Goal: Task Accomplishment & Management: Manage account settings

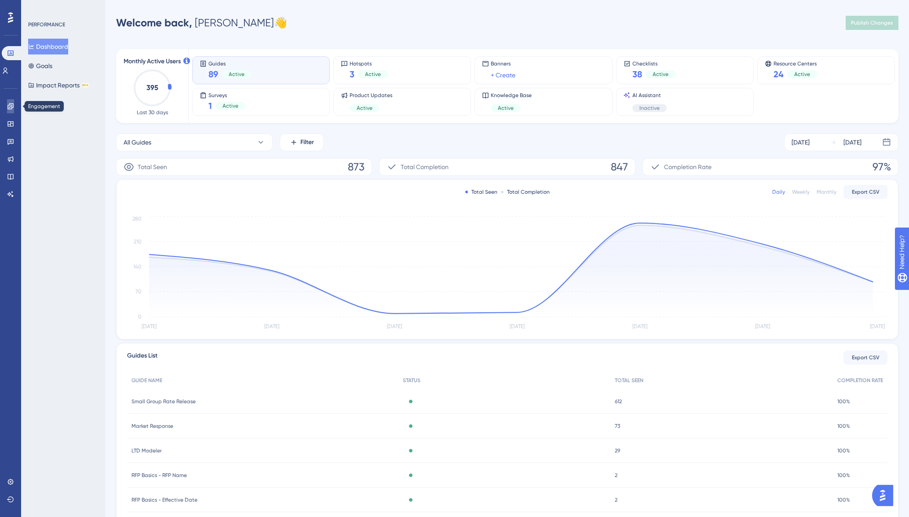
click at [9, 106] on icon at bounding box center [10, 106] width 7 height 7
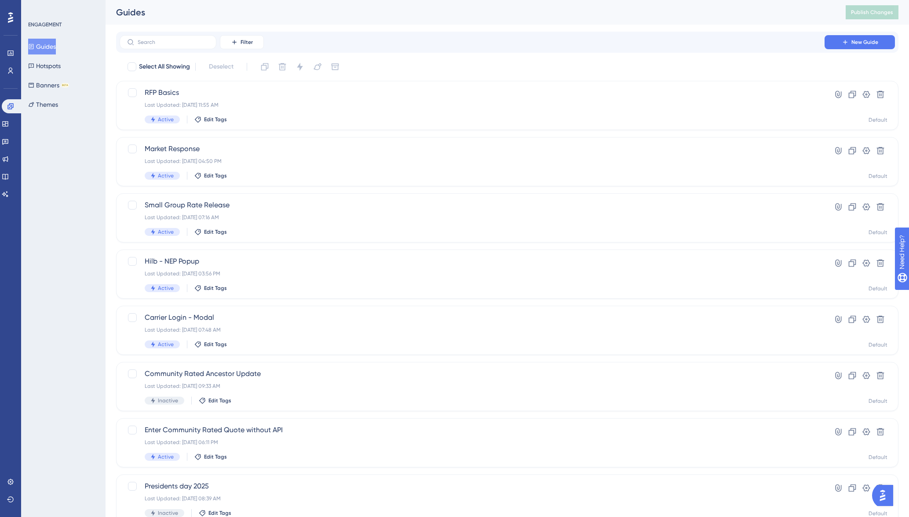
click at [48, 44] on button "Guides" at bounding box center [42, 47] width 28 height 16
click at [48, 67] on button "Hotspots" at bounding box center [44, 66] width 33 height 16
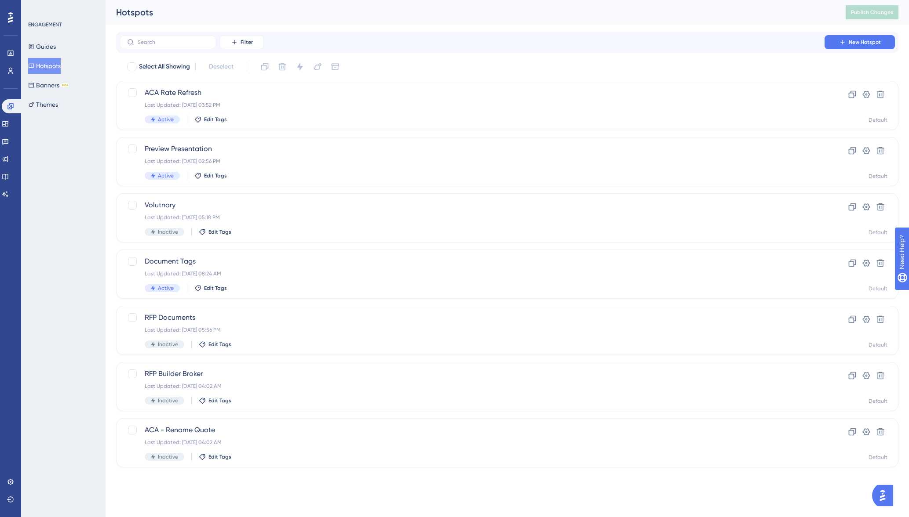
click at [103, 101] on div "ENGAGEMENT Guides Hotspots Banners BETA Themes" at bounding box center [63, 258] width 84 height 517
click at [9, 129] on link at bounding box center [5, 124] width 7 height 14
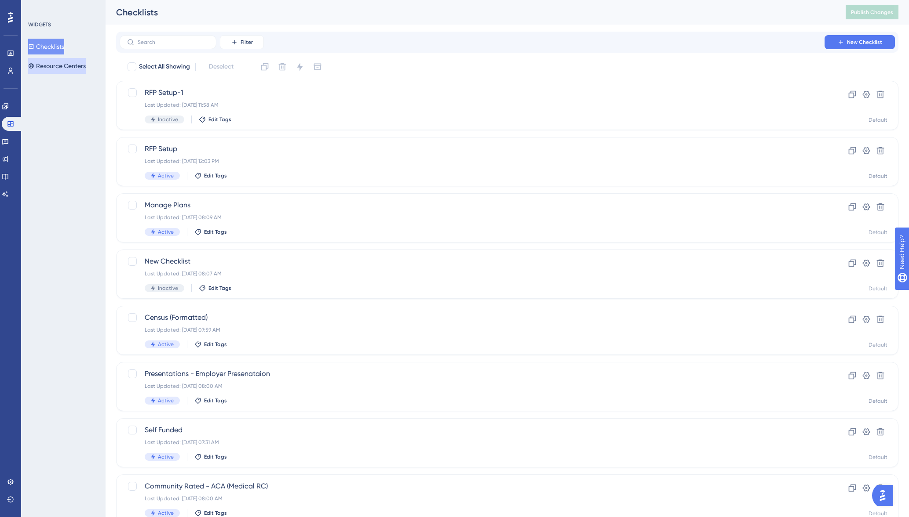
click at [57, 69] on button "Resource Centers" at bounding box center [57, 66] width 58 height 16
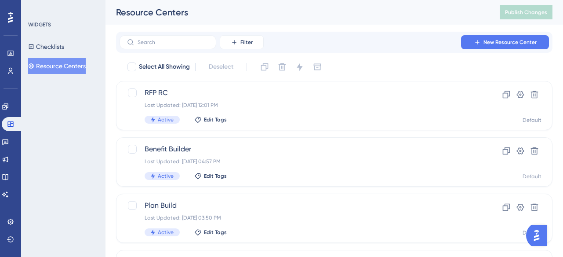
click at [94, 105] on div "WIDGETS Checklists Resource Centers" at bounding box center [63, 128] width 84 height 257
click at [521, 18] on button "Publish Changes" at bounding box center [526, 12] width 53 height 14
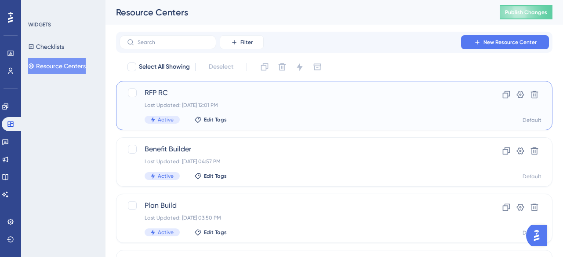
click at [172, 94] on span "RFP RC" at bounding box center [299, 92] width 309 height 11
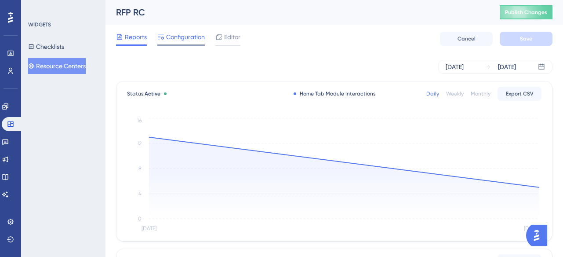
click at [183, 40] on span "Configuration" at bounding box center [185, 37] width 39 height 11
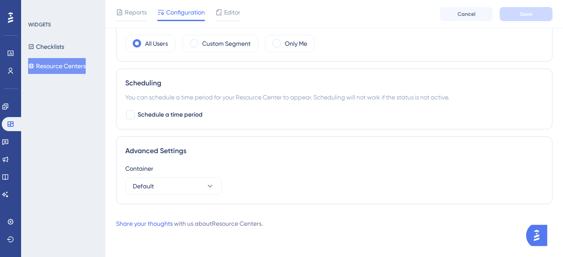
scroll to position [493, 0]
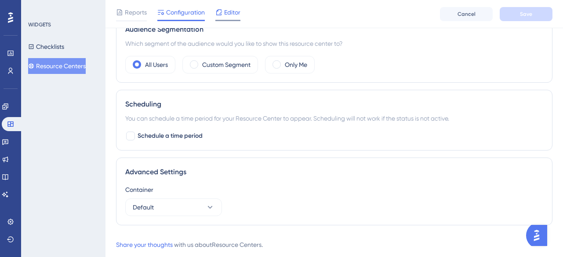
click at [229, 16] on span "Editor" at bounding box center [232, 12] width 16 height 11
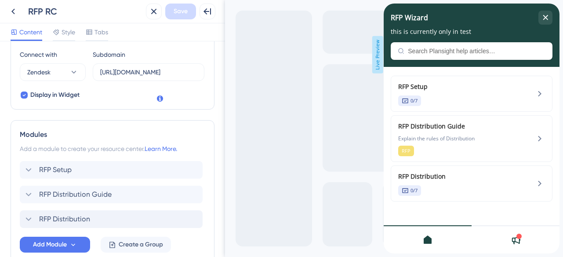
scroll to position [359, 0]
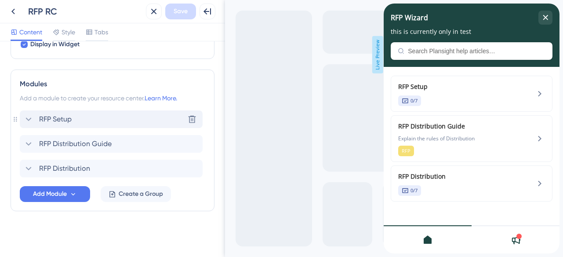
click at [30, 120] on icon at bounding box center [28, 119] width 11 height 11
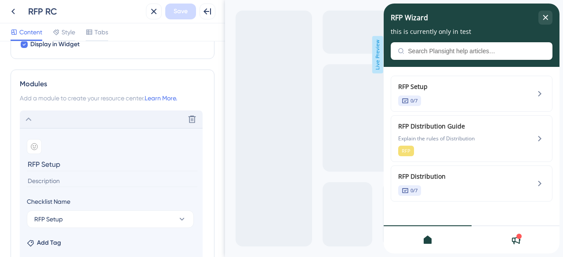
drag, startPoint x: 71, startPoint y: 165, endPoint x: 27, endPoint y: 160, distance: 44.2
click at [27, 160] on input "RFP Setup" at bounding box center [112, 164] width 171 height 14
type input "RFP Steps"
click at [58, 181] on input at bounding box center [112, 181] width 171 height 12
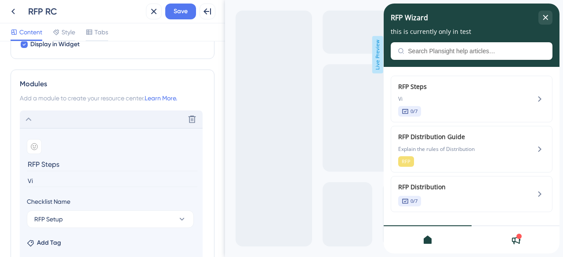
type input "V"
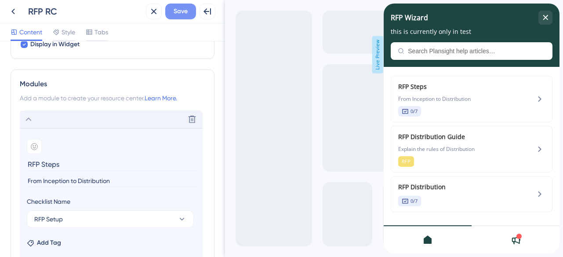
type input "From Inception to Distribution"
click at [178, 16] on span "Save" at bounding box center [181, 11] width 14 height 11
drag, startPoint x: 57, startPoint y: 164, endPoint x: 29, endPoint y: 163, distance: 28.6
click at [29, 163] on input "RFP Steps" at bounding box center [112, 164] width 171 height 14
type input "RFP Setup"
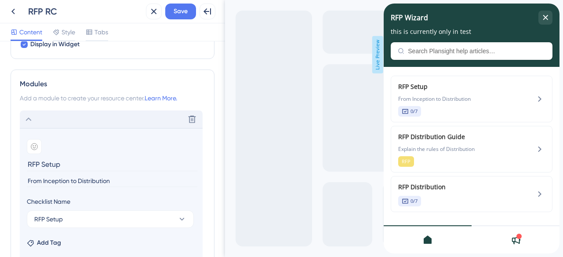
click at [85, 179] on input "From Inception to Distribution" at bounding box center [112, 181] width 171 height 12
drag, startPoint x: 112, startPoint y: 180, endPoint x: 31, endPoint y: 177, distance: 81.4
click at [31, 177] on input "From Inception to Distribution" at bounding box center [112, 181] width 171 height 12
type input "Basics | Benefit Types"
click at [56, 242] on span "Add Tag" at bounding box center [49, 242] width 24 height 11
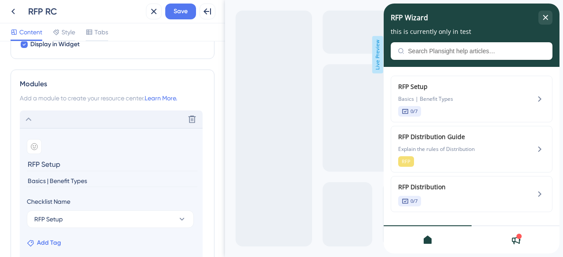
scroll to position [549, 0]
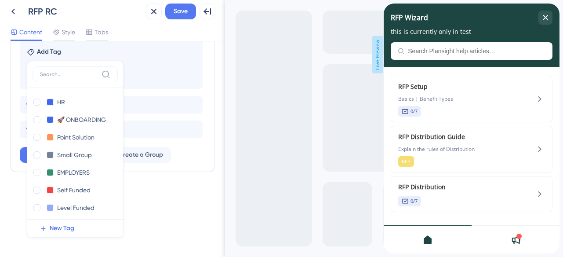
click at [69, 76] on input at bounding box center [69, 74] width 58 height 7
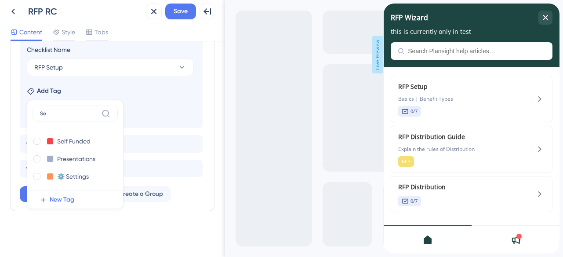
type input "S"
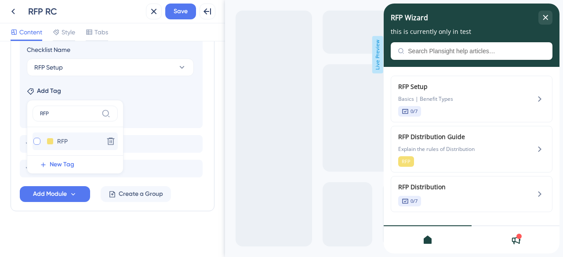
type input "RFP"
click at [36, 140] on div at bounding box center [36, 141] width 7 height 7
checkbox input "true"
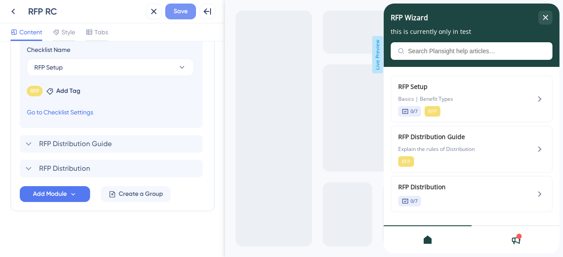
click at [181, 13] on span "Save" at bounding box center [181, 11] width 14 height 11
click at [26, 145] on icon at bounding box center [28, 143] width 11 height 11
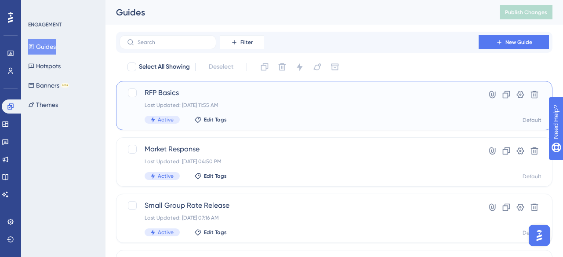
click at [192, 102] on div "Last Updated: [DATE] 11:55 AM" at bounding box center [299, 105] width 309 height 7
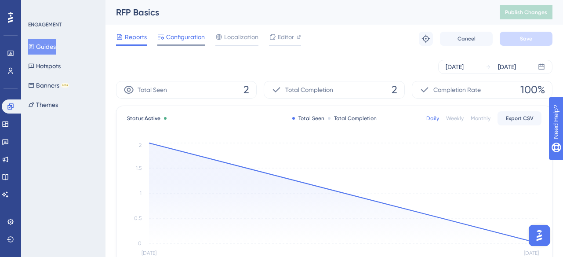
click at [191, 38] on span "Configuration" at bounding box center [185, 37] width 39 height 11
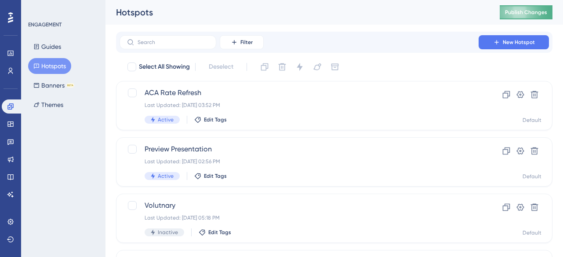
click at [520, 12] on span "Publish Changes" at bounding box center [526, 12] width 42 height 7
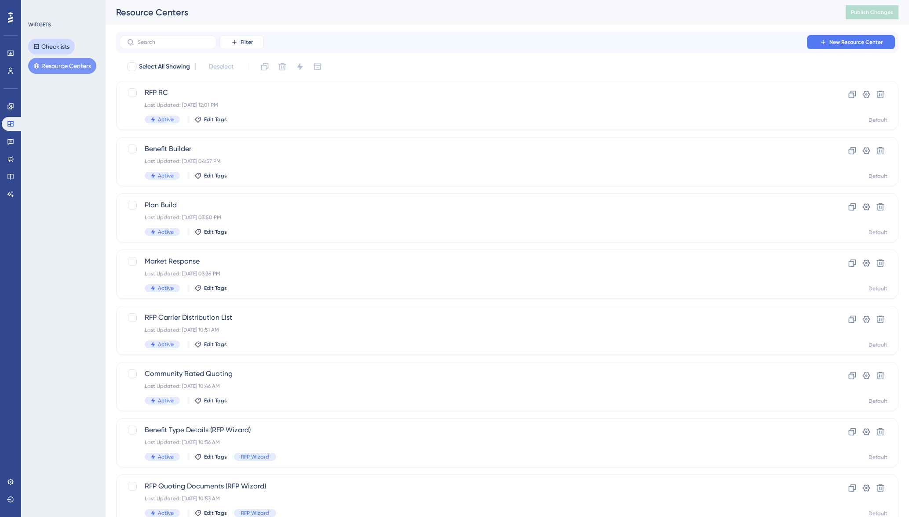
click at [55, 43] on button "Checklists" at bounding box center [51, 47] width 47 height 16
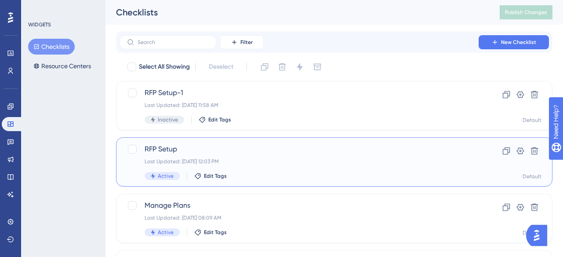
click at [186, 153] on span "RFP Setup" at bounding box center [299, 149] width 309 height 11
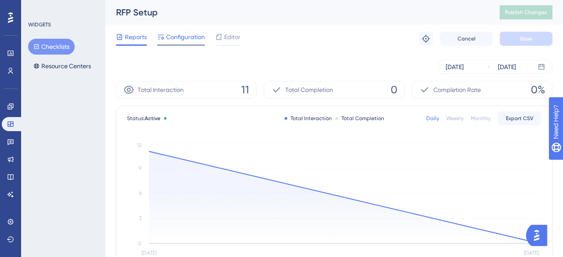
click at [178, 34] on span "Configuration" at bounding box center [185, 37] width 39 height 11
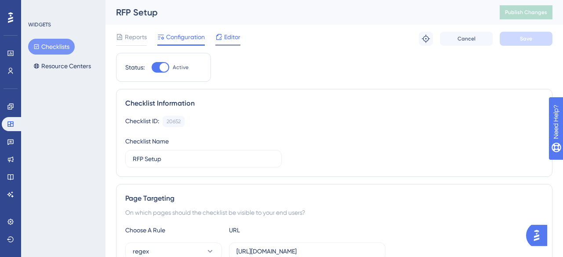
click at [229, 38] on span "Editor" at bounding box center [232, 37] width 16 height 11
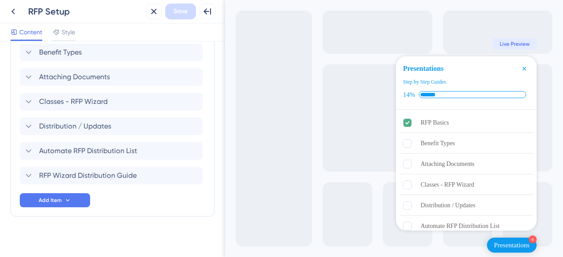
scroll to position [265, 0]
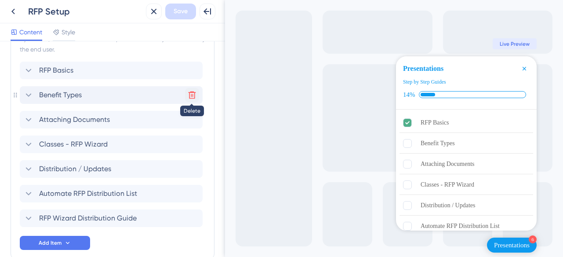
click at [194, 95] on icon at bounding box center [192, 94] width 7 height 7
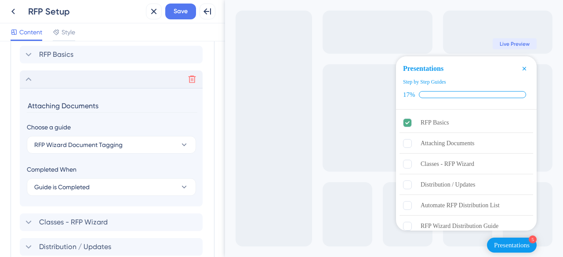
scroll to position [240, 0]
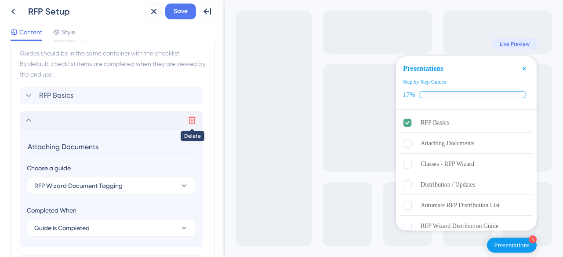
click at [194, 119] on icon at bounding box center [192, 119] width 7 height 7
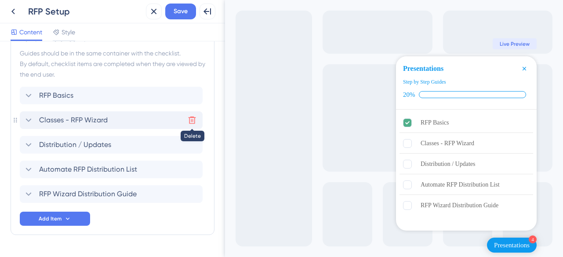
click at [194, 119] on icon at bounding box center [192, 120] width 9 height 9
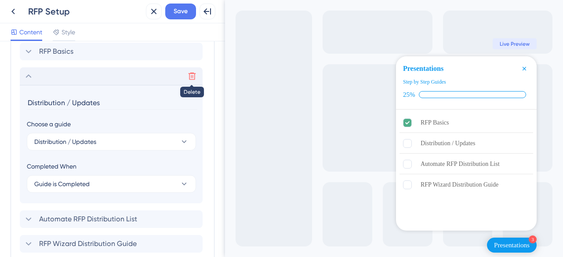
click at [194, 77] on icon at bounding box center [192, 76] width 9 height 9
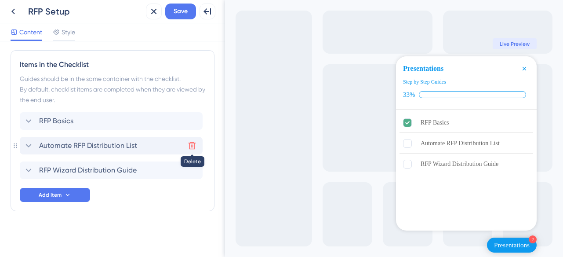
click at [191, 145] on icon at bounding box center [192, 145] width 9 height 9
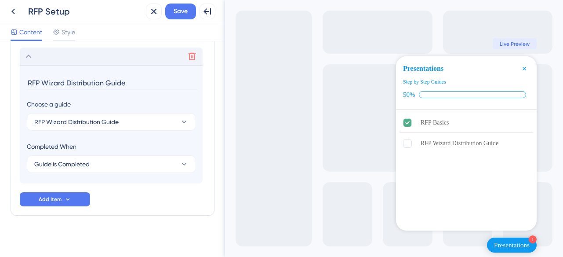
scroll to position [308, 0]
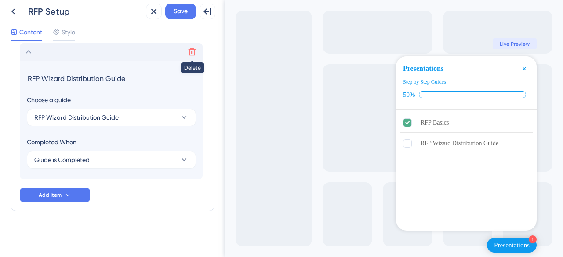
click at [193, 54] on icon at bounding box center [192, 51] width 9 height 9
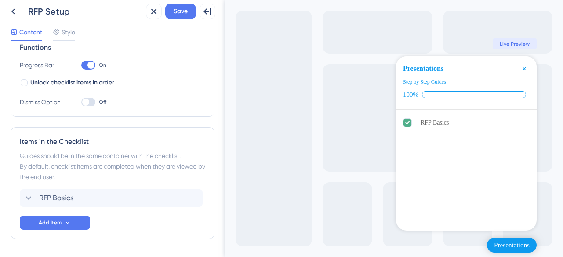
scroll to position [0, 0]
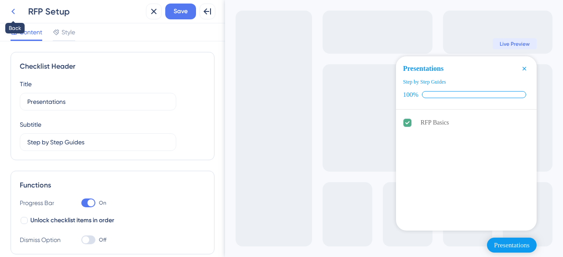
click at [19, 13] on button at bounding box center [13, 12] width 16 height 16
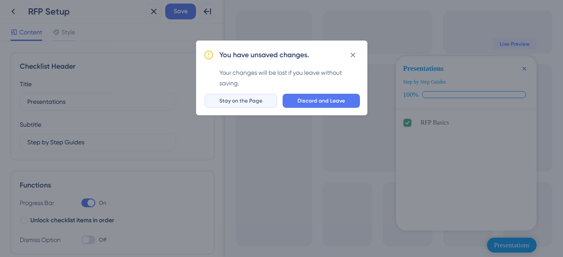
drag, startPoint x: 254, startPoint y: 104, endPoint x: 29, endPoint y: 104, distance: 224.6
click at [254, 104] on button "Stay on the Page" at bounding box center [240, 101] width 73 height 14
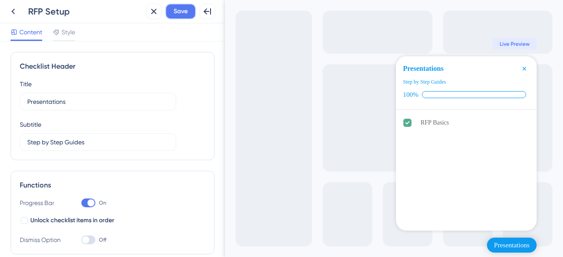
click at [175, 8] on span "Save" at bounding box center [181, 11] width 14 height 11
click at [15, 10] on icon at bounding box center [13, 11] width 11 height 11
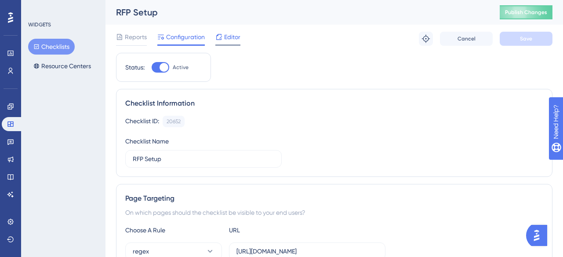
click at [233, 40] on span "Editor" at bounding box center [232, 37] width 16 height 11
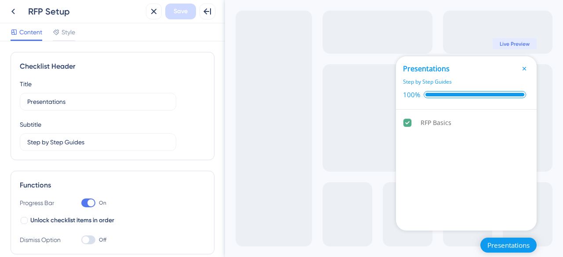
scroll to position [165, 0]
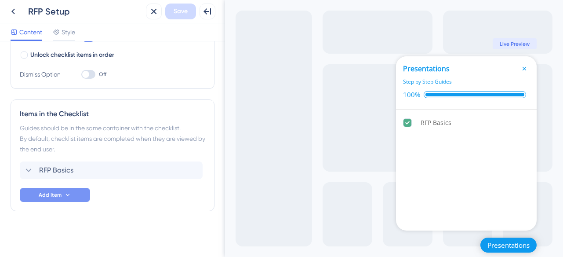
click at [46, 193] on span "Add Item" at bounding box center [50, 194] width 23 height 7
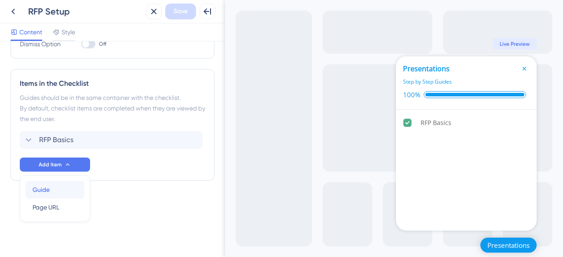
click at [56, 192] on div "Guide Guide" at bounding box center [55, 190] width 45 height 18
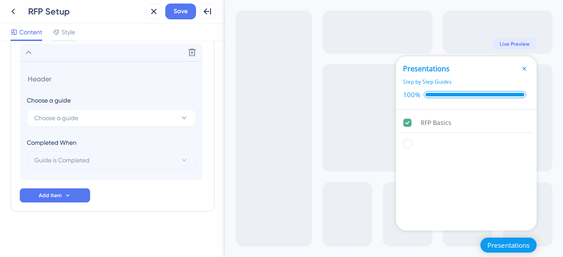
scroll to position [308, 0]
click at [73, 115] on span "Choose a guide" at bounding box center [56, 117] width 44 height 11
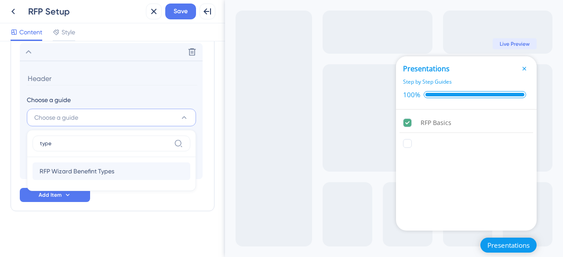
type input "type"
click at [77, 166] on span "RFP Wizard Benefint Types" at bounding box center [77, 171] width 75 height 11
type input "RFP Wizard Benefint Types"
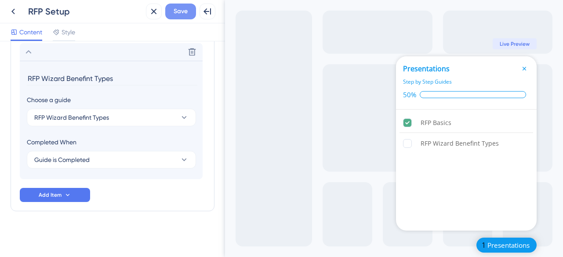
click at [178, 9] on span "Save" at bounding box center [181, 11] width 14 height 11
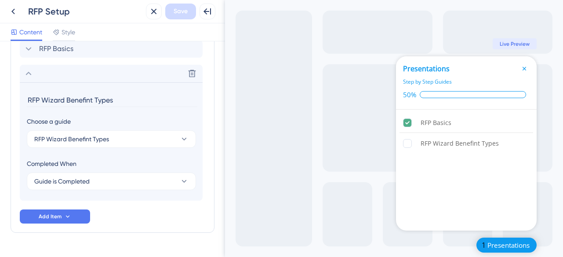
scroll to position [276, 0]
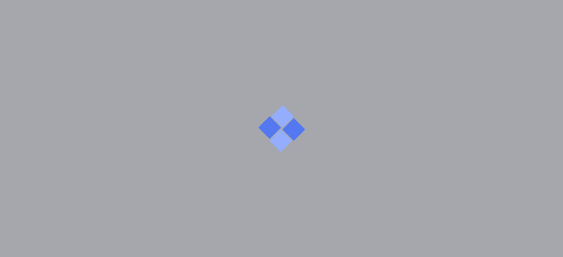
click at [29, 84] on div at bounding box center [281, 128] width 563 height 257
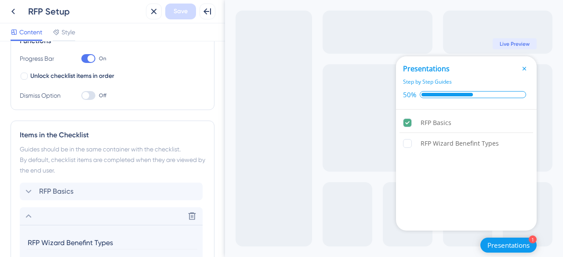
scroll to position [150, 0]
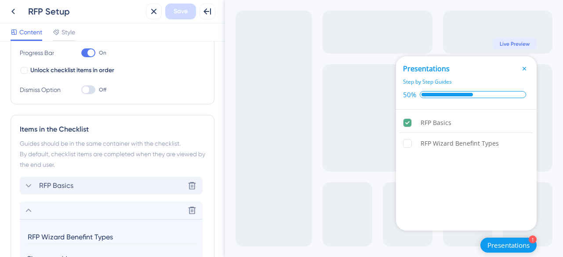
click at [83, 183] on div "RFP Basics Delete" at bounding box center [111, 186] width 183 height 18
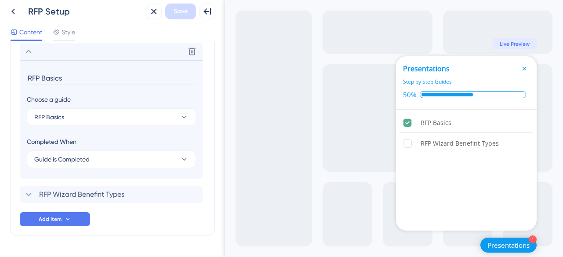
scroll to position [285, 0]
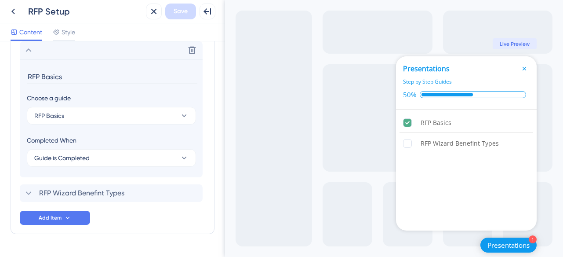
click at [79, 76] on input "RFP Basics" at bounding box center [112, 77] width 171 height 14
type input "RFP Basics"
click at [116, 160] on button "Guide is Completed" at bounding box center [111, 158] width 169 height 18
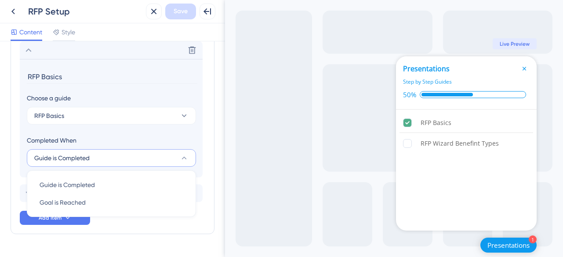
scroll to position [308, 0]
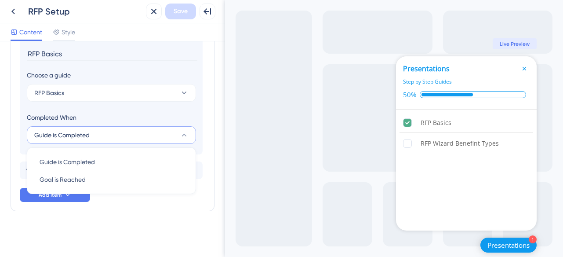
click at [227, 146] on div "Exit Full Screen 1 Presentations Presentations Step by Step Guides 50% RFP Basi…" at bounding box center [394, 128] width 338 height 257
click at [223, 150] on div "Checklist Header Title Presentations Subtitle Step by Step Guides Functions Pro…" at bounding box center [112, 148] width 225 height 215
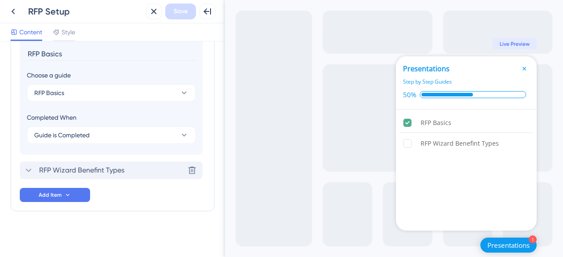
click at [27, 168] on icon at bounding box center [28, 170] width 11 height 11
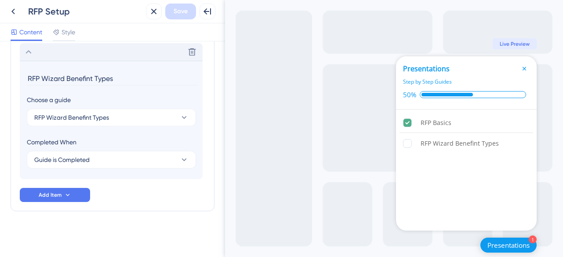
drag, startPoint x: 66, startPoint y: 79, endPoint x: 22, endPoint y: 80, distance: 44.0
click at [22, 80] on section "RFP Wizard Benefint Types Choose a guide RFP Wizard Benefint Types Completed Wh…" at bounding box center [111, 120] width 183 height 118
type input "RFP - Benefint Types"
click at [177, 15] on span "Save" at bounding box center [181, 11] width 14 height 11
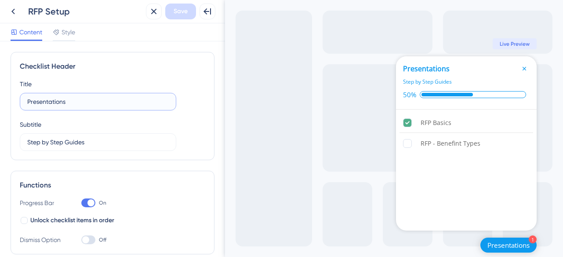
drag, startPoint x: 84, startPoint y: 104, endPoint x: 23, endPoint y: 102, distance: 60.7
click at [23, 102] on label "Presentations" at bounding box center [98, 102] width 156 height 18
type input "RFP Steps"
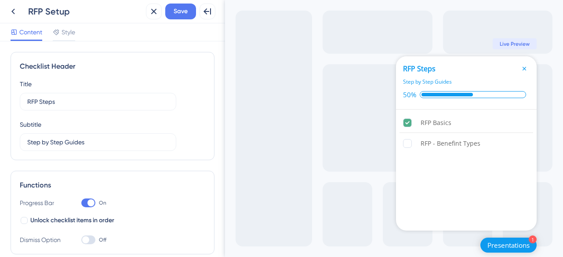
click at [196, 147] on div "Title RFP Steps Subtitle Step by Step Guides" at bounding box center [112, 115] width 185 height 72
click at [181, 15] on span "Save" at bounding box center [181, 11] width 14 height 11
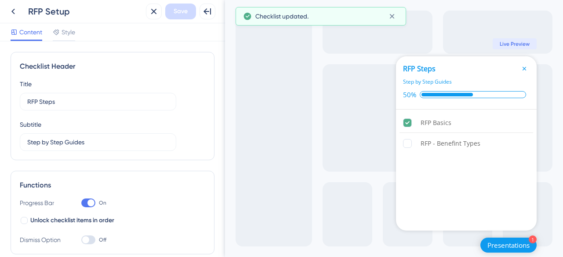
click at [525, 67] on icon "Close Checklist" at bounding box center [525, 69] width 4 height 4
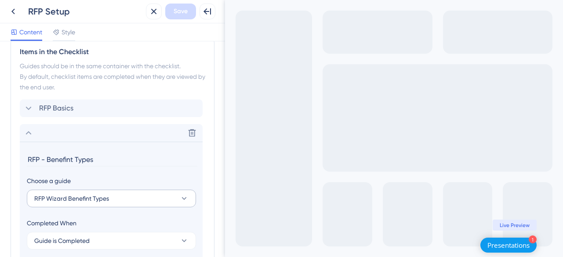
scroll to position [239, 0]
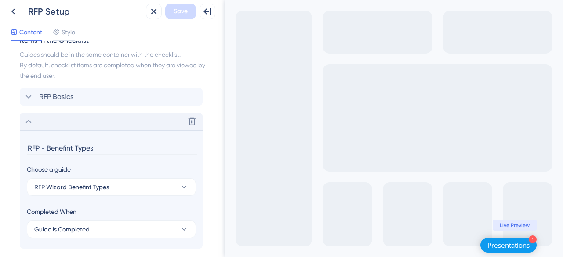
click at [29, 123] on icon at bounding box center [28, 121] width 11 height 11
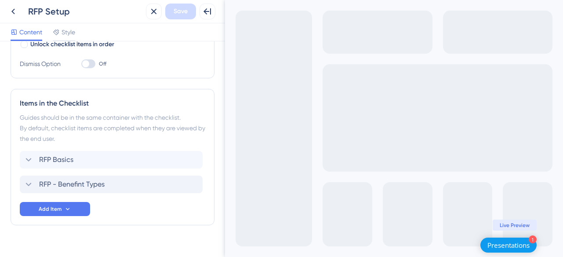
scroll to position [165, 0]
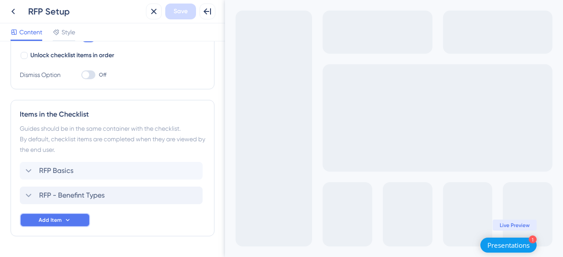
click at [68, 218] on icon at bounding box center [67, 219] width 7 height 7
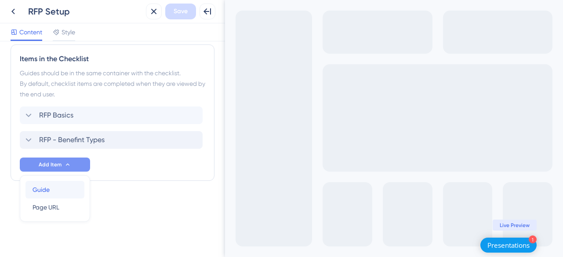
click at [55, 190] on div "Guide Guide" at bounding box center [55, 190] width 45 height 18
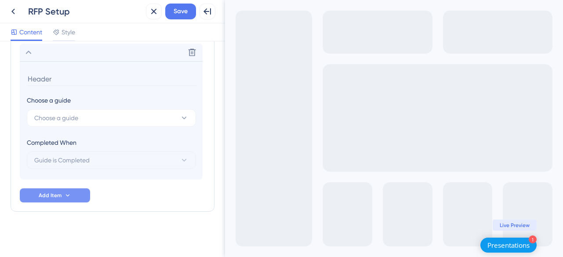
scroll to position [333, 0]
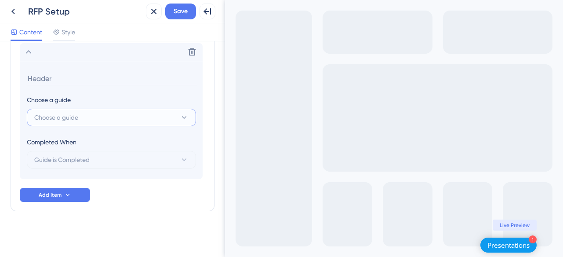
click at [75, 117] on span "Choose a guide" at bounding box center [56, 117] width 44 height 11
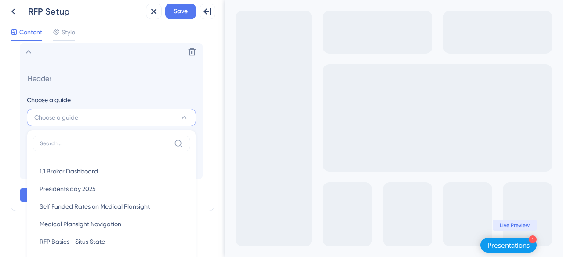
scroll to position [384, 0]
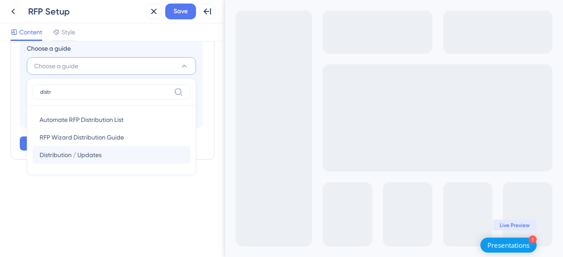
type input "distr"
click at [138, 151] on div "Distribution / Updates Distribution / Updates" at bounding box center [112, 155] width 144 height 18
type input "Distribution / Updates"
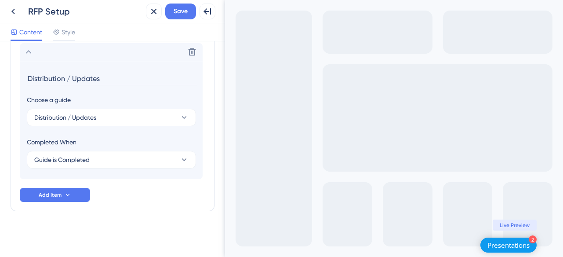
scroll to position [308, 0]
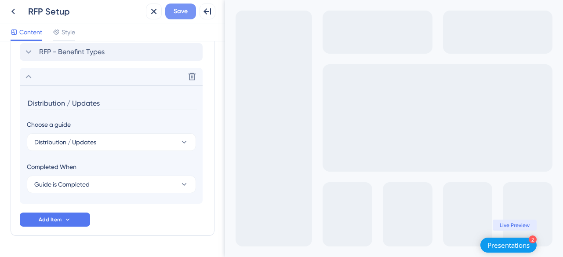
click at [182, 9] on span "Save" at bounding box center [181, 11] width 14 height 11
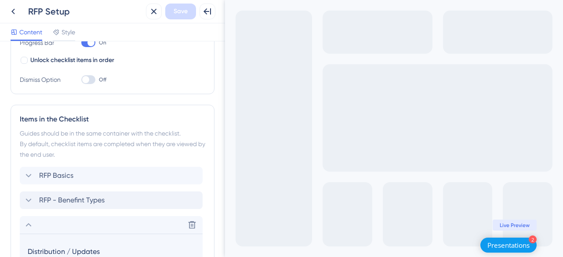
scroll to position [196, 0]
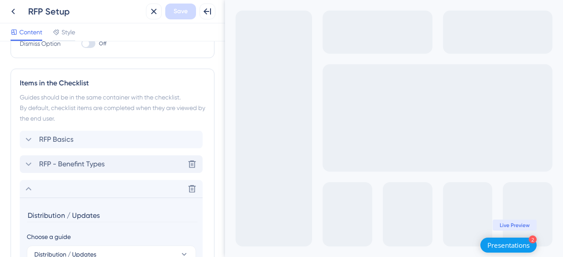
click at [28, 166] on icon at bounding box center [28, 164] width 11 height 11
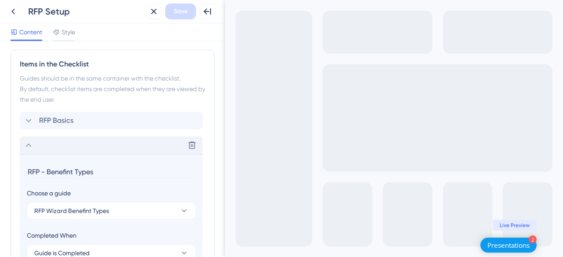
scroll to position [209, 0]
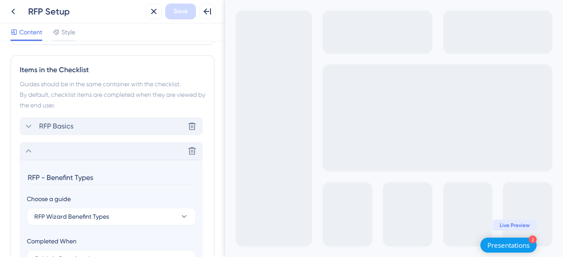
click at [29, 127] on icon at bounding box center [28, 126] width 11 height 11
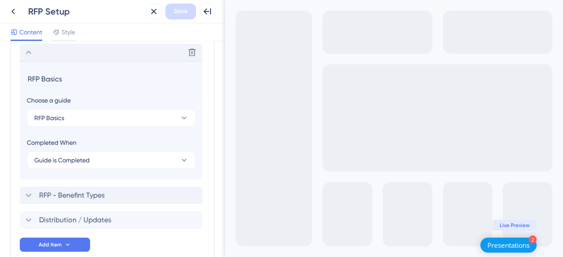
click at [29, 127] on section "RFP Basics Choose a guide RFP Basics Completed When Guide is Completed" at bounding box center [111, 120] width 183 height 118
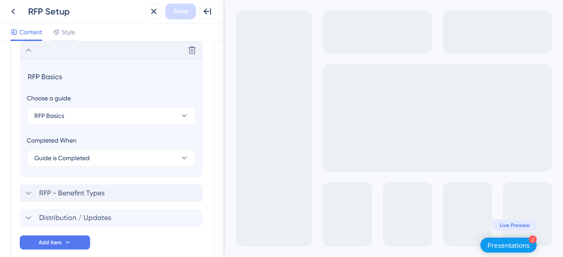
click at [28, 49] on icon at bounding box center [29, 50] width 6 height 4
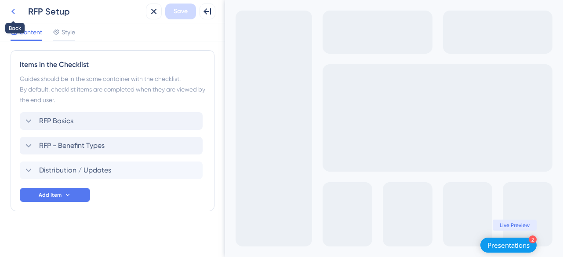
click at [13, 13] on icon at bounding box center [13, 12] width 4 height 6
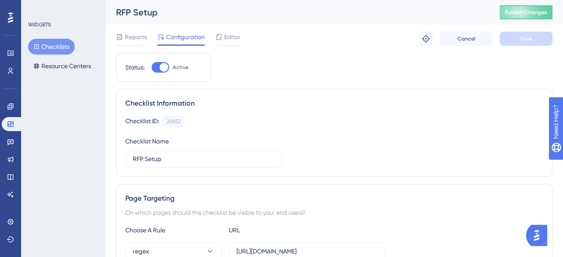
click at [50, 49] on button "Checklists" at bounding box center [51, 47] width 47 height 16
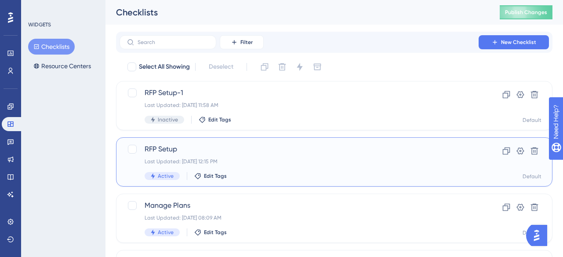
click at [198, 149] on span "RFP Setup" at bounding box center [299, 149] width 309 height 11
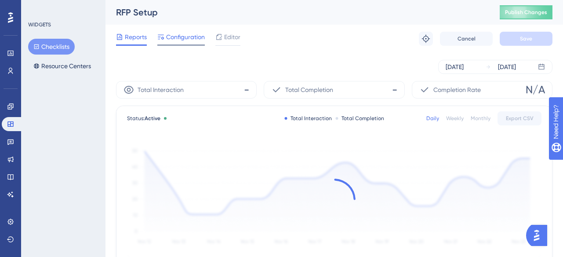
click at [184, 39] on span "Configuration" at bounding box center [185, 37] width 39 height 11
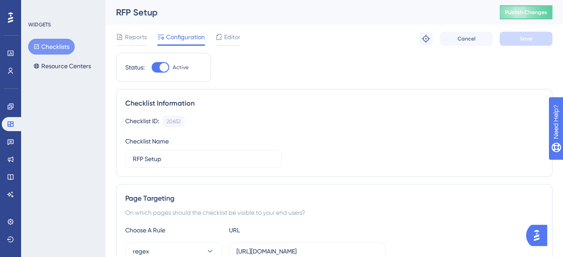
click at [61, 47] on button "Checklists" at bounding box center [51, 47] width 47 height 16
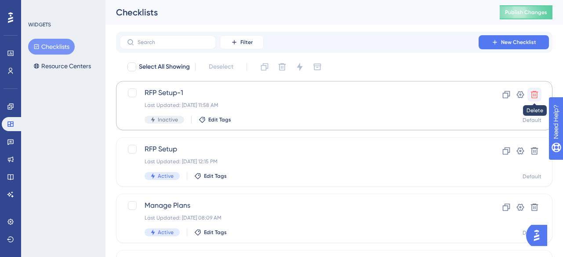
click at [536, 93] on icon at bounding box center [534, 94] width 9 height 9
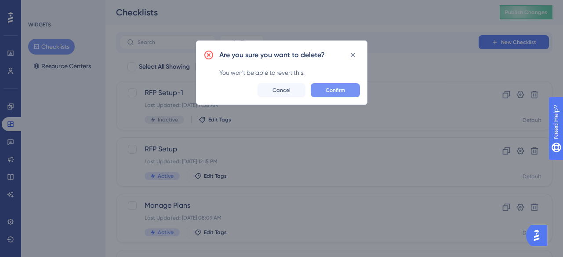
click at [341, 87] on span "Confirm" at bounding box center [335, 90] width 19 height 7
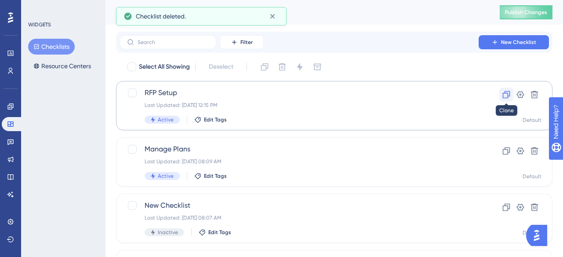
click at [505, 95] on icon at bounding box center [506, 94] width 9 height 9
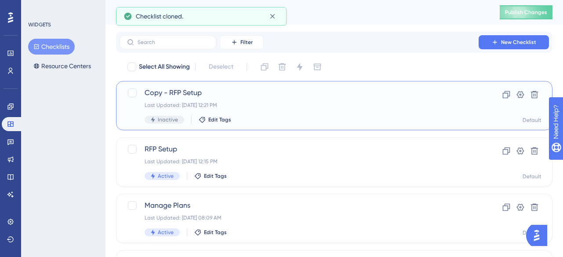
click at [181, 99] on div "Copy - RFP Setup Last Updated: Oct 15 2025, 12:21 PM Inactive Edit Tags" at bounding box center [299, 105] width 309 height 36
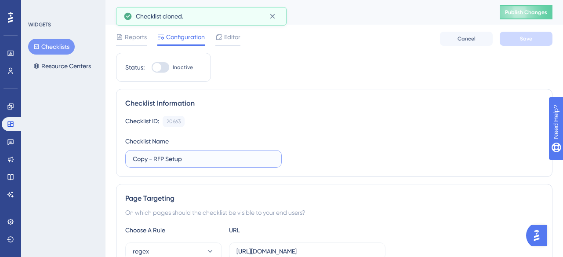
drag, startPoint x: 187, startPoint y: 156, endPoint x: 120, endPoint y: 157, distance: 67.3
click at [120, 157] on div "Checklist Information Checklist ID: 20663 Copy Checklist Name Copy - RFP Setup" at bounding box center [334, 133] width 436 height 88
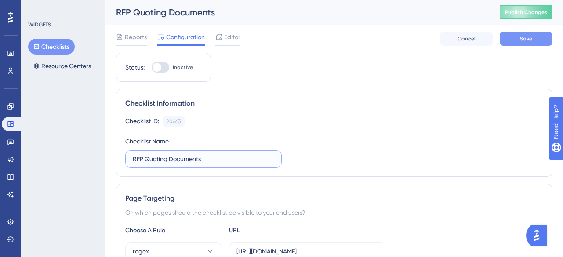
type input "RFP Quoting Documents"
click at [539, 40] on button "Save" at bounding box center [526, 39] width 53 height 14
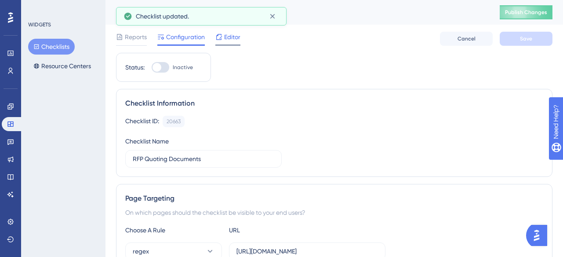
click at [231, 40] on span "Editor" at bounding box center [232, 37] width 16 height 11
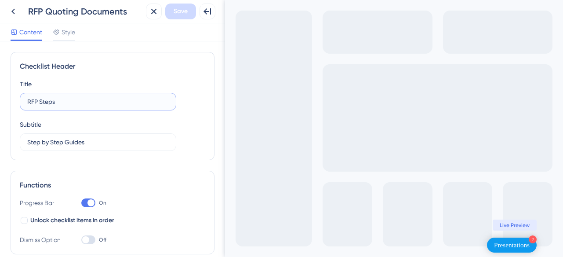
drag, startPoint x: 76, startPoint y: 104, endPoint x: 26, endPoint y: 103, distance: 50.6
click at [27, 103] on label "RFP Steps" at bounding box center [98, 102] width 156 height 18
type input "RFP Quoting Documents"
click at [340, 124] on div "Exit Full Screen 2 Presentations Live Preview" at bounding box center [394, 128] width 338 height 257
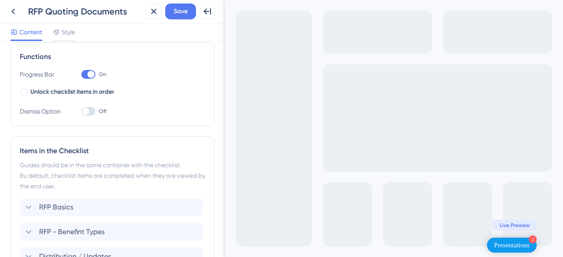
scroll to position [65, 0]
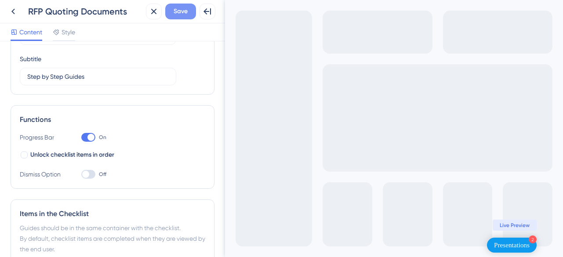
click at [177, 15] on span "Save" at bounding box center [181, 11] width 14 height 11
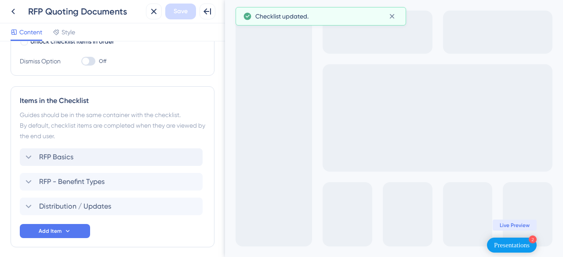
scroll to position [215, 0]
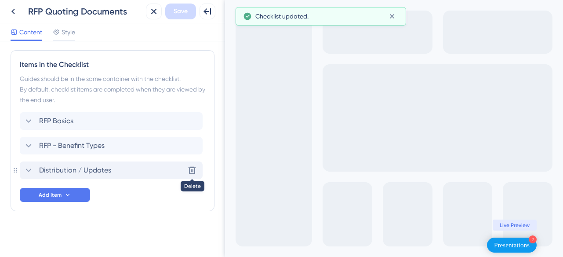
click at [192, 167] on icon at bounding box center [192, 170] width 7 height 7
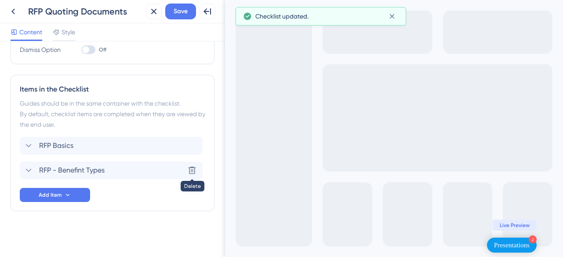
scroll to position [190, 0]
click at [189, 167] on icon at bounding box center [192, 170] width 9 height 9
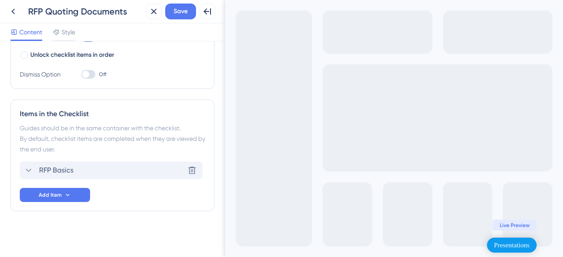
click at [56, 168] on span "RFP Basics" at bounding box center [56, 170] width 34 height 11
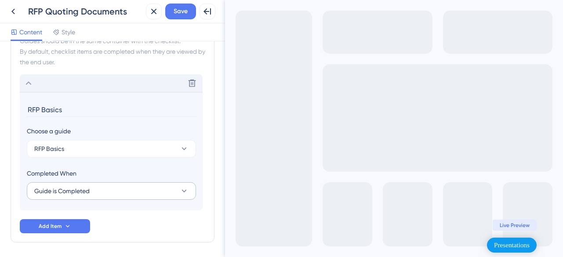
scroll to position [284, 0]
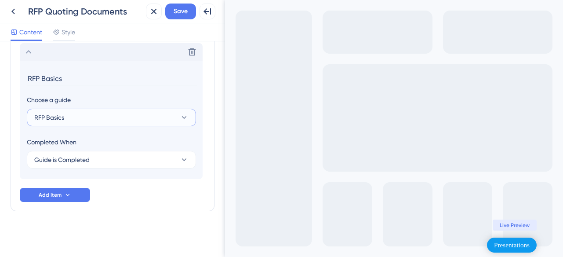
click at [77, 118] on button "RFP Basics" at bounding box center [111, 118] width 169 height 18
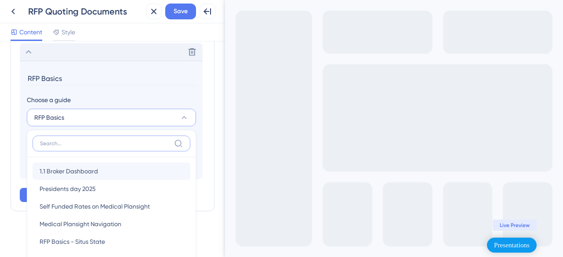
scroll to position [335, 0]
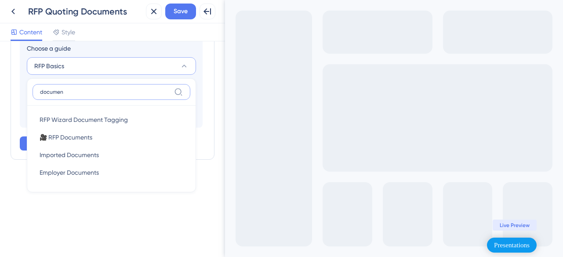
type input "document"
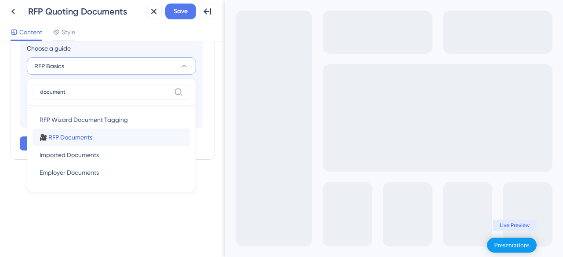
click at [95, 139] on div "🎥 RFP Documents 🎥 RFP Documents" at bounding box center [112, 137] width 144 height 18
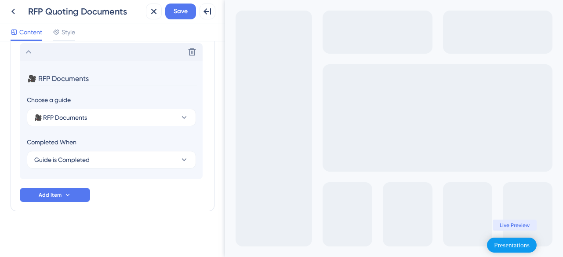
scroll to position [284, 0]
drag, startPoint x: 34, startPoint y: 77, endPoint x: 26, endPoint y: 78, distance: 7.9
click at [26, 78] on section "🎥 RFP Documents Choose a guide 🎥 RFP Documents Completed When Guide is Completed" at bounding box center [111, 120] width 183 height 118
drag, startPoint x: 30, startPoint y: 79, endPoint x: 24, endPoint y: 79, distance: 6.2
click at [24, 79] on section "RFP Documents Choose a guide 🎥 RFP Documents Completed When Guide is Completed" at bounding box center [111, 120] width 183 height 118
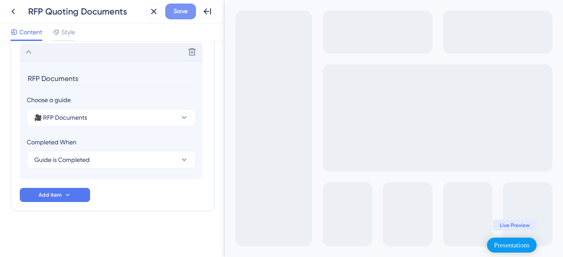
type input "RFP Documents"
click at [179, 11] on span "Save" at bounding box center [181, 11] width 14 height 11
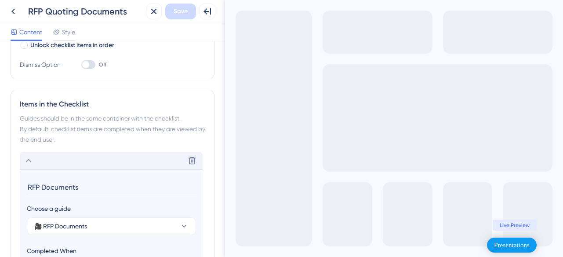
scroll to position [0, 0]
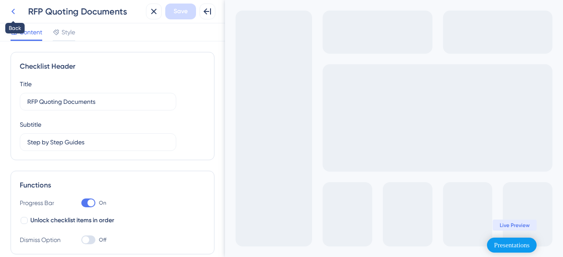
click at [12, 14] on icon at bounding box center [13, 11] width 11 height 11
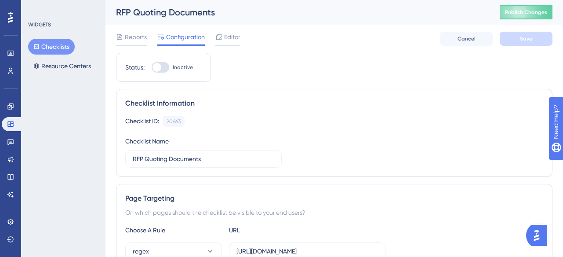
click at [160, 65] on div at bounding box center [157, 67] width 9 height 9
click at [152, 67] on input "Inactive" at bounding box center [151, 67] width 0 height 0
checkbox input "true"
click at [538, 39] on button "Save" at bounding box center [526, 39] width 53 height 14
click at [227, 38] on span "Editor" at bounding box center [232, 37] width 16 height 11
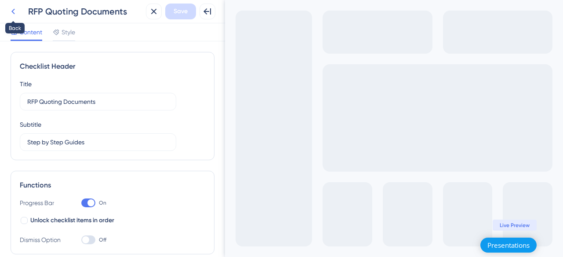
click at [15, 11] on icon at bounding box center [13, 11] width 11 height 11
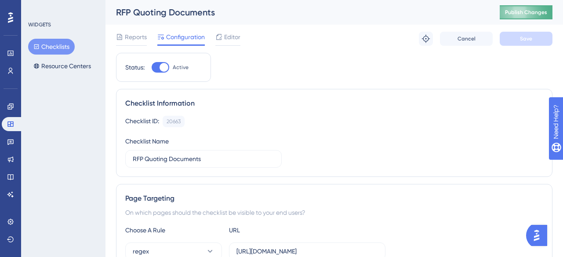
click at [529, 13] on button "Publish Changes" at bounding box center [526, 12] width 53 height 14
click at [51, 47] on button "Checklists" at bounding box center [51, 47] width 47 height 16
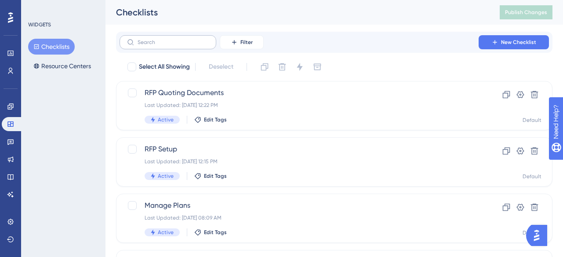
click at [178, 45] on label at bounding box center [168, 42] width 97 height 14
click at [178, 45] on input "text" at bounding box center [173, 42] width 71 height 6
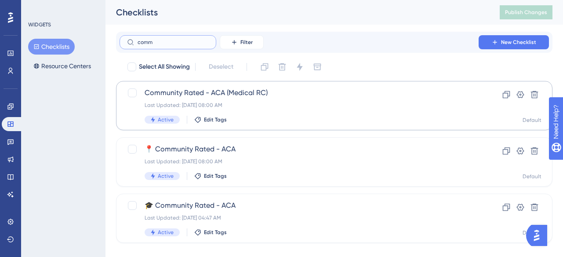
type input "comm"
click at [251, 99] on div "Community Rated - ACA (Medical RC) Last Updated: Apr 28 2025, 08:00 AM Active E…" at bounding box center [299, 105] width 309 height 36
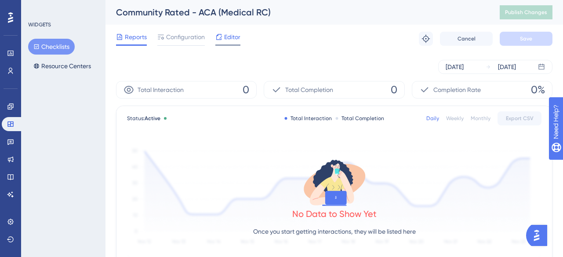
click at [225, 37] on span "Editor" at bounding box center [232, 37] width 16 height 11
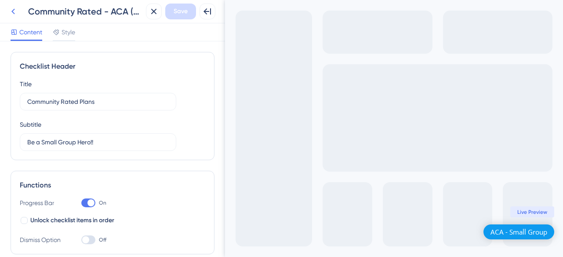
click at [14, 12] on icon at bounding box center [13, 11] width 11 height 11
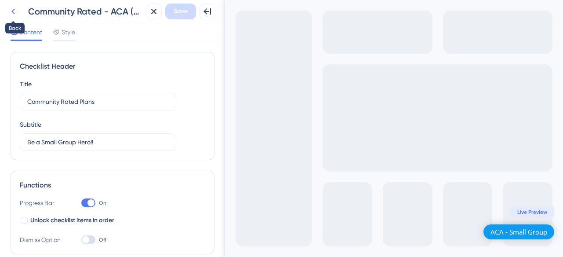
click at [13, 11] on icon at bounding box center [13, 12] width 4 height 6
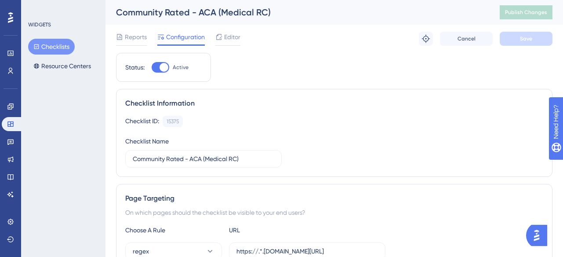
click at [53, 42] on button "Checklists" at bounding box center [51, 47] width 47 height 16
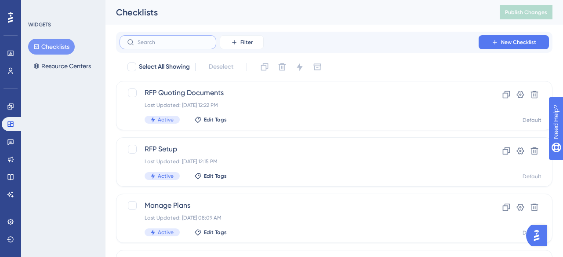
click at [171, 42] on input "text" at bounding box center [173, 42] width 71 height 6
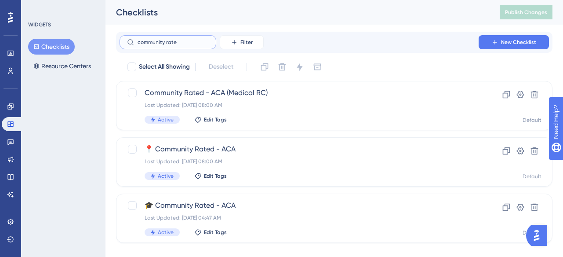
type input "community rated"
click at [507, 96] on icon at bounding box center [506, 94] width 7 height 7
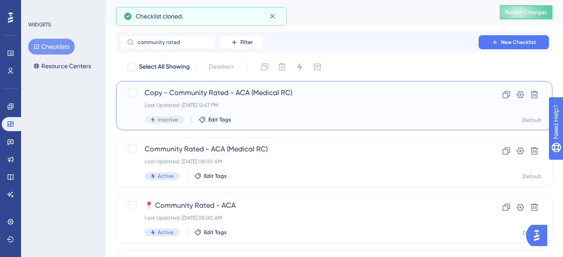
click at [237, 87] on span "Copy - Community Rated - ACA (Medical RC)" at bounding box center [299, 92] width 309 height 11
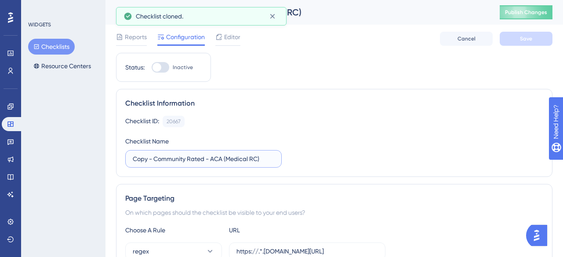
drag, startPoint x: 265, startPoint y: 160, endPoint x: 131, endPoint y: 153, distance: 134.7
click at [131, 153] on label "Copy - Community Rated - ACA (Medical RC)" at bounding box center [203, 159] width 156 height 18
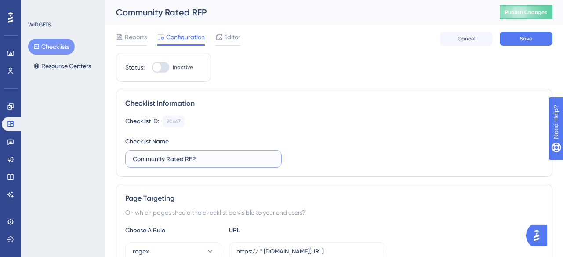
type input "Community Rated RFP"
click at [347, 185] on div "Page Targeting On which pages should the checklist be visible to your end users…" at bounding box center [334, 237] width 436 height 106
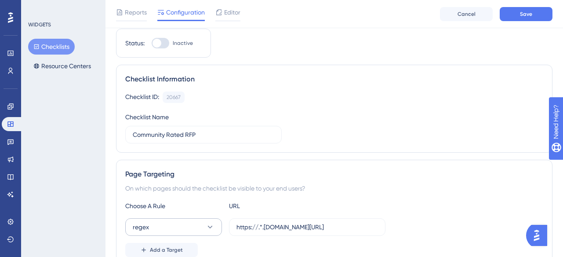
scroll to position [45, 0]
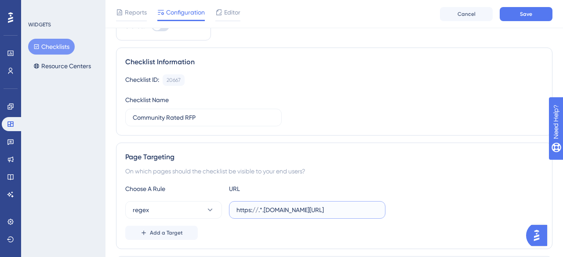
drag, startPoint x: 263, startPoint y: 210, endPoint x: 272, endPoint y: 211, distance: 9.2
click at [258, 211] on input "https://.*.plansight.com/.*" at bounding box center [307, 210] width 142 height 10
type input "https://test.plansight.com/.*"
click at [88, 200] on div "WIDGETS Checklists Resource Centers" at bounding box center [63, 128] width 84 height 257
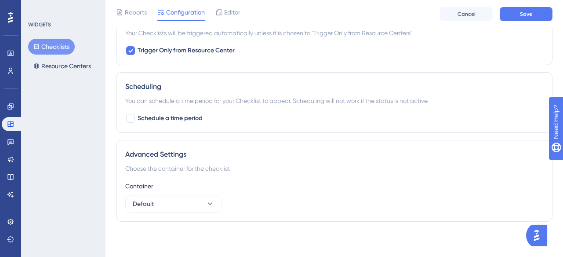
scroll to position [251, 0]
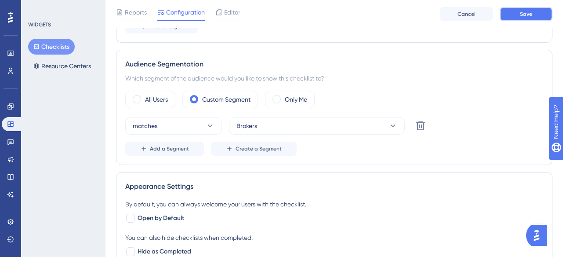
click at [516, 18] on button "Save" at bounding box center [526, 14] width 53 height 14
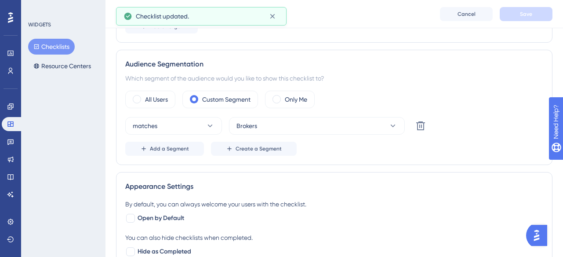
scroll to position [0, 0]
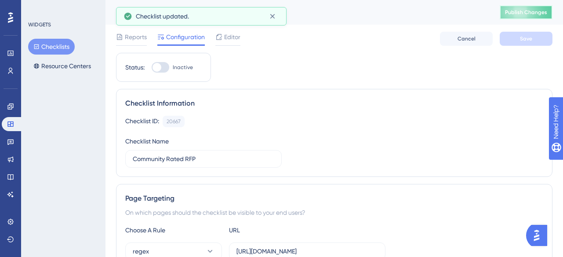
click at [524, 11] on span "Publish Changes" at bounding box center [526, 12] width 42 height 7
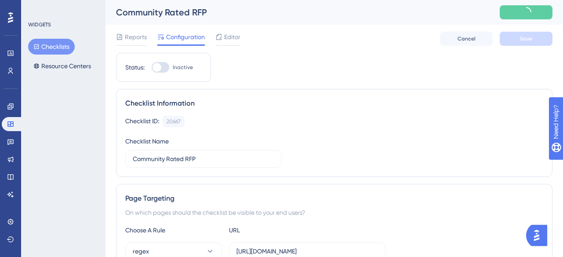
click at [166, 65] on div at bounding box center [161, 67] width 18 height 11
click at [152, 67] on input "Inactive" at bounding box center [151, 67] width 0 height 0
checkbox input "true"
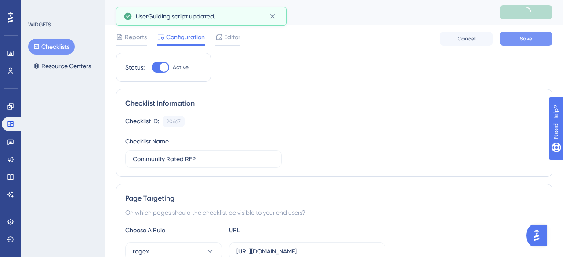
click at [522, 38] on span "Save" at bounding box center [526, 38] width 12 height 7
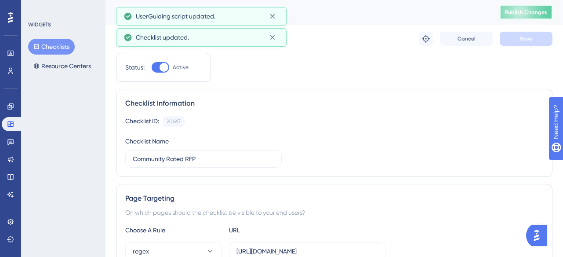
click at [520, 12] on span "Publish Changes" at bounding box center [526, 12] width 42 height 7
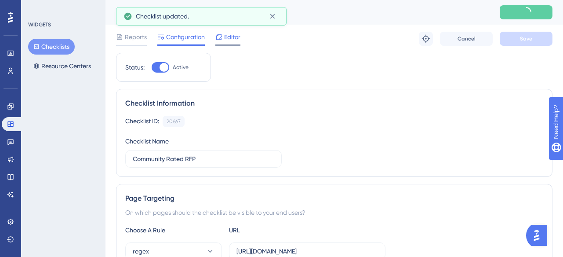
click at [235, 34] on span "Editor" at bounding box center [232, 37] width 16 height 11
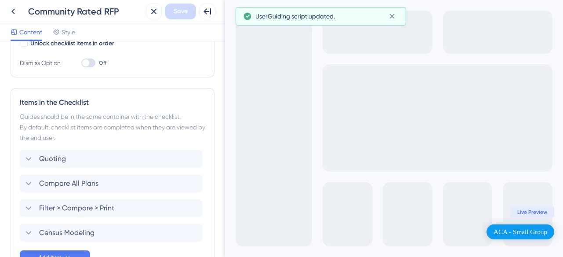
scroll to position [207, 0]
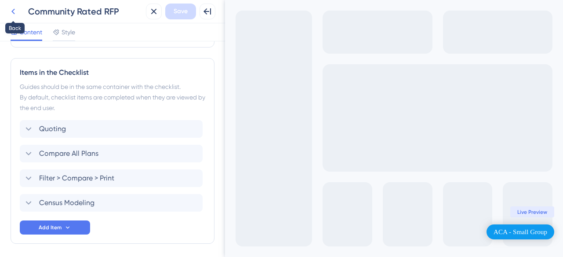
click at [13, 11] on icon at bounding box center [13, 11] width 11 height 11
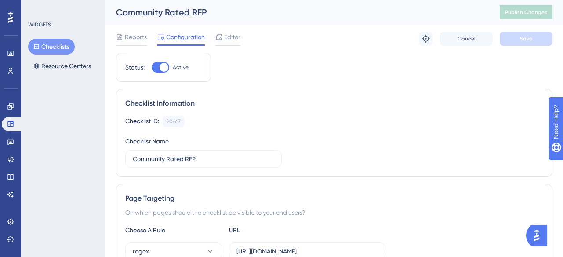
click at [51, 43] on button "Checklists" at bounding box center [51, 47] width 47 height 16
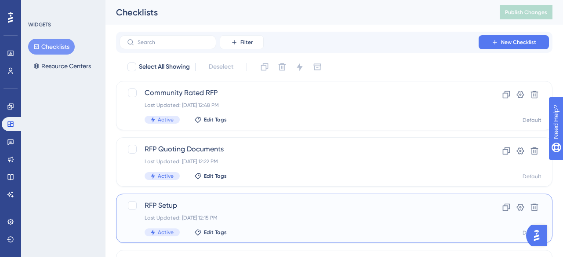
click at [221, 204] on span "RFP Setup" at bounding box center [299, 205] width 309 height 11
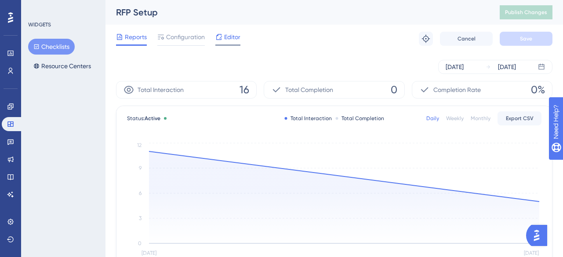
click at [225, 40] on span "Editor" at bounding box center [232, 37] width 16 height 11
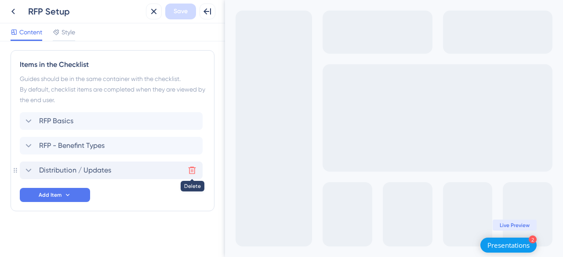
click at [194, 170] on icon at bounding box center [192, 170] width 9 height 9
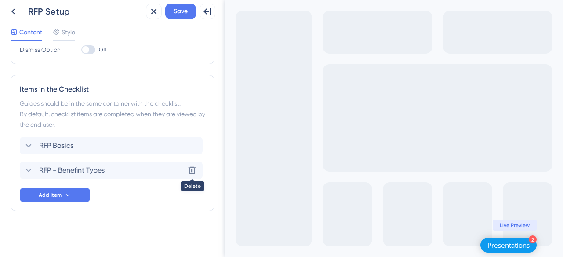
scroll to position [190, 0]
click at [180, 11] on span "Save" at bounding box center [181, 11] width 14 height 11
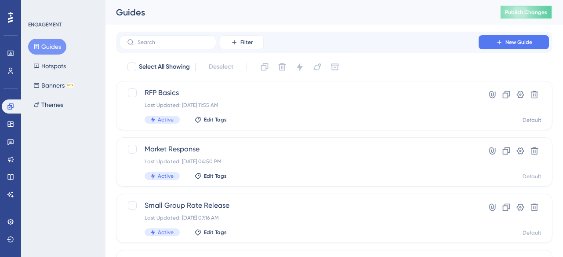
click at [527, 15] on span "Publish Changes" at bounding box center [526, 12] width 42 height 7
click at [515, 10] on span "Publish Changes" at bounding box center [526, 12] width 42 height 7
click at [514, 10] on span "Publish Changes" at bounding box center [526, 12] width 42 height 7
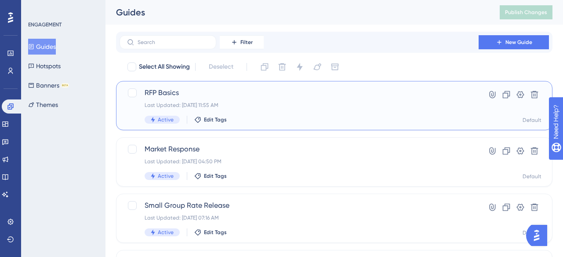
click at [197, 103] on div "Last Updated: [DATE] 11:55 AM" at bounding box center [299, 105] width 309 height 7
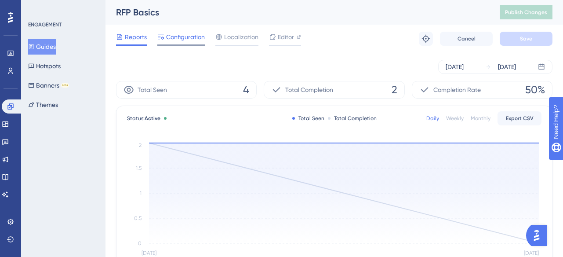
click at [189, 36] on span "Configuration" at bounding box center [185, 37] width 39 height 11
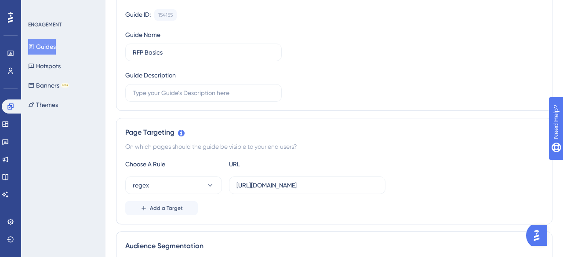
scroll to position [170, 0]
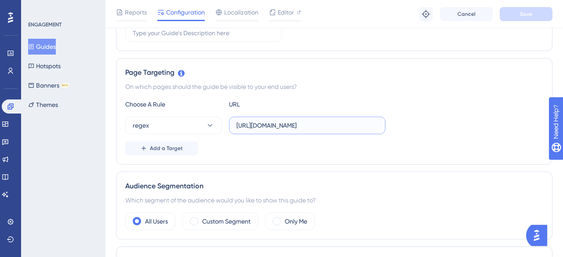
drag, startPoint x: 270, startPoint y: 125, endPoint x: 260, endPoint y: 127, distance: 9.9
click at [260, 127] on input "[URL][DOMAIN_NAME]" at bounding box center [307, 125] width 142 height 10
type input "https://.*.[DOMAIN_NAME][URL]"
click at [526, 8] on button "Save" at bounding box center [526, 14] width 53 height 14
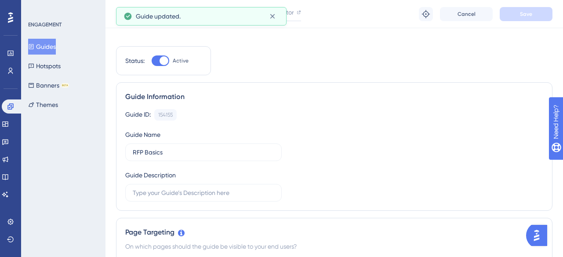
scroll to position [0, 0]
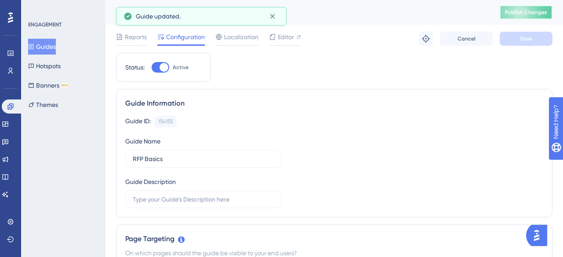
click at [522, 11] on span "Publish Changes" at bounding box center [526, 12] width 42 height 7
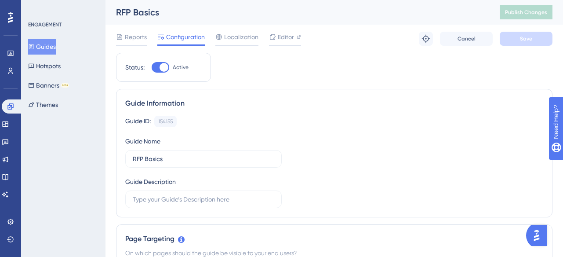
click at [457, 15] on div "RFP Basics" at bounding box center [297, 12] width 362 height 12
click at [49, 47] on button "Guides" at bounding box center [42, 47] width 28 height 16
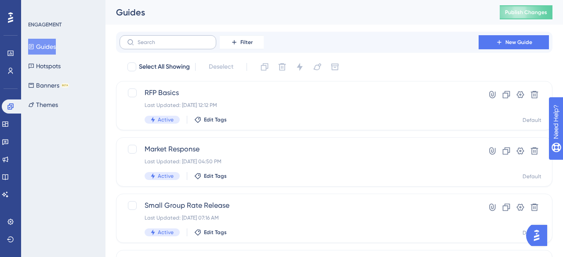
click at [169, 46] on label at bounding box center [168, 42] width 97 height 14
click at [169, 45] on input "text" at bounding box center [173, 42] width 71 height 6
type input "census"
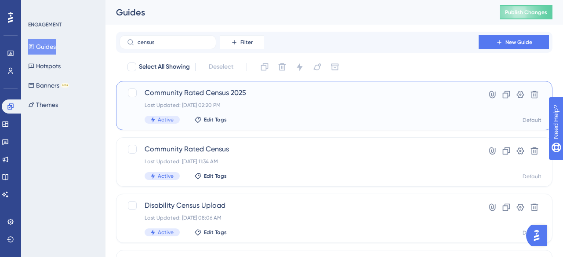
click at [176, 98] on div "Community Rated Census 2025 Last Updated: Feb 09 2025, 02:20 PM Active Edit Tags" at bounding box center [299, 105] width 309 height 36
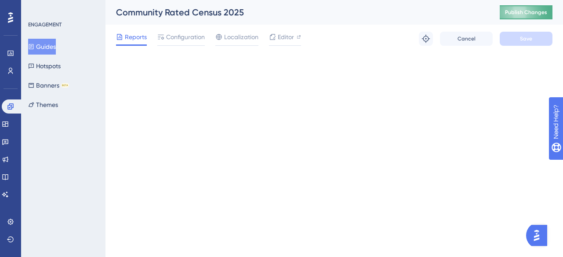
click at [516, 14] on span "Publish Changes" at bounding box center [526, 12] width 42 height 7
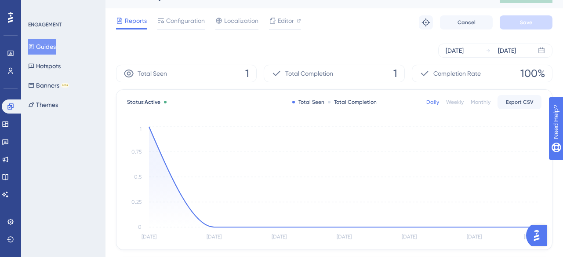
scroll to position [6, 0]
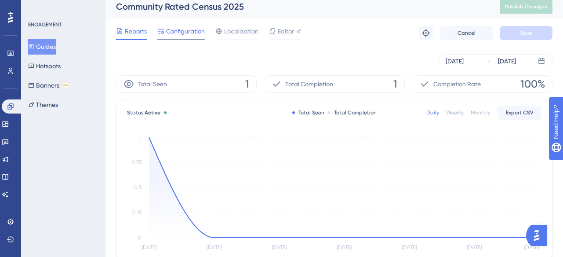
click at [185, 32] on span "Configuration" at bounding box center [185, 31] width 39 height 11
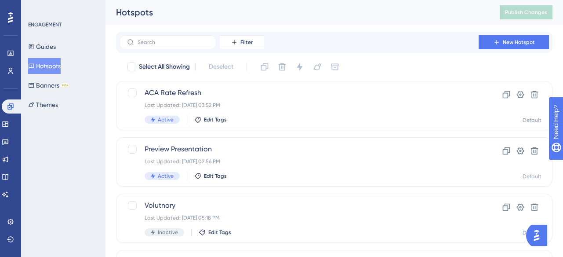
click at [411, 16] on div "Hotspots" at bounding box center [297, 12] width 362 height 12
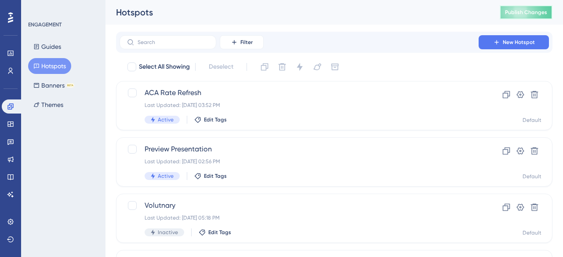
click at [512, 16] on button "Publish Changes" at bounding box center [526, 12] width 53 height 14
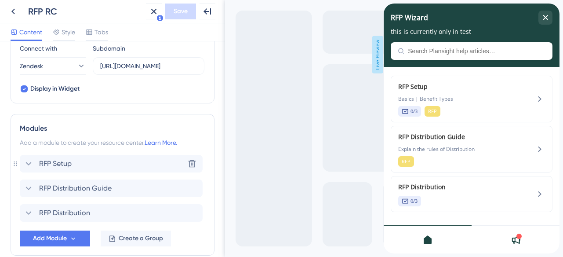
scroll to position [359, 0]
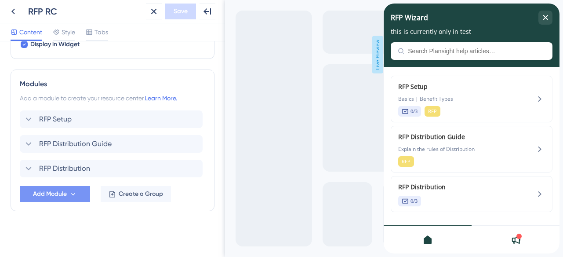
click at [71, 196] on icon at bounding box center [72, 193] width 7 height 7
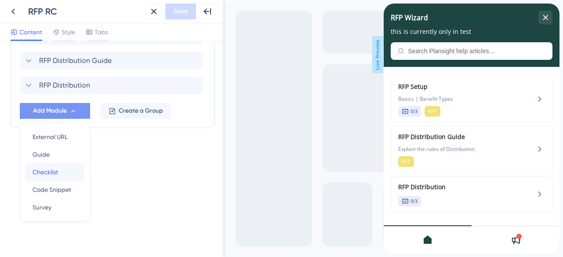
click at [65, 169] on div "Checklist Checklist" at bounding box center [55, 172] width 45 height 18
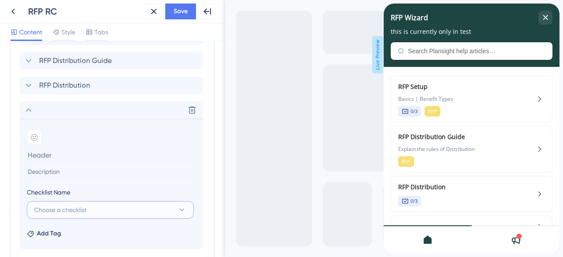
click at [100, 206] on button "Choose a checklist" at bounding box center [110, 210] width 167 height 18
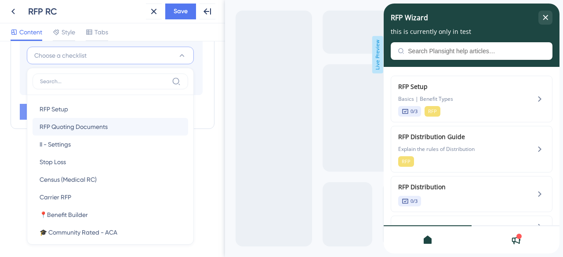
scroll to position [585, 0]
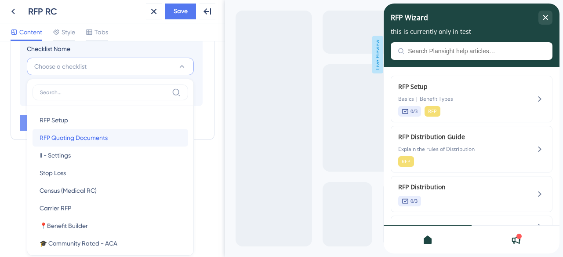
click at [123, 133] on div "RFP Quoting Documents RFP Quoting Documents" at bounding box center [111, 138] width 142 height 18
type input "RFP Quoting Documents"
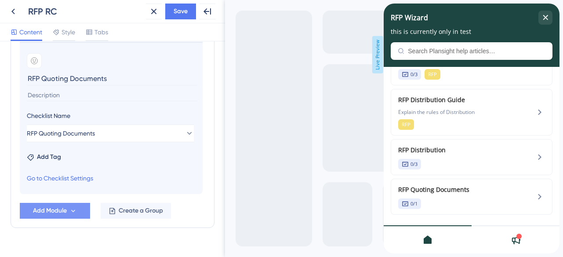
scroll to position [513, 0]
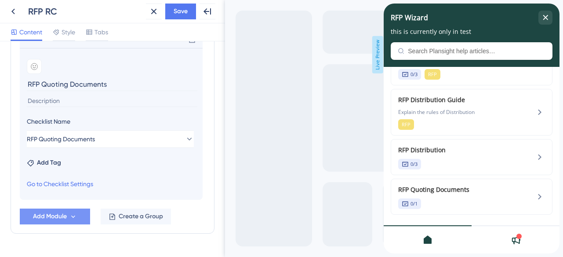
click at [51, 101] on input at bounding box center [112, 101] width 171 height 12
type input "Attaching | Tagging"
click at [48, 160] on span "Add Tag" at bounding box center [49, 162] width 24 height 11
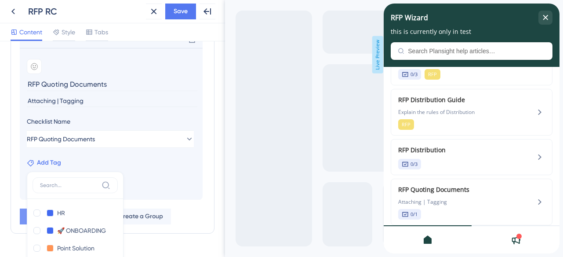
scroll to position [623, 0]
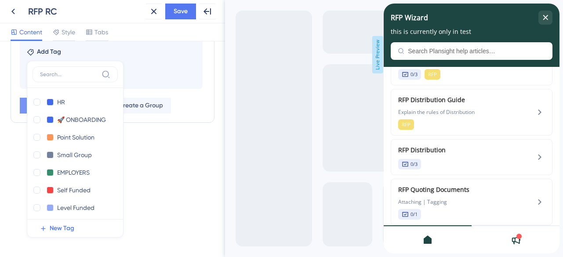
click at [78, 73] on input at bounding box center [69, 74] width 58 height 7
type input "c"
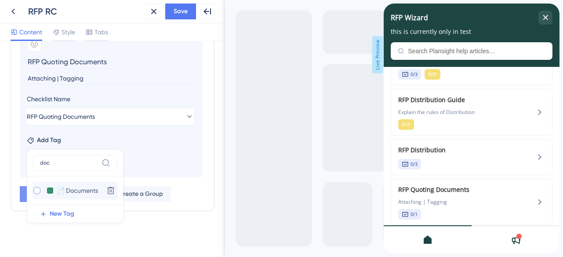
type input "doc"
click at [36, 188] on div at bounding box center [36, 190] width 7 height 7
checkbox input "true"
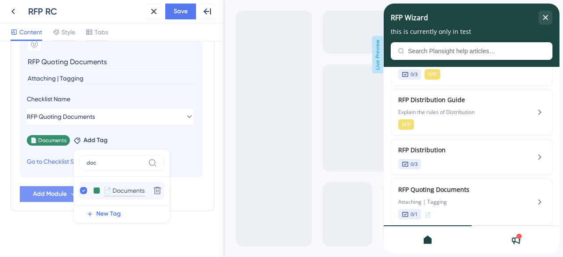
click at [122, 189] on input "📄 Documents" at bounding box center [125, 190] width 42 height 11
drag, startPoint x: 111, startPoint y: 189, endPoint x: 102, endPoint y: 188, distance: 8.8
click at [104, 188] on input "📄 Documents" at bounding box center [125, 190] width 42 height 11
type input "Documents"
click at [59, 168] on section "Add emoji RFP Quoting Documents Attaching | Tagging Checklist Name RFP Quoting …" at bounding box center [111, 101] width 183 height 152
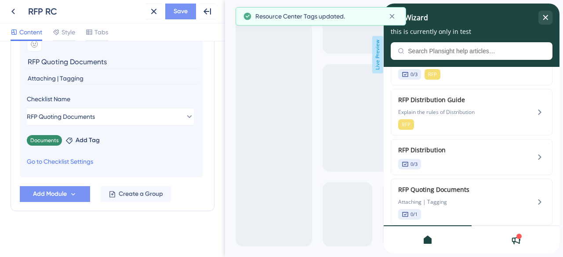
click at [182, 15] on span "Save" at bounding box center [181, 11] width 14 height 11
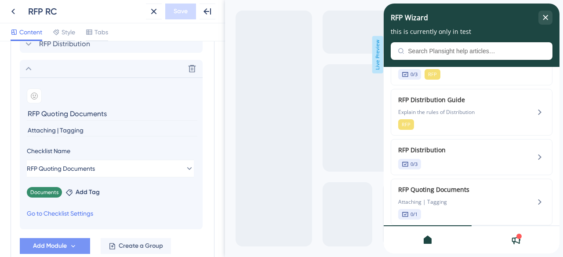
scroll to position [471, 0]
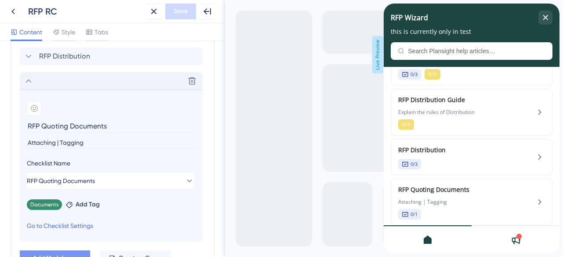
click at [28, 81] on icon at bounding box center [28, 81] width 11 height 11
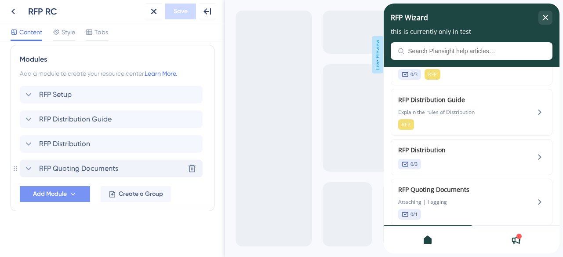
scroll to position [378, 0]
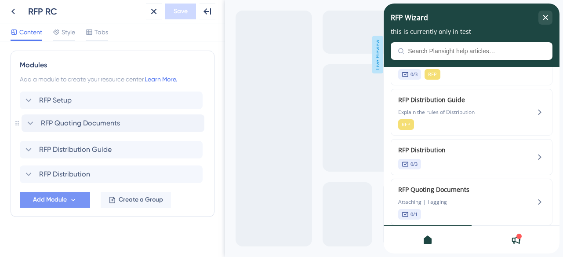
drag, startPoint x: 16, startPoint y: 174, endPoint x: 18, endPoint y: 120, distance: 54.1
click at [18, 120] on icon at bounding box center [17, 122] width 5 height 5
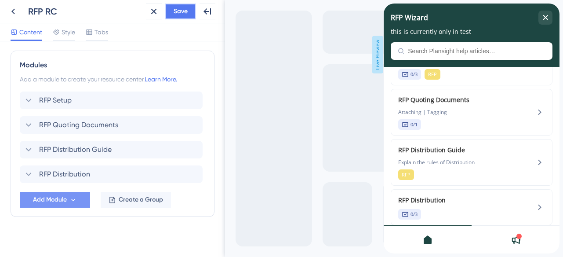
click at [175, 11] on span "Save" at bounding box center [181, 11] width 14 height 11
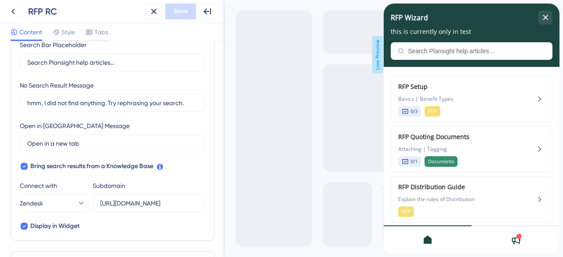
scroll to position [383, 0]
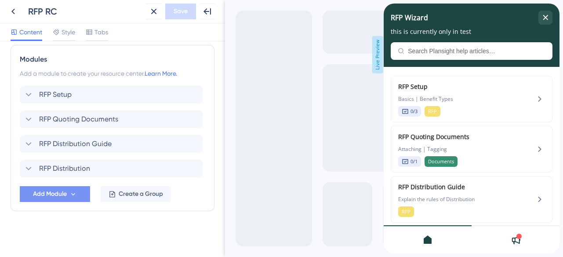
click at [66, 191] on span "Add Module" at bounding box center [50, 194] width 34 height 11
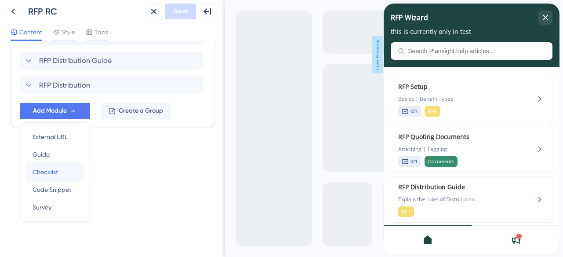
click at [58, 167] on div "Checklist Checklist" at bounding box center [55, 172] width 45 height 18
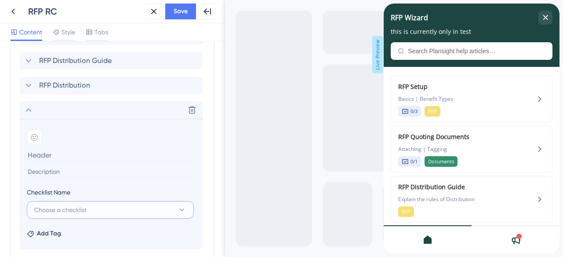
click at [78, 207] on span "Choose a checklist" at bounding box center [60, 209] width 52 height 11
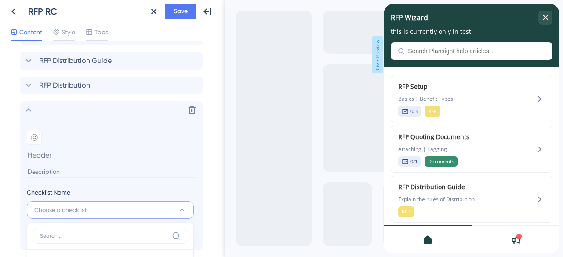
scroll to position [626, 0]
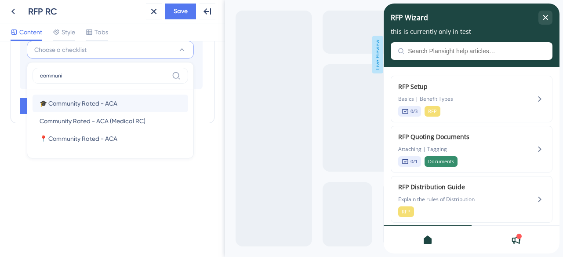
type input "communi"
click at [133, 100] on div "🎓 Community Rated - ACA 🎓 Community Rated - ACA" at bounding box center [111, 104] width 142 height 18
type input "🎓 Community Rated - ACA"
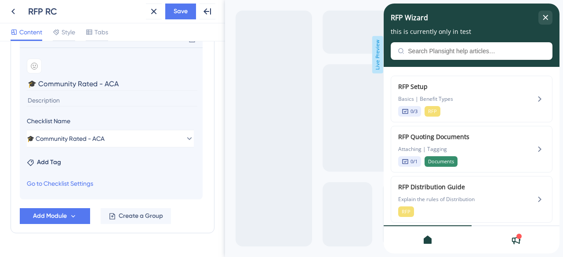
scroll to position [280, 0]
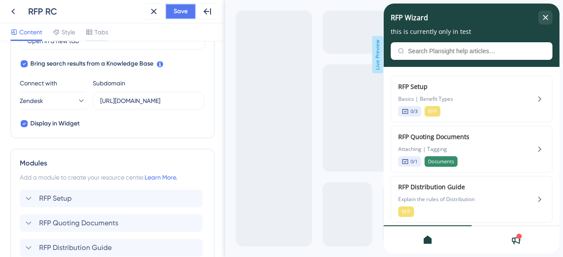
click at [172, 15] on button "Save" at bounding box center [180, 12] width 31 height 16
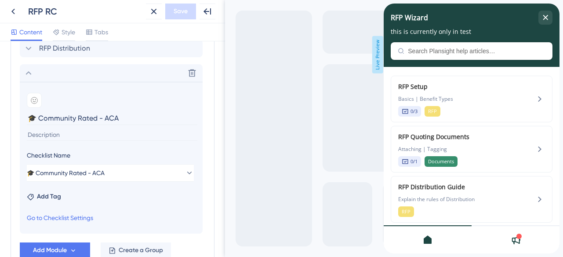
scroll to position [560, 0]
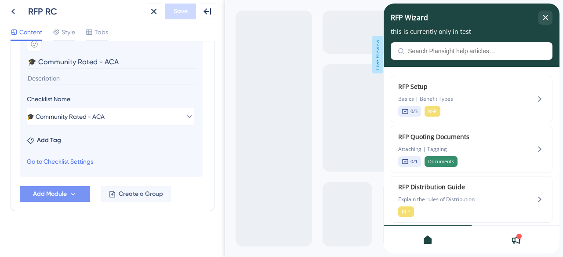
click at [71, 192] on icon at bounding box center [72, 193] width 7 height 7
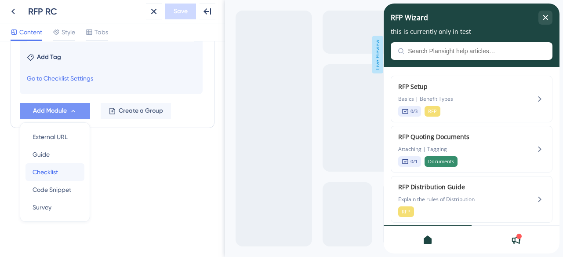
click at [52, 167] on span "Checklist" at bounding box center [45, 172] width 25 height 11
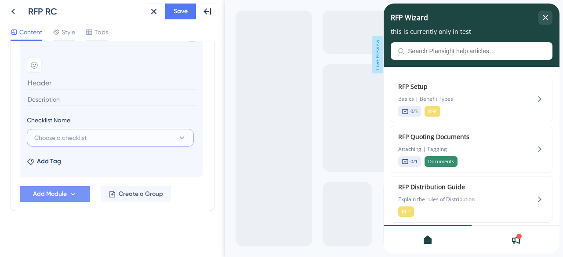
click at [111, 137] on button "Choose a checklist" at bounding box center [110, 138] width 167 height 18
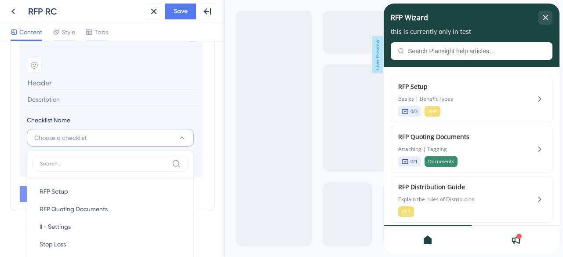
scroll to position [646, 0]
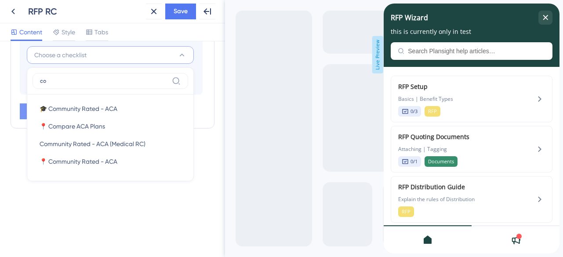
type input "c"
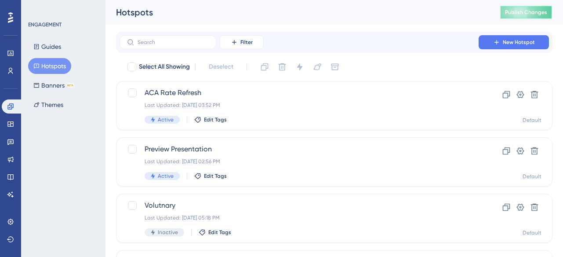
click at [523, 14] on span "Publish Changes" at bounding box center [526, 12] width 42 height 7
click at [514, 12] on span "Publish Changes" at bounding box center [526, 12] width 42 height 7
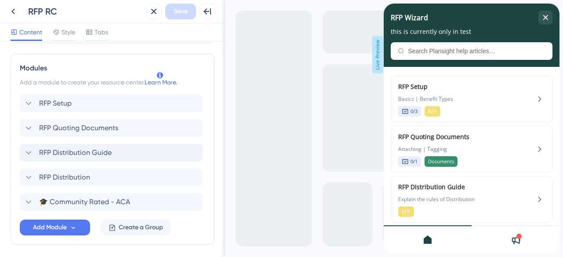
scroll to position [408, 0]
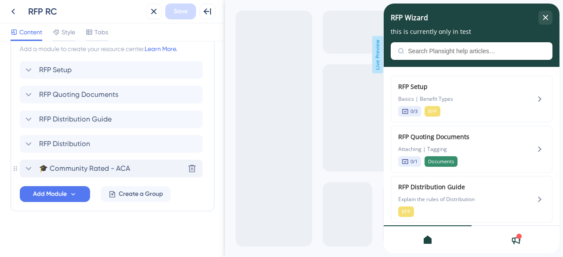
click at [26, 167] on icon at bounding box center [28, 168] width 11 height 11
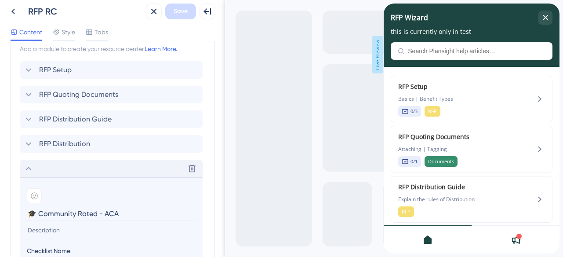
scroll to position [481, 0]
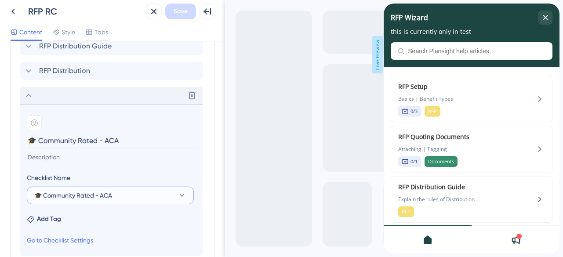
click at [144, 200] on button "🎓 Community Rated - ACA" at bounding box center [110, 195] width 167 height 18
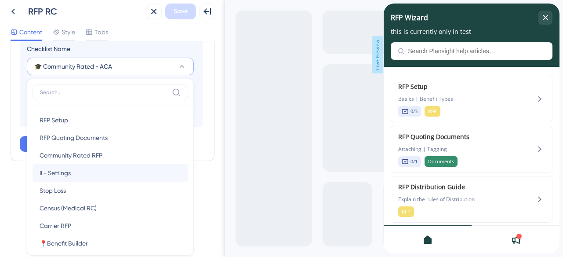
scroll to position [598, 0]
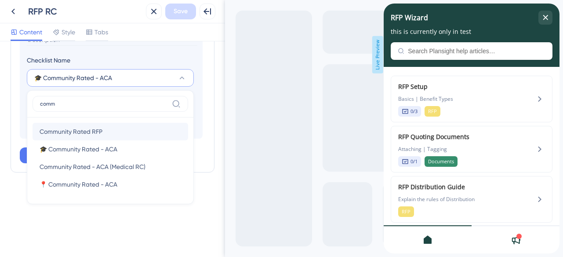
type input "comm"
click at [108, 132] on div "Community Rated RFP Community Rated RFP" at bounding box center [111, 132] width 142 height 18
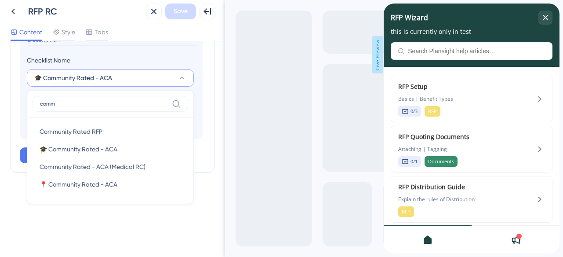
type input "Community Rated RFP"
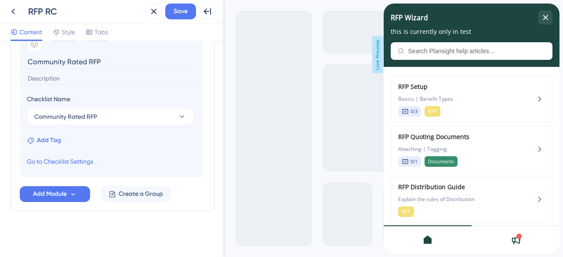
click at [53, 142] on span "Add Tag" at bounding box center [49, 140] width 24 height 11
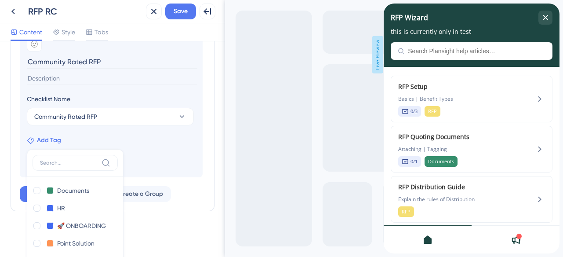
scroll to position [648, 0]
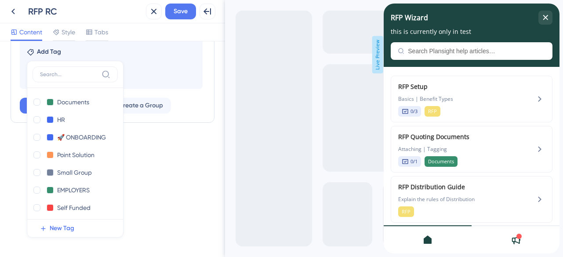
click at [72, 76] on input at bounding box center [69, 74] width 58 height 7
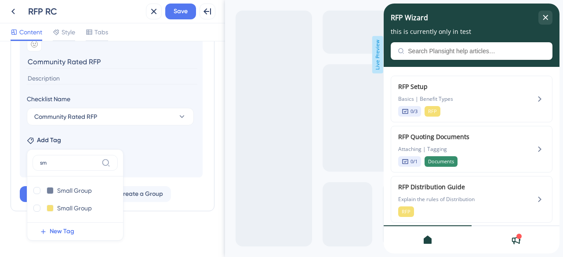
scroll to position [560, 0]
type input "smal"
click at [38, 190] on div at bounding box center [36, 190] width 7 height 7
checkbox input "true"
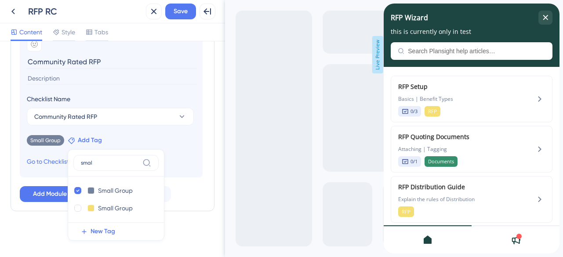
click at [97, 141] on span "Add Tag" at bounding box center [90, 140] width 24 height 11
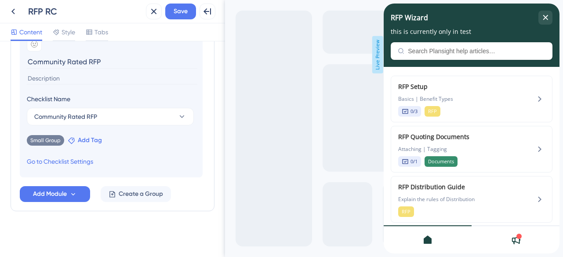
click at [84, 141] on span "Add Tag" at bounding box center [90, 140] width 24 height 11
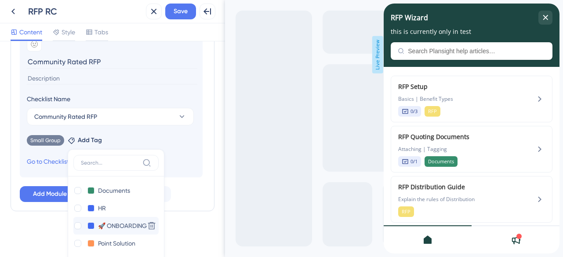
scroll to position [648, 0]
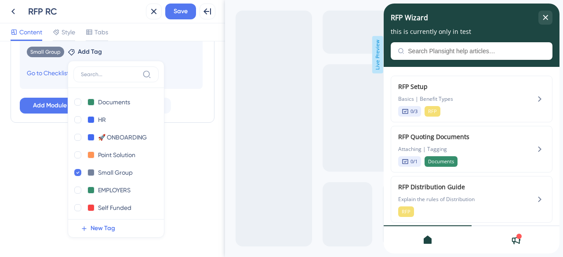
click at [107, 78] on label at bounding box center [115, 74] width 85 height 16
click at [107, 78] on input at bounding box center [110, 74] width 58 height 7
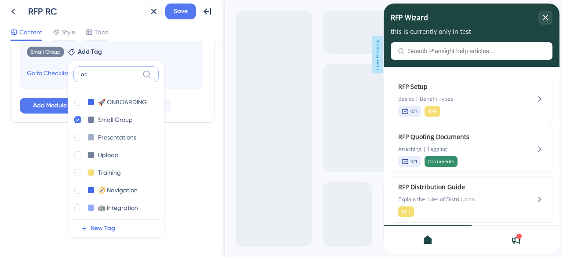
scroll to position [560, 0]
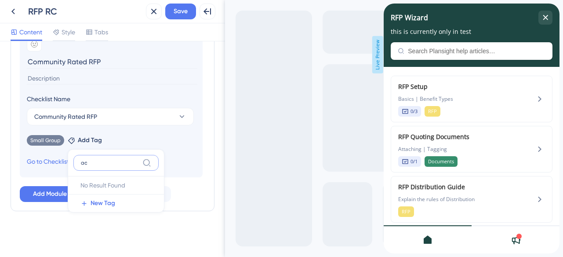
type input "a"
type input "M"
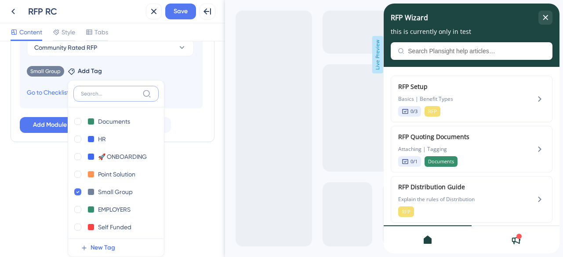
scroll to position [648, 0]
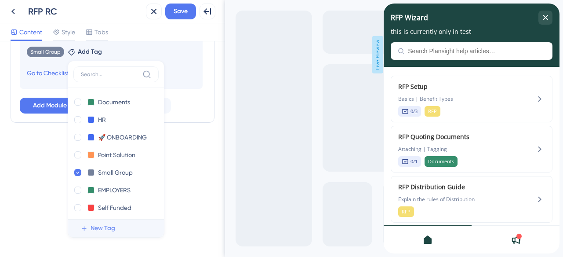
click at [96, 224] on span "New Tag" at bounding box center [103, 228] width 25 height 11
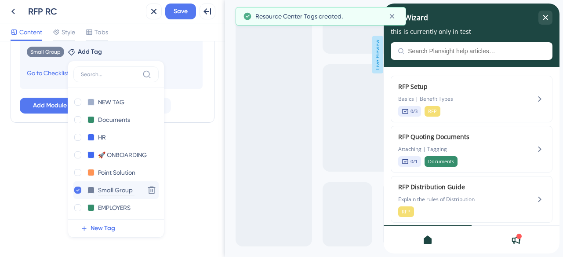
scroll to position [631, 0]
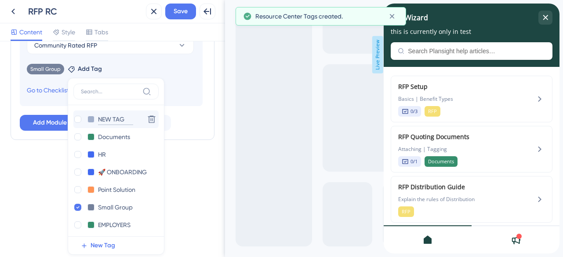
click at [115, 120] on input "NEW TAG" at bounding box center [115, 119] width 35 height 11
drag, startPoint x: 120, startPoint y: 120, endPoint x: 98, endPoint y: 120, distance: 22.0
click at [98, 120] on input "NEW TAG" at bounding box center [115, 119] width 35 height 11
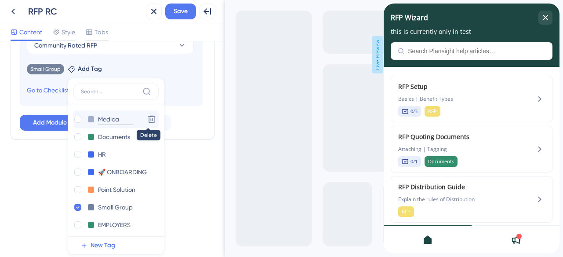
type input "Medical"
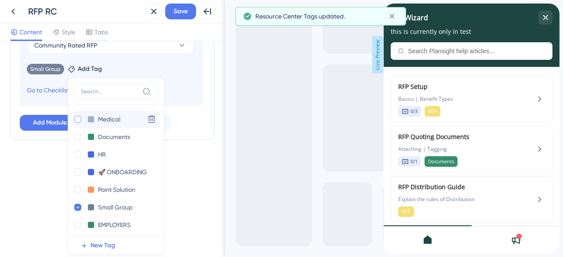
click at [77, 120] on div at bounding box center [77, 119] width 7 height 7
checkbox input "true"
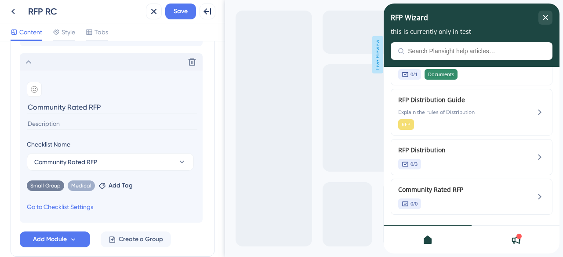
scroll to position [509, 0]
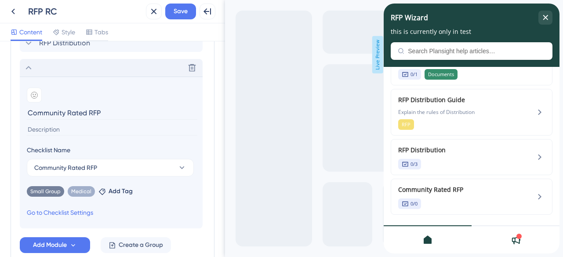
drag, startPoint x: 89, startPoint y: 112, endPoint x: 118, endPoint y: 111, distance: 29.0
click at [117, 111] on input "Community Rated RFP" at bounding box center [112, 113] width 171 height 14
type input "Community Rated Plans"
click at [213, 164] on div "Modules Add a module to create your resource center. Learn More. RFP Setup RFP …" at bounding box center [113, 91] width 204 height 342
click at [30, 69] on icon at bounding box center [28, 67] width 11 height 11
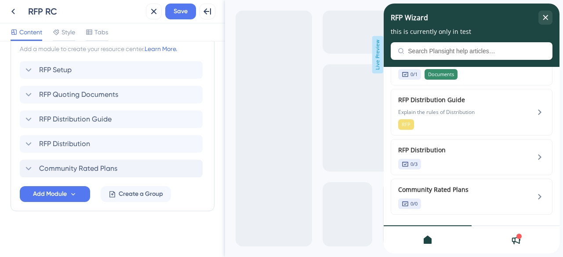
scroll to position [402, 0]
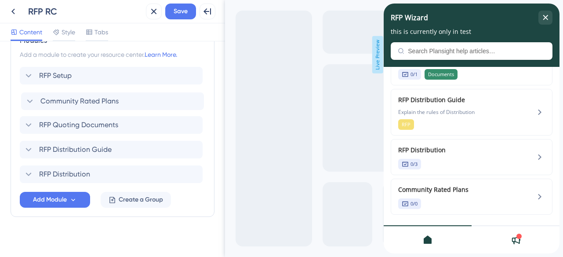
drag, startPoint x: 26, startPoint y: 173, endPoint x: 27, endPoint y: 97, distance: 76.1
click at [27, 97] on div "RFP Setup RFP Quoting Documents RFP Distribution Guide RFP Distribution Communi…" at bounding box center [112, 125] width 185 height 116
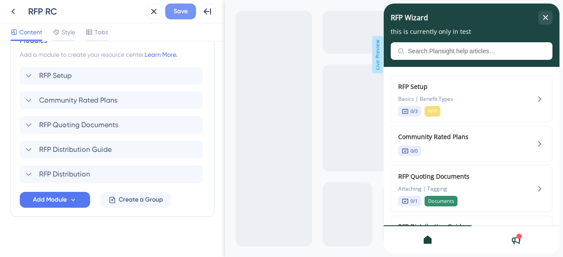
click at [189, 14] on button "Save" at bounding box center [180, 12] width 31 height 16
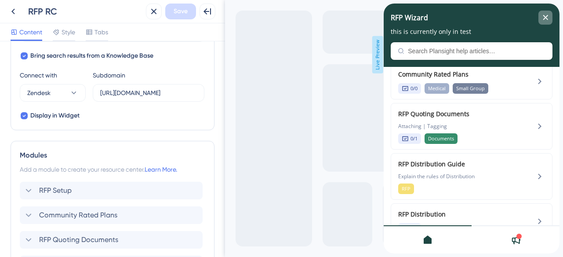
scroll to position [13, 0]
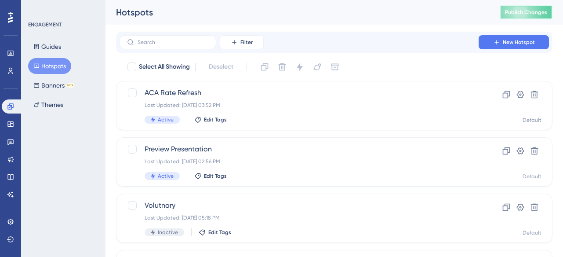
click at [515, 12] on span "Publish Changes" at bounding box center [526, 12] width 42 height 7
click at [515, 15] on span "Publish Changes" at bounding box center [526, 12] width 42 height 7
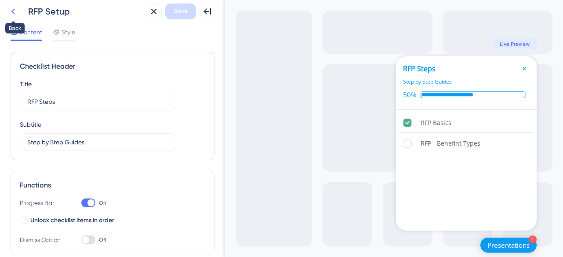
click at [14, 11] on icon at bounding box center [13, 11] width 11 height 11
click at [14, 11] on html "Back RFP Setup Close Save Full Screen Preview Content Style Checklist Header Ti…" at bounding box center [281, 128] width 563 height 257
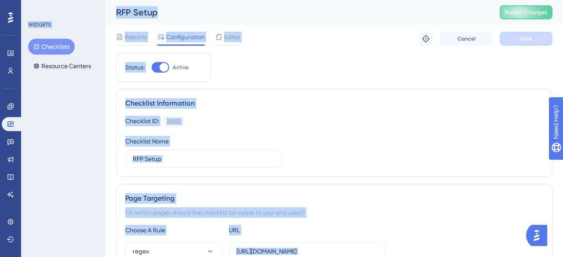
click at [97, 137] on div "WIDGETS Checklists Resource Centers" at bounding box center [63, 128] width 84 height 257
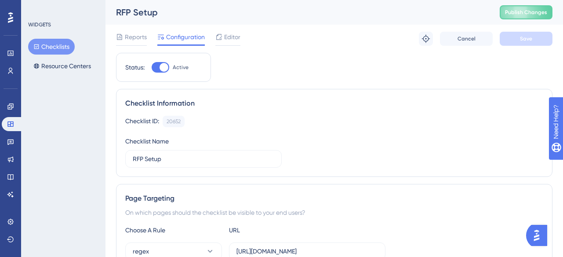
click at [49, 46] on button "Checklists" at bounding box center [51, 47] width 47 height 16
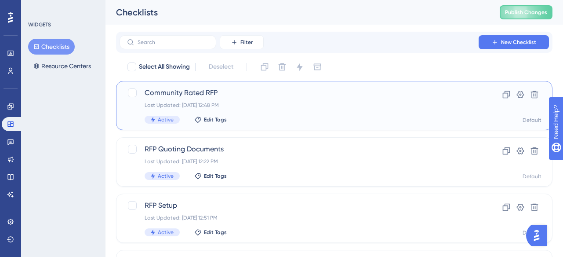
click at [179, 93] on span "Community Rated RFP" at bounding box center [299, 92] width 309 height 11
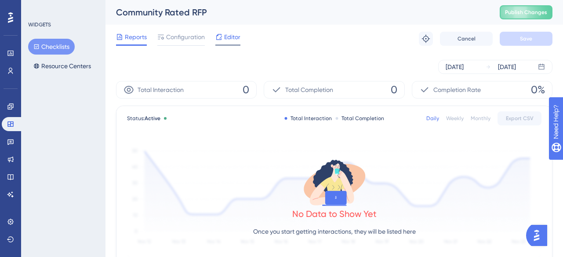
click at [229, 34] on span "Editor" at bounding box center [232, 37] width 16 height 11
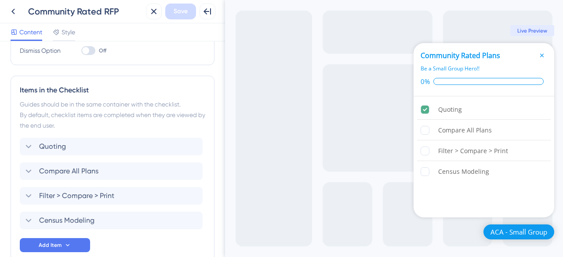
scroll to position [195, 0]
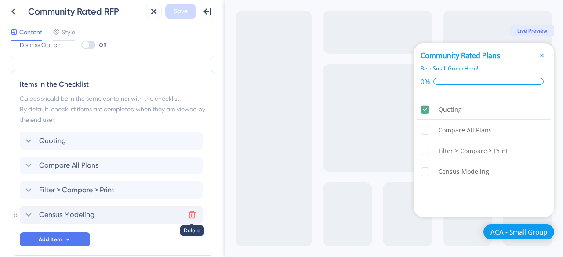
click at [196, 212] on icon at bounding box center [192, 214] width 9 height 9
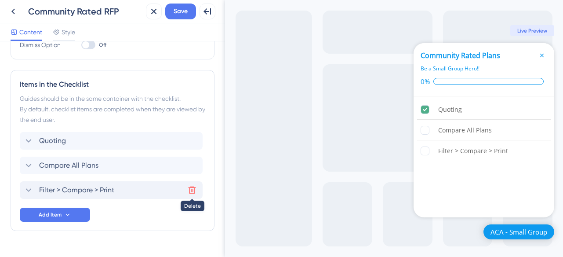
click at [193, 189] on icon at bounding box center [192, 189] width 9 height 9
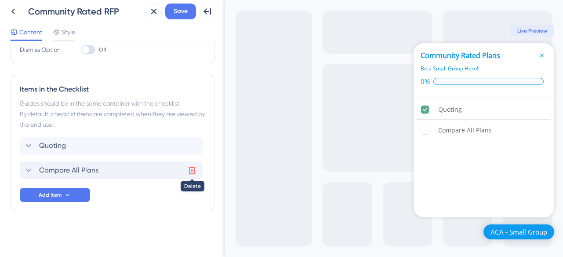
click at [196, 171] on icon at bounding box center [192, 170] width 9 height 9
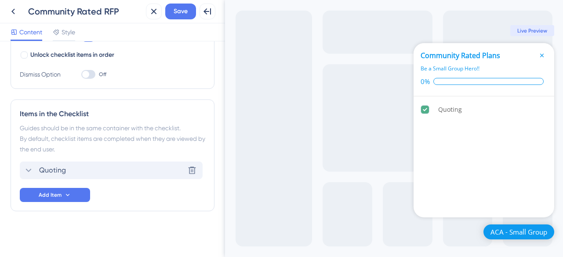
click at [33, 171] on icon at bounding box center [28, 170] width 11 height 11
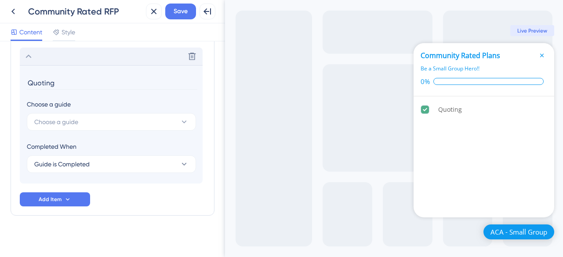
scroll to position [284, 0]
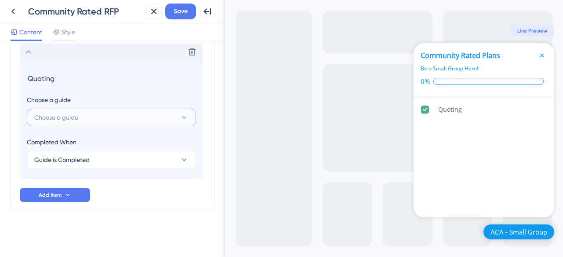
click at [74, 120] on span "Choose a guide" at bounding box center [56, 117] width 44 height 11
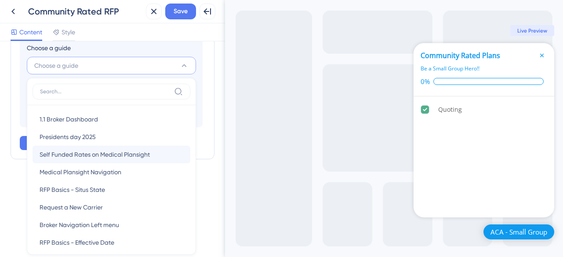
scroll to position [319, 0]
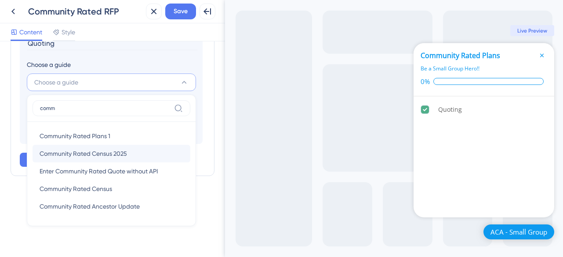
type input "comm"
click at [118, 155] on span "Community Rated Census 2025" at bounding box center [83, 153] width 87 height 11
type input "Community Rated Census 2025"
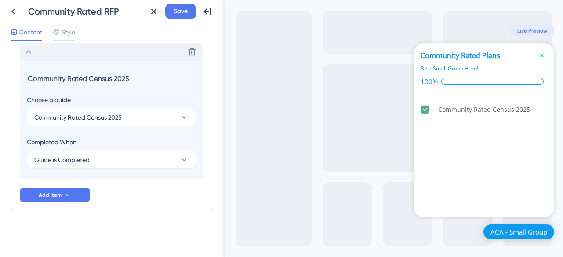
click at [188, 226] on div "Checklist Header Title Community Rated Plans Subtitle Be a Small Group Hero!! F…" at bounding box center [113, 7] width 204 height 478
click at [177, 7] on span "Save" at bounding box center [181, 11] width 14 height 11
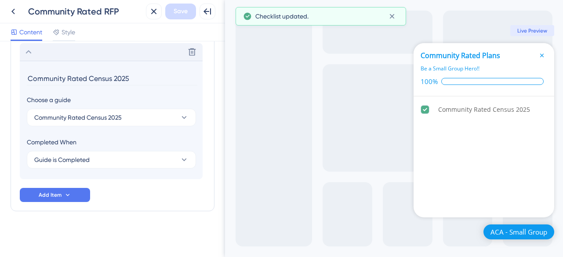
click at [169, 232] on div "Checklist Header Title Community Rated Plans Subtitle Be a Small Group Hero!! F…" at bounding box center [113, 7] width 204 height 478
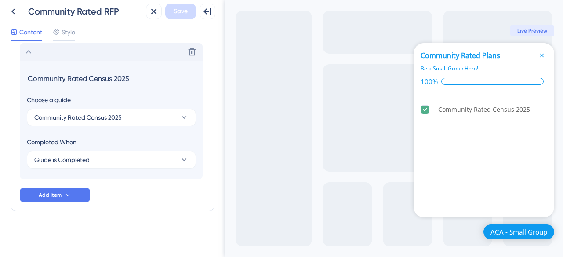
click at [544, 54] on icon "Close Checklist" at bounding box center [541, 55] width 7 height 7
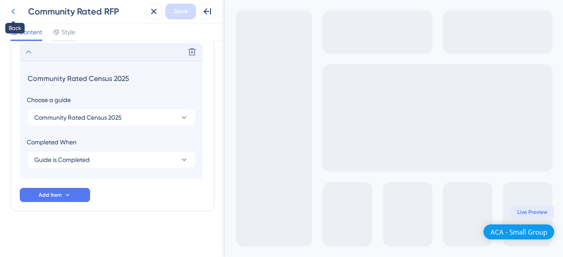
click at [17, 13] on icon at bounding box center [13, 11] width 11 height 11
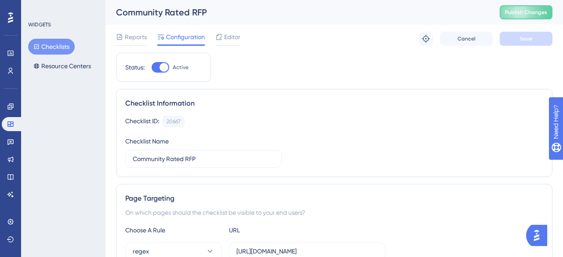
click at [50, 45] on button "Checklists" at bounding box center [51, 47] width 47 height 16
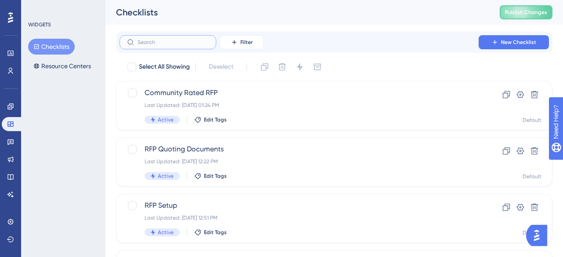
click at [167, 39] on input "text" at bounding box center [173, 42] width 71 height 6
type input "Dis"
checkbox input "true"
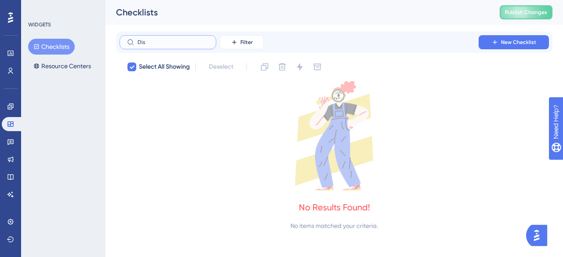
type input "Di"
checkbox input "false"
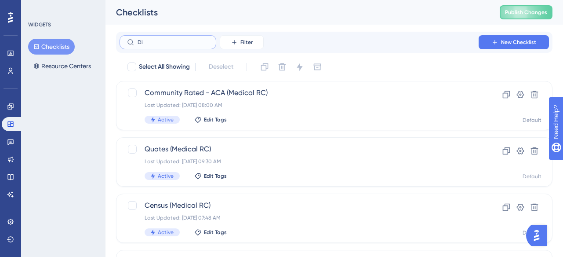
type input "D"
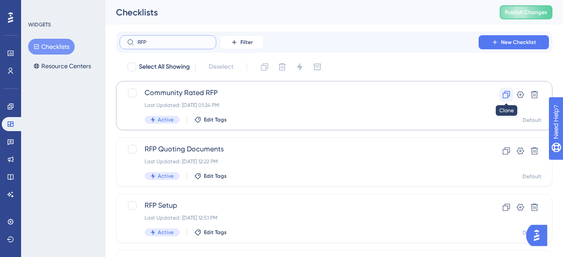
type input "RFP"
click at [507, 96] on icon at bounding box center [506, 94] width 9 height 9
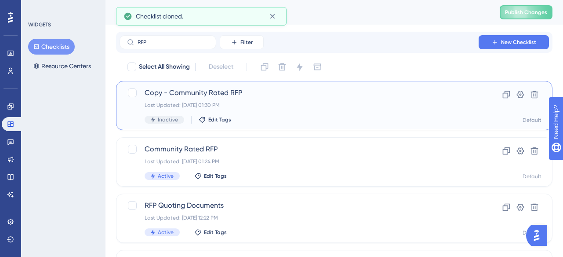
click at [182, 92] on span "Copy - Community Rated RFP" at bounding box center [299, 92] width 309 height 11
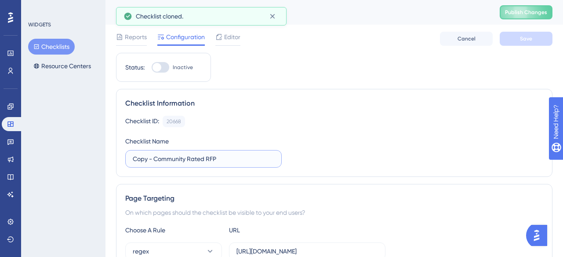
drag, startPoint x: 221, startPoint y: 161, endPoint x: 128, endPoint y: 153, distance: 92.6
click at [128, 153] on label "Copy - Community Rated RFP" at bounding box center [203, 159] width 156 height 18
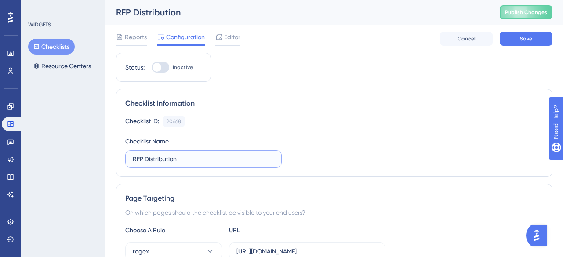
type input "RFP Distribution"
click at [166, 69] on div at bounding box center [161, 67] width 18 height 11
click at [152, 68] on input "Inactive" at bounding box center [151, 67] width 0 height 0
checkbox input "true"
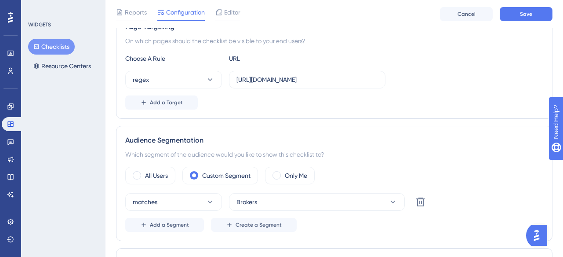
scroll to position [218, 0]
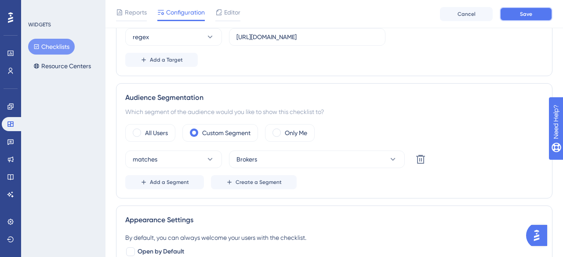
click at [527, 15] on span "Save" at bounding box center [526, 14] width 12 height 7
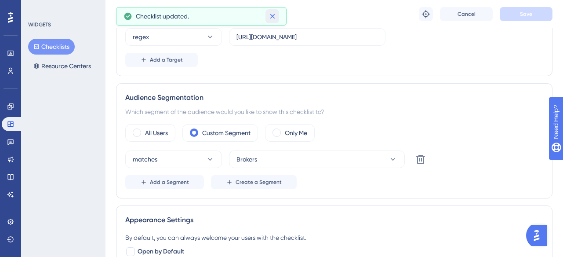
click at [272, 18] on icon at bounding box center [272, 16] width 9 height 9
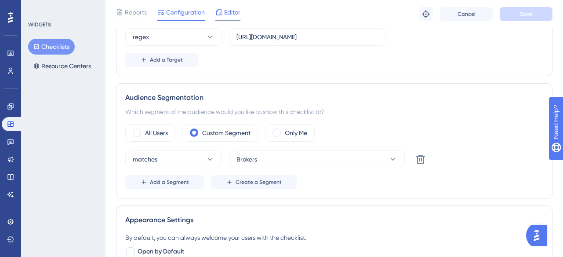
click at [225, 16] on span "Editor" at bounding box center [232, 12] width 16 height 11
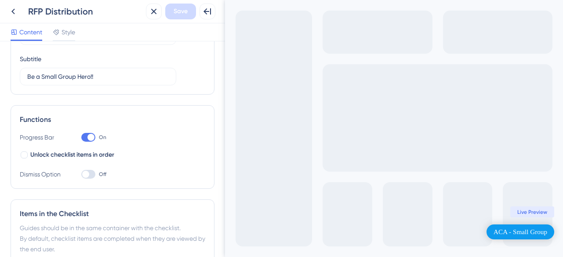
scroll to position [165, 0]
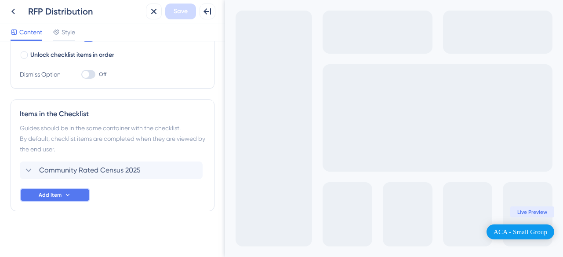
click at [70, 196] on icon at bounding box center [67, 194] width 7 height 7
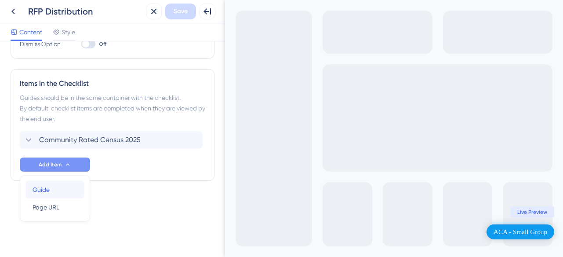
click at [62, 193] on div "Guide Guide" at bounding box center [55, 190] width 45 height 18
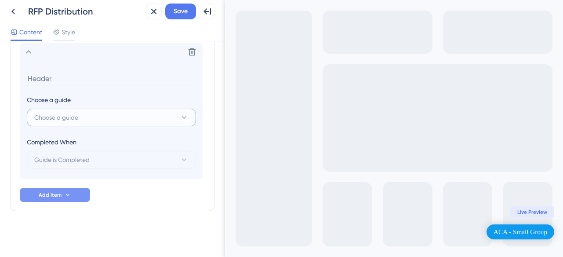
click at [108, 118] on button "Choose a guide" at bounding box center [111, 118] width 169 height 18
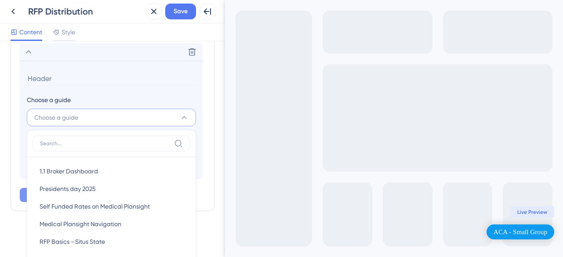
scroll to position [360, 0]
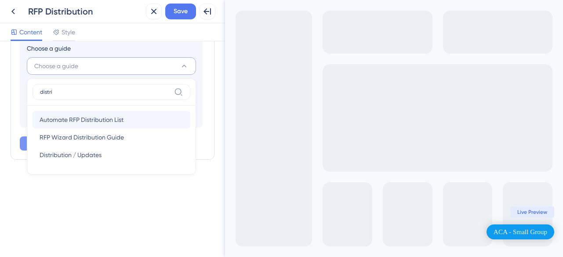
type input "distri"
click at [121, 124] on span "Automate RFP Distribution List" at bounding box center [82, 119] width 84 height 11
type input "Automate RFP Distribution List"
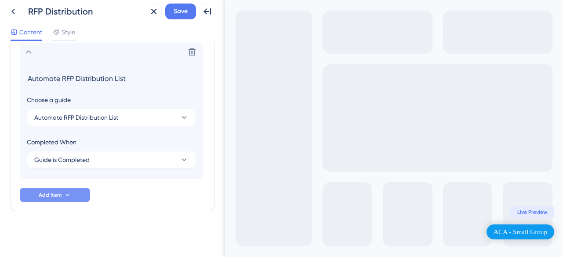
scroll to position [308, 0]
click at [76, 193] on button "Add Item" at bounding box center [55, 195] width 70 height 14
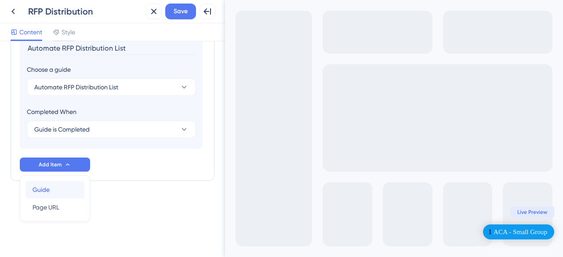
click at [69, 191] on div "Guide Guide" at bounding box center [55, 190] width 45 height 18
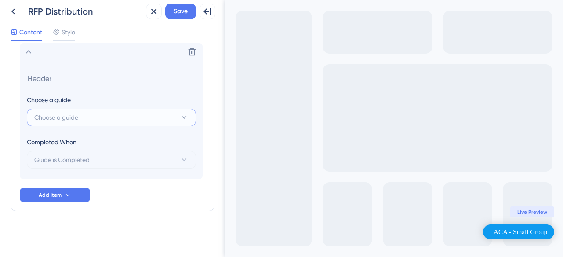
click at [85, 116] on button "Choose a guide" at bounding box center [111, 118] width 169 height 18
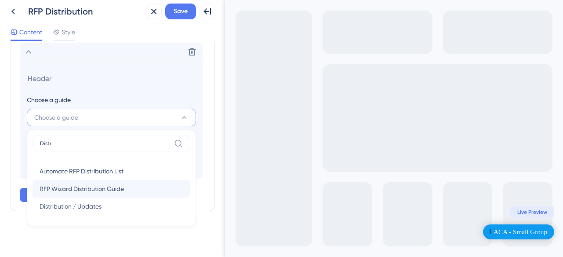
type input "Distr"
click at [121, 191] on span "RFP Wizard Distribution Guide" at bounding box center [82, 188] width 84 height 11
type input "RFP Wizard Distribution Guide"
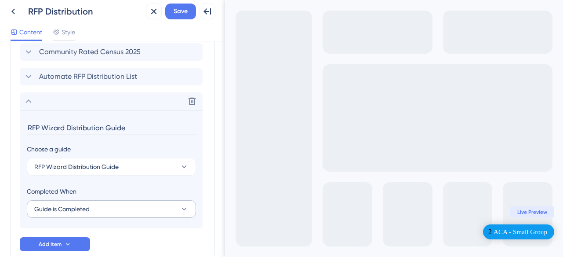
scroll to position [272, 0]
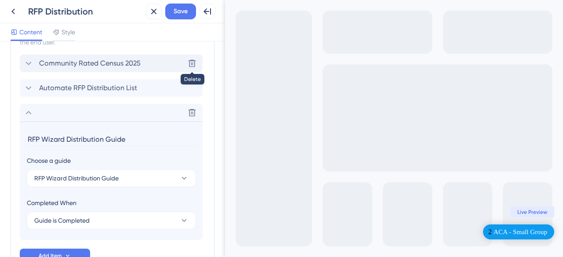
click at [189, 63] on icon at bounding box center [192, 63] width 9 height 9
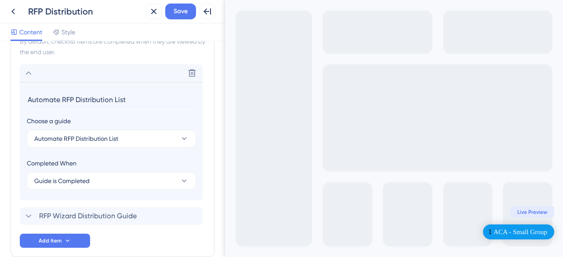
scroll to position [257, 0]
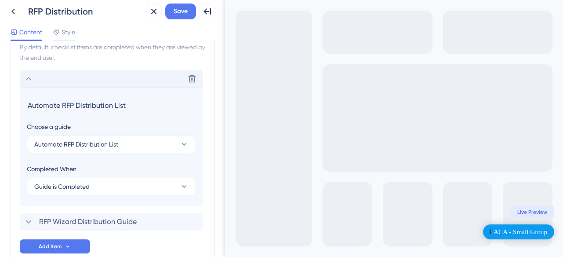
click at [29, 79] on icon at bounding box center [28, 78] width 11 height 11
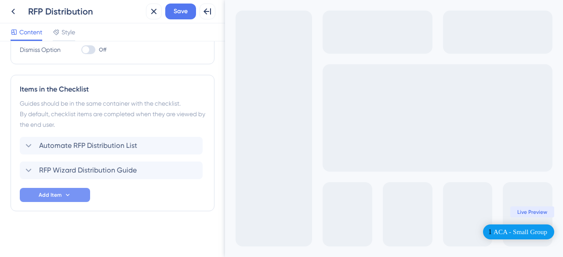
click at [66, 198] on button "Add Item" at bounding box center [55, 195] width 70 height 14
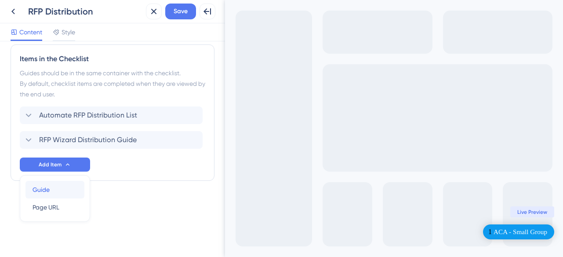
click at [54, 193] on div "Guide Guide" at bounding box center [55, 190] width 45 height 18
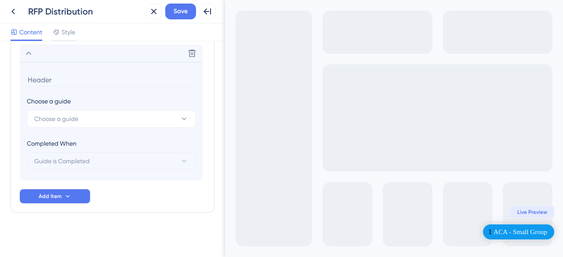
scroll to position [333, 0]
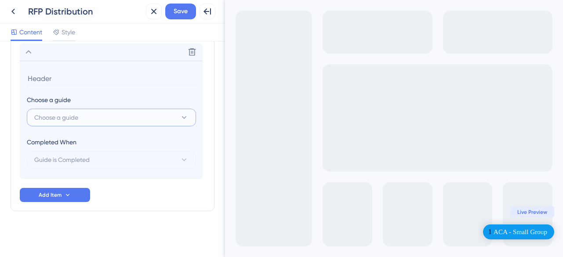
click at [94, 119] on button "Choose a guide" at bounding box center [111, 118] width 169 height 18
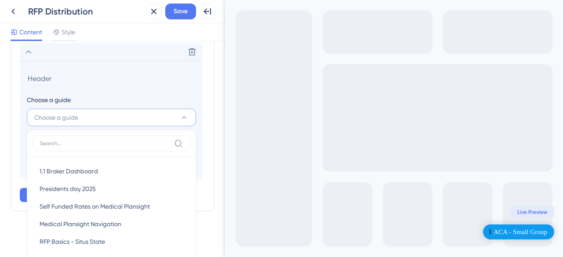
scroll to position [384, 0]
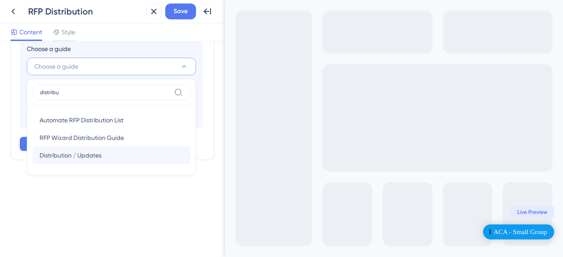
type input "distribu"
click at [108, 157] on div "Distribution / Updates Distribution / Updates" at bounding box center [112, 155] width 144 height 18
type input "Distribution / Updates"
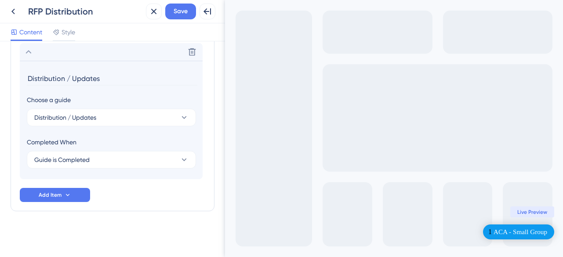
scroll to position [333, 0]
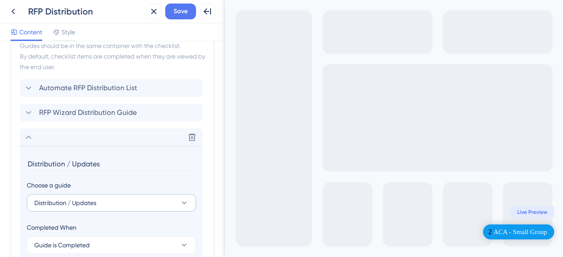
scroll to position [242, 0]
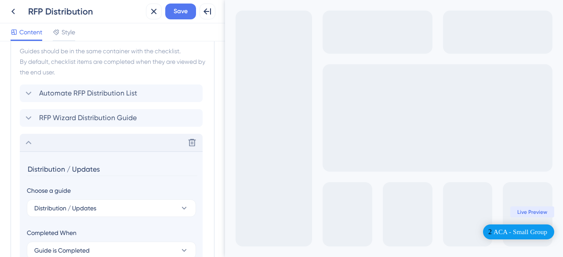
click at [27, 144] on icon at bounding box center [28, 142] width 11 height 11
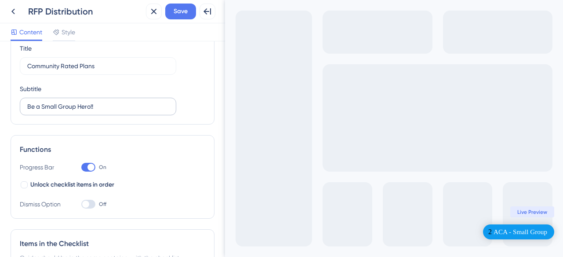
scroll to position [30, 0]
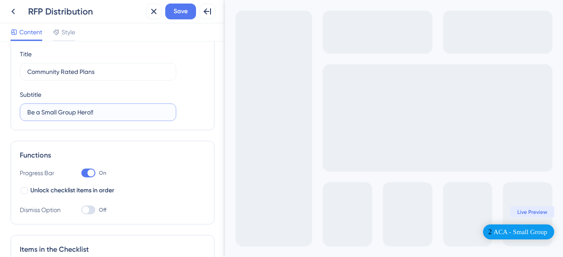
drag, startPoint x: 115, startPoint y: 113, endPoint x: 24, endPoint y: 109, distance: 91.1
click at [24, 109] on label "Be a Small Group Hero!!" at bounding box center [98, 112] width 156 height 18
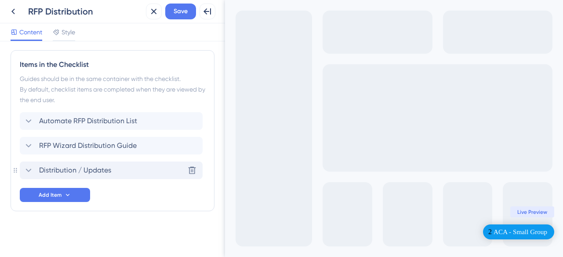
scroll to position [0, 0]
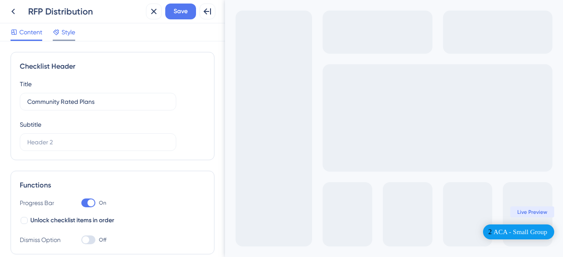
click at [74, 36] on span "Style" at bounding box center [69, 32] width 14 height 11
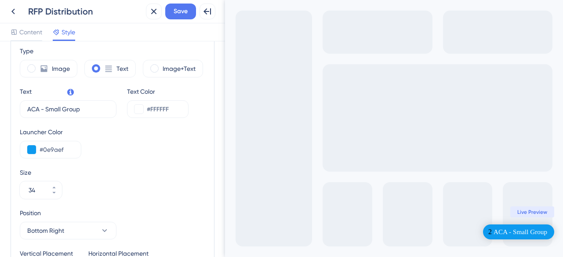
scroll to position [263, 0]
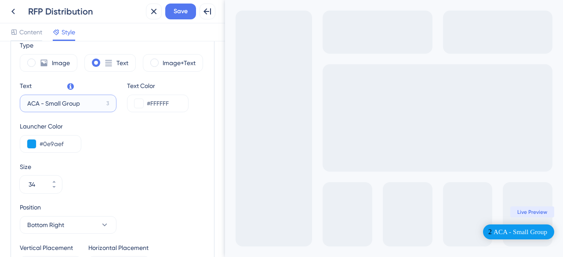
drag, startPoint x: 83, startPoint y: 105, endPoint x: 13, endPoint y: 100, distance: 70.5
click at [13, 100] on div "Launcher Type Image Text Image+Text Text ACA - Small Group 3 Text Color #FFFFFF…" at bounding box center [113, 148] width 204 height 270
type input "RFP Distribution"
click at [252, 160] on div "Exit Full Screen 2 RFP Distribution Live Preview" at bounding box center [394, 128] width 338 height 257
click at [189, 13] on button "Save" at bounding box center [180, 12] width 31 height 16
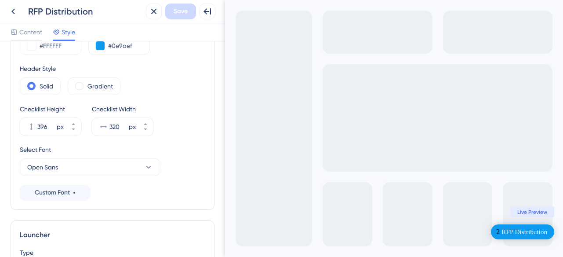
scroll to position [0, 0]
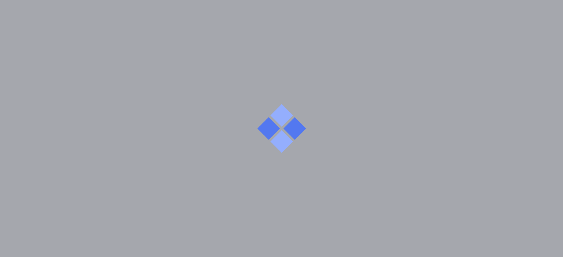
click at [33, 30] on div at bounding box center [281, 128] width 563 height 257
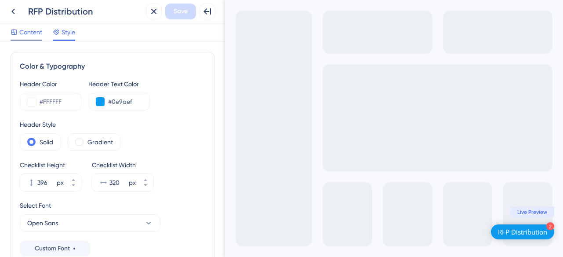
click at [39, 35] on span "Content" at bounding box center [30, 32] width 23 height 11
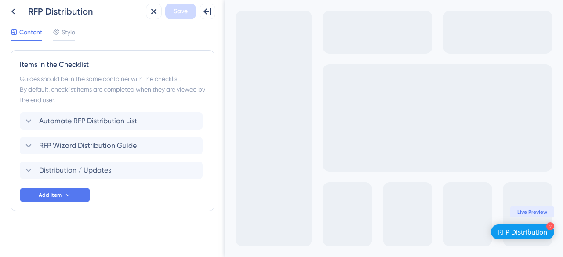
click at [259, 190] on div "Exit Full Screen 2 RFP Distribution Live Preview" at bounding box center [394, 128] width 338 height 257
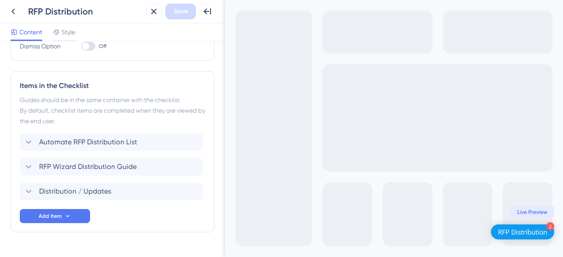
scroll to position [215, 0]
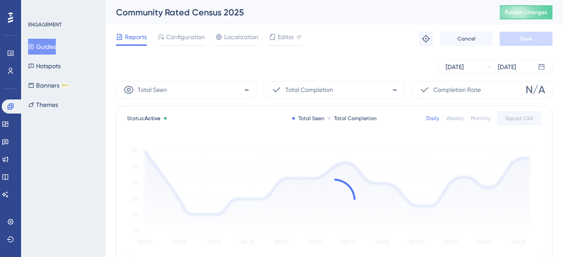
scroll to position [11, 0]
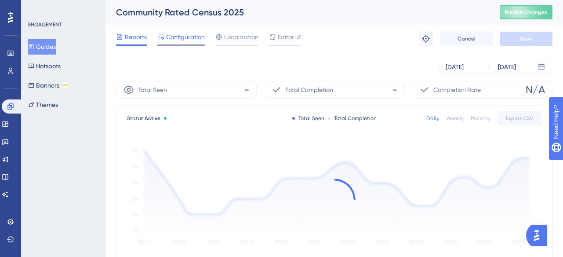
click at [189, 39] on span "Configuration" at bounding box center [185, 37] width 39 height 11
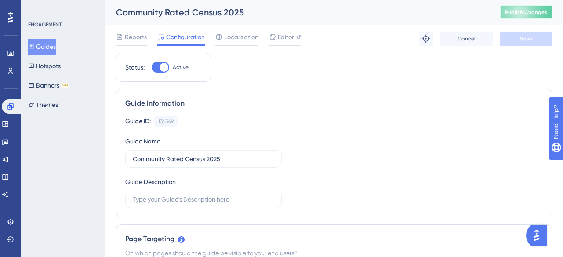
click at [527, 12] on span "Publish Changes" at bounding box center [526, 12] width 42 height 7
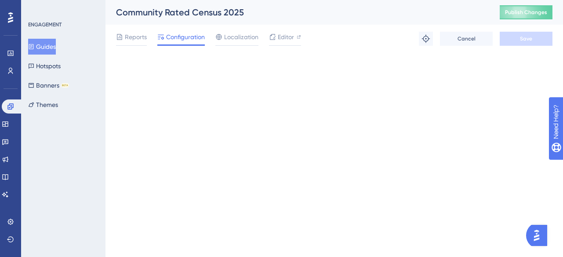
click at [95, 100] on div "Guides Hotspots Banners BETA Themes" at bounding box center [63, 76] width 71 height 74
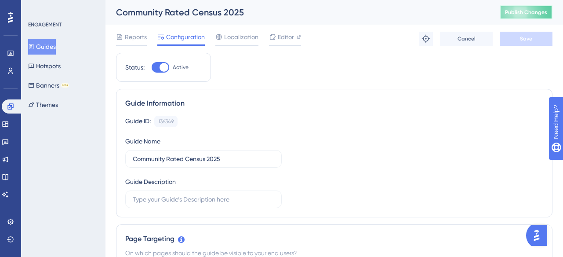
click at [537, 11] on span "Publish Changes" at bounding box center [526, 12] width 42 height 7
click at [517, 8] on button "Publish Changes" at bounding box center [526, 12] width 53 height 14
click at [77, 58] on div "Guides Hotspots Banners BETA Themes" at bounding box center [63, 76] width 71 height 74
click at [51, 49] on button "Guides" at bounding box center [42, 47] width 28 height 16
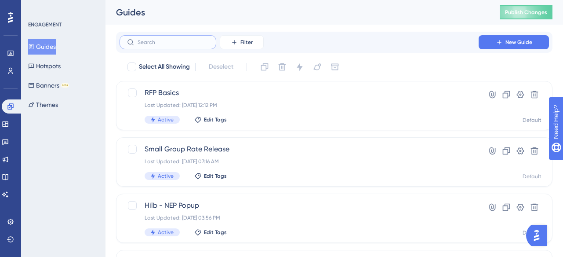
click at [174, 42] on input "text" at bounding box center [173, 42] width 71 height 6
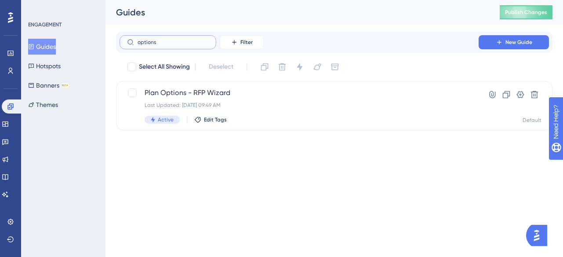
type input "options"
click at [519, 17] on button "Publish Changes" at bounding box center [526, 12] width 53 height 14
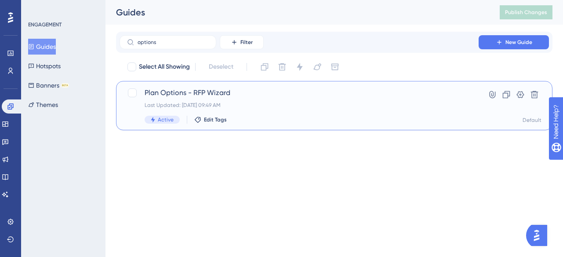
click at [193, 99] on div "Plan Options - RFP Wizard Last Updated: [DATE] 09:49 AM Active Edit Tags" at bounding box center [299, 105] width 309 height 36
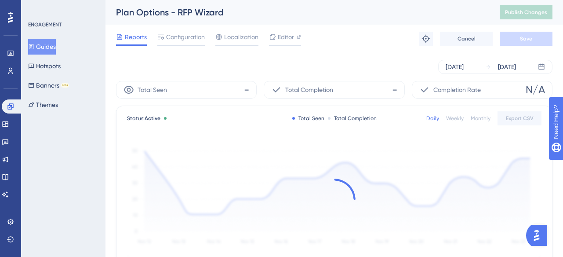
scroll to position [6, 0]
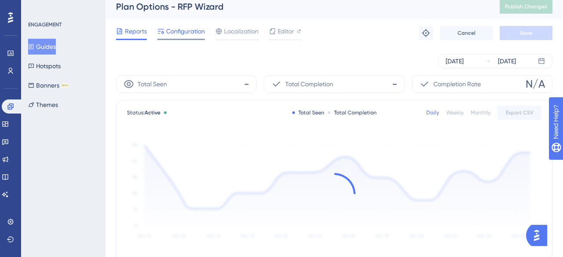
click at [178, 34] on span "Configuration" at bounding box center [185, 31] width 39 height 11
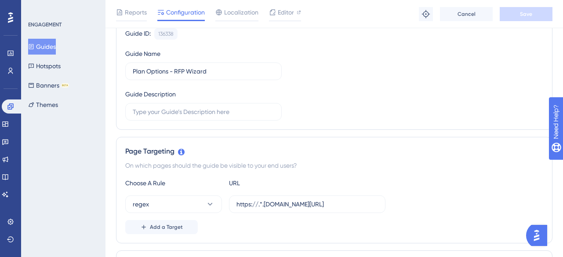
scroll to position [97, 0]
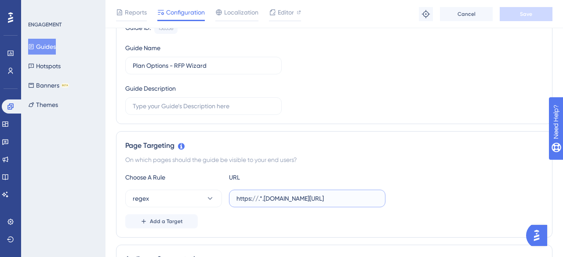
click at [319, 196] on input "https://.*.[DOMAIN_NAME][URL]" at bounding box center [307, 198] width 142 height 10
drag, startPoint x: 312, startPoint y: 200, endPoint x: 386, endPoint y: 200, distance: 74.7
click at [386, 200] on div "regex https://.*.[DOMAIN_NAME][URL]" at bounding box center [334, 198] width 418 height 18
type input "https://.*.[DOMAIN_NAME][URL]"
click at [533, 15] on button "Save" at bounding box center [526, 14] width 53 height 14
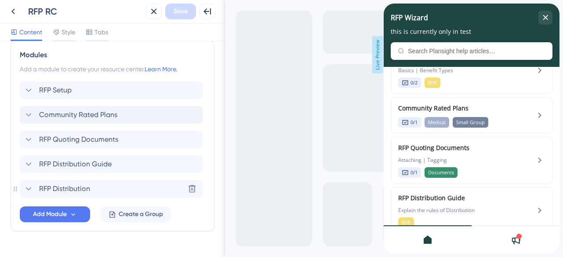
scroll to position [408, 0]
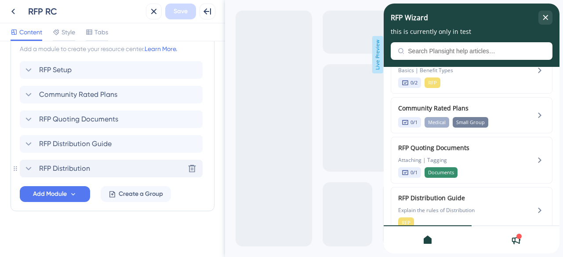
click at [29, 169] on icon at bounding box center [29, 169] width 6 height 4
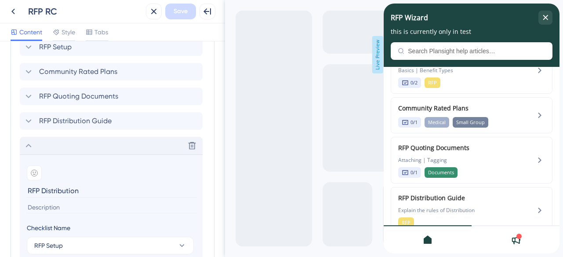
scroll to position [442, 0]
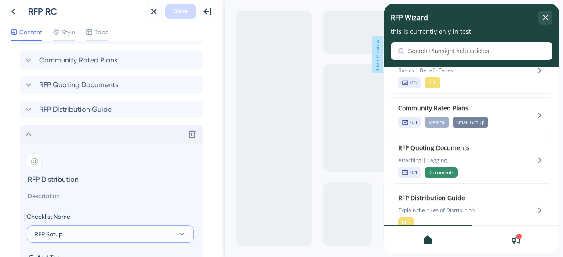
click at [99, 233] on button "RFP Setup" at bounding box center [110, 234] width 167 height 18
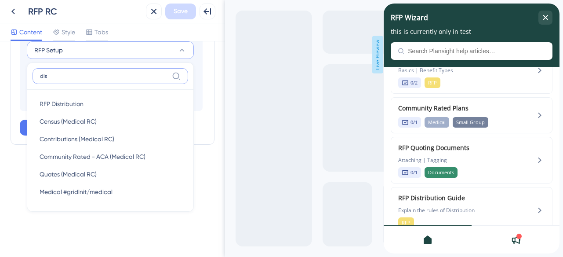
scroll to position [560, 0]
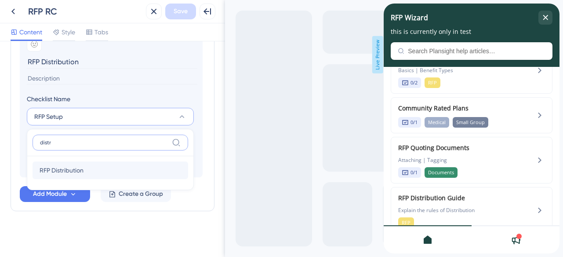
type input "distr"
click at [73, 168] on span "RFP Distribution" at bounding box center [62, 170] width 44 height 11
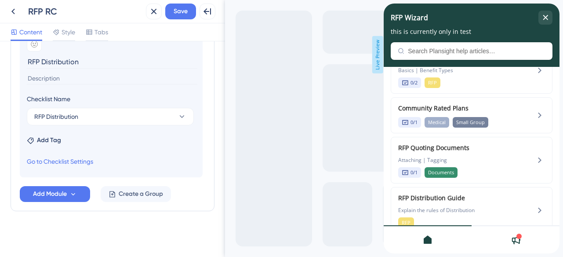
scroll to position [485, 0]
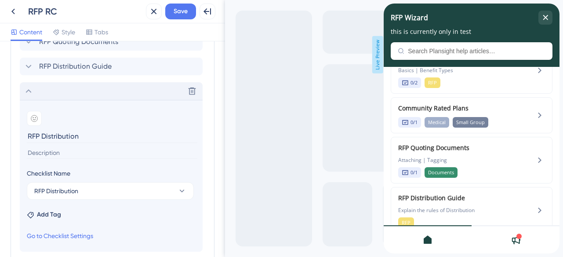
click at [59, 158] on input at bounding box center [112, 153] width 171 height 12
type input "Distribution List | Review & Send"
click at [187, 11] on span "Save" at bounding box center [181, 11] width 14 height 11
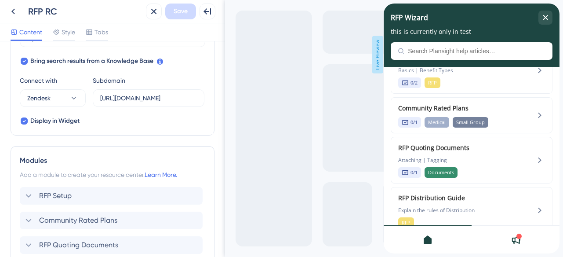
scroll to position [402, 0]
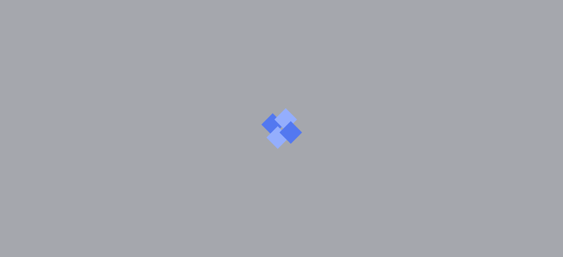
click at [30, 176] on div at bounding box center [281, 128] width 563 height 257
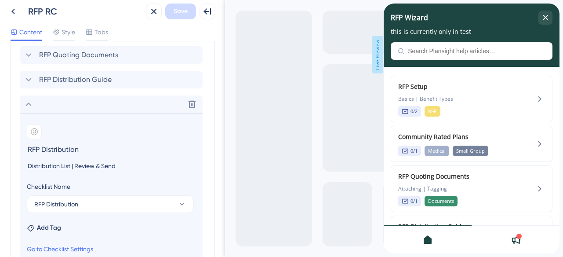
scroll to position [0, 0]
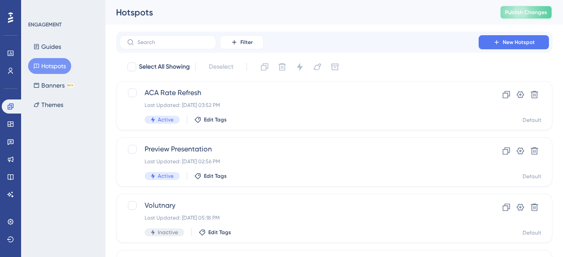
click at [517, 15] on span "Publish Changes" at bounding box center [526, 12] width 42 height 7
click at [46, 48] on button "Guides" at bounding box center [47, 47] width 38 height 16
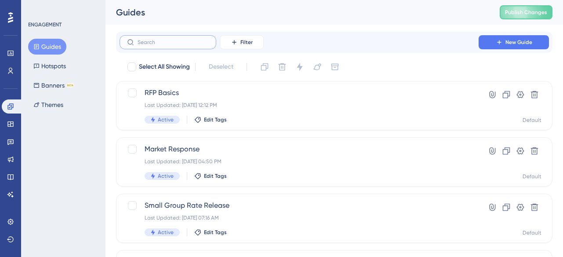
click at [163, 45] on input "text" at bounding box center [173, 42] width 71 height 6
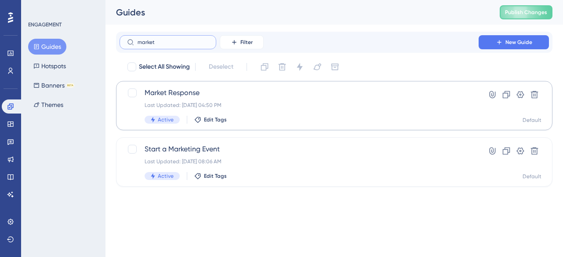
type input "market"
click at [200, 94] on span "Market Response" at bounding box center [299, 92] width 309 height 11
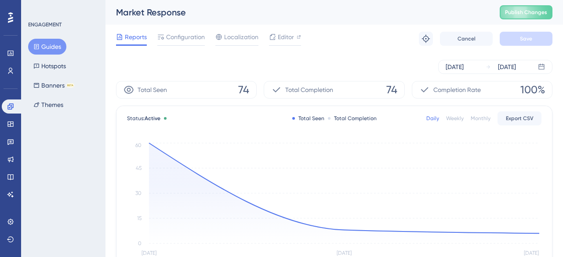
click at [51, 48] on button "Guides" at bounding box center [47, 47] width 38 height 16
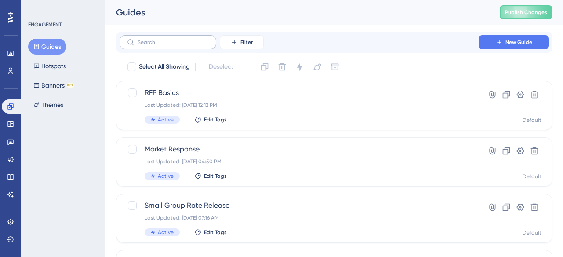
click at [184, 38] on label at bounding box center [168, 42] width 97 height 14
click at [184, 39] on input "text" at bounding box center [173, 42] width 71 height 6
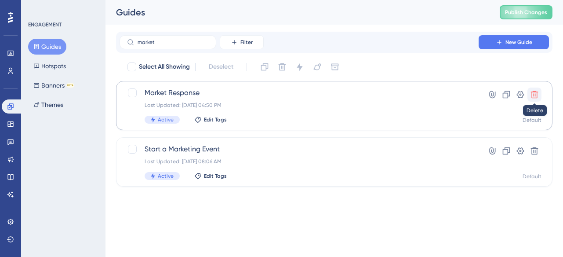
click at [537, 97] on icon at bounding box center [534, 94] width 7 height 7
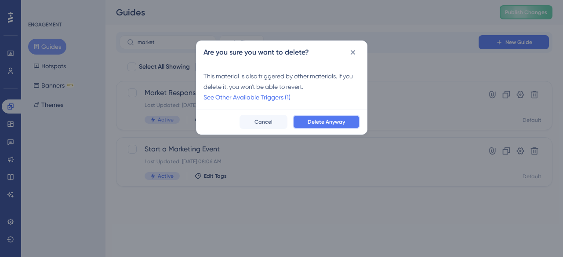
click at [325, 121] on span "Delete Anyway" at bounding box center [326, 121] width 37 height 7
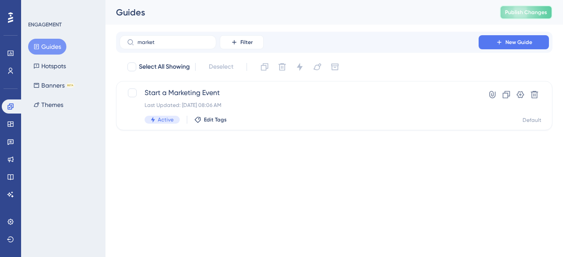
click at [525, 11] on span "Publish Changes" at bounding box center [526, 12] width 42 height 7
click at [50, 46] on button "Guides" at bounding box center [47, 47] width 38 height 16
click at [162, 47] on label "market" at bounding box center [168, 42] width 97 height 14
click at [162, 45] on input "market" at bounding box center [173, 42] width 71 height 6
drag, startPoint x: 160, startPoint y: 47, endPoint x: 130, endPoint y: 41, distance: 30.9
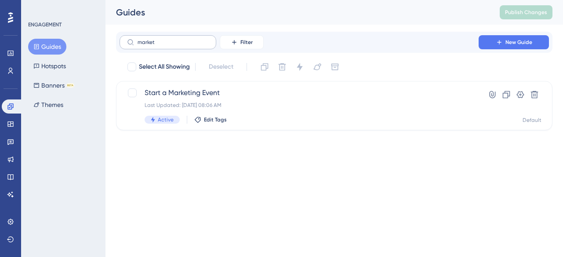
click at [130, 41] on label "market" at bounding box center [168, 42] width 97 height 14
click at [138, 41] on input "market" at bounding box center [173, 42] width 71 height 6
drag, startPoint x: 156, startPoint y: 42, endPoint x: 130, endPoint y: 38, distance: 27.2
click at [130, 38] on label "market" at bounding box center [168, 42] width 97 height 14
type input "updates"
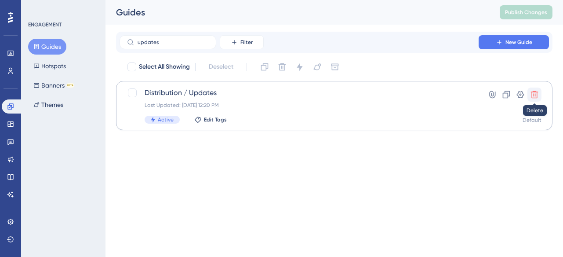
click at [538, 93] on icon at bounding box center [534, 94] width 9 height 9
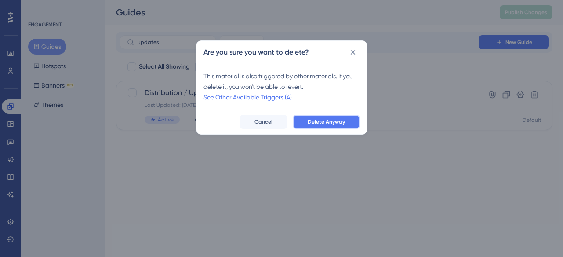
click at [331, 123] on span "Delete Anyway" at bounding box center [326, 121] width 37 height 7
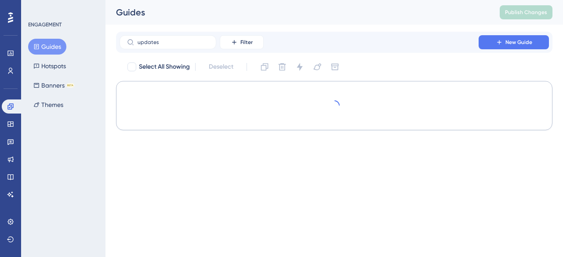
checkbox input "true"
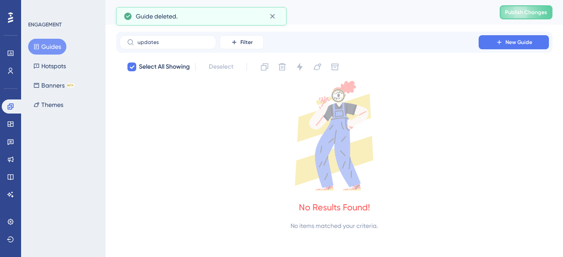
click at [202, 131] on icon at bounding box center [334, 135] width 436 height 109
click at [527, 14] on span "Publish Changes" at bounding box center [526, 12] width 42 height 7
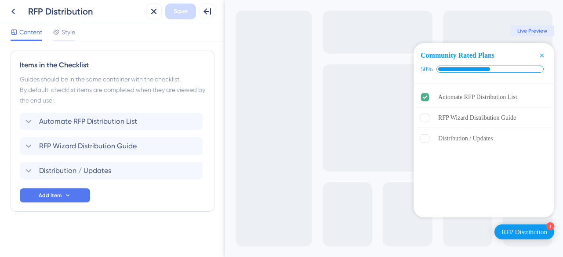
scroll to position [197, 0]
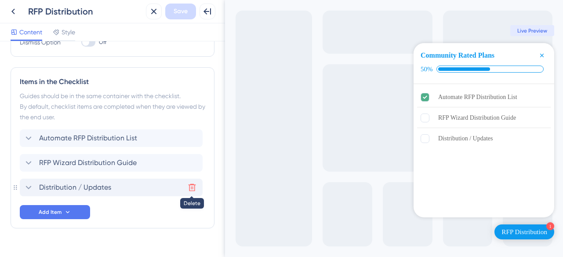
click at [193, 186] on icon at bounding box center [192, 187] width 9 height 9
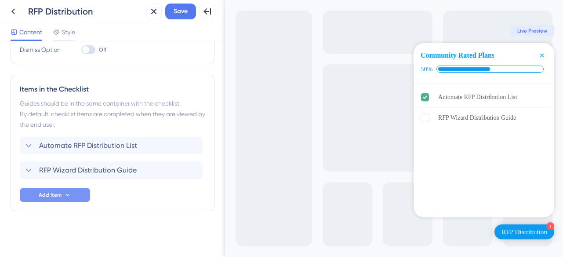
click at [70, 195] on icon at bounding box center [67, 194] width 7 height 7
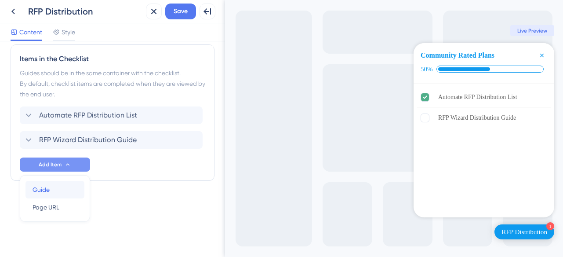
click at [67, 194] on div "Guide Guide" at bounding box center [55, 190] width 45 height 18
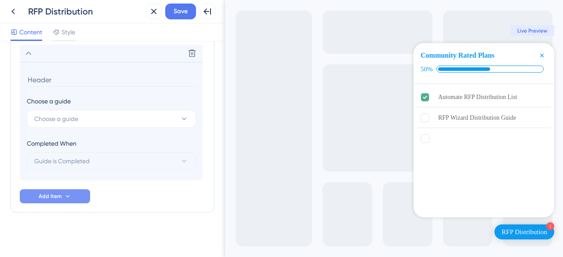
scroll to position [333, 0]
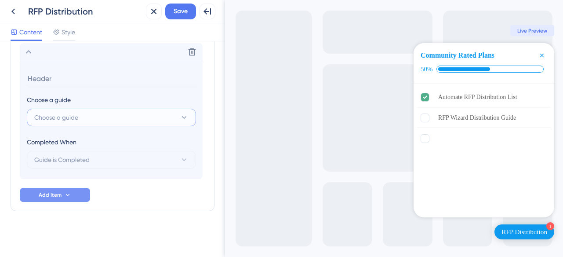
click at [97, 120] on button "Choose a guide" at bounding box center [111, 118] width 169 height 18
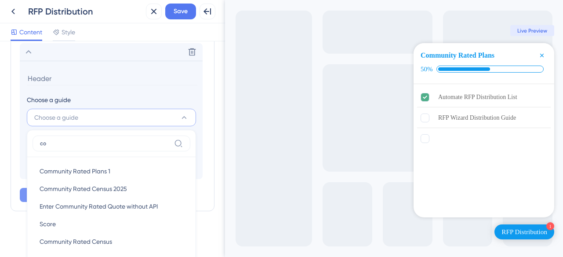
scroll to position [384, 0]
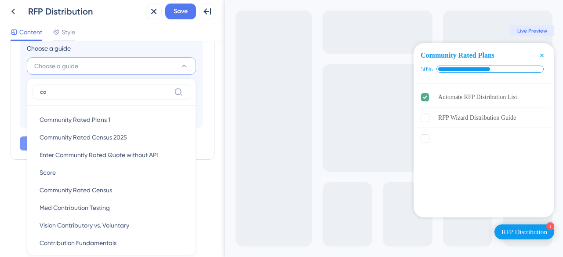
type input "c"
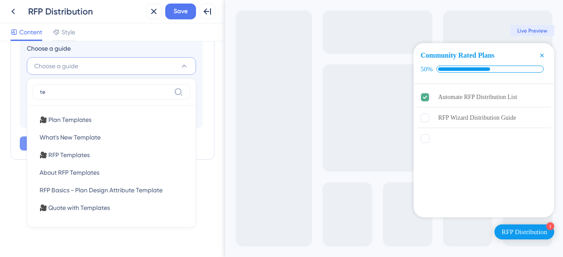
type input "t"
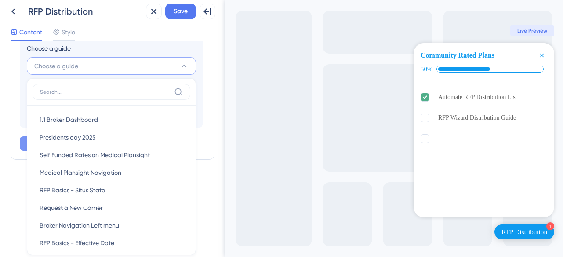
click at [13, 149] on div "Items in the Checklist Guides should be in the same container with the checklis…" at bounding box center [113, 19] width 204 height 279
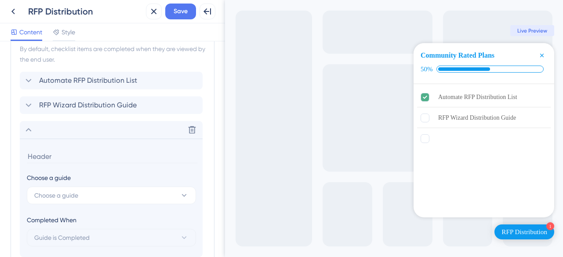
scroll to position [202, 0]
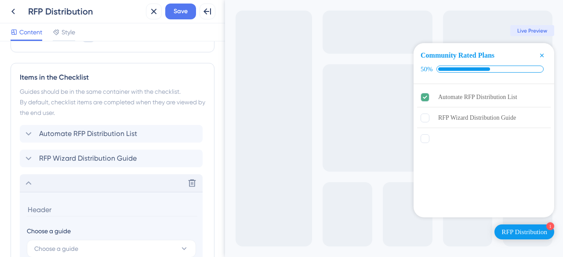
click at [29, 185] on icon at bounding box center [28, 183] width 11 height 11
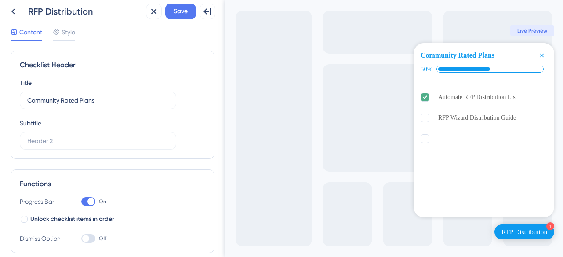
scroll to position [0, 0]
click at [15, 11] on icon at bounding box center [13, 11] width 11 height 11
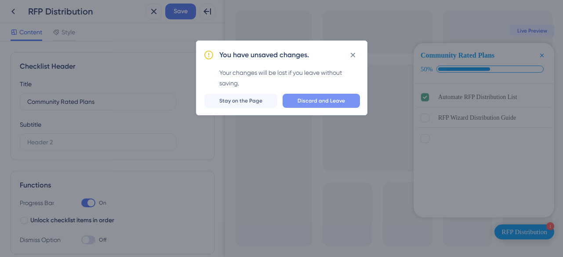
click at [303, 102] on span "Discard and Leave" at bounding box center [321, 100] width 47 height 7
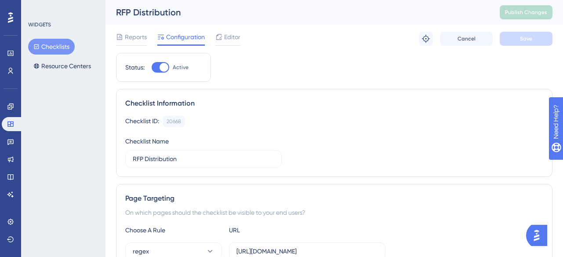
click at [65, 45] on button "Checklists" at bounding box center [51, 47] width 47 height 16
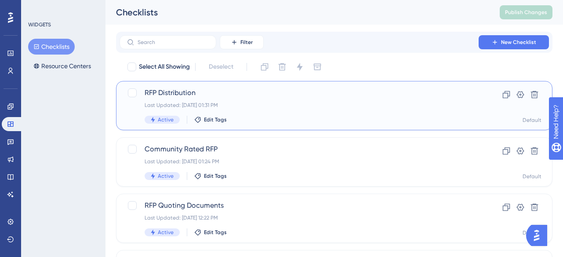
click at [196, 102] on div "Last Updated: Oct 15 2025, 01:31 PM" at bounding box center [299, 105] width 309 height 7
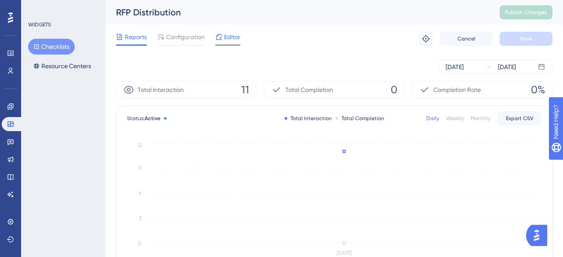
click at [233, 42] on span "Editor" at bounding box center [232, 37] width 16 height 11
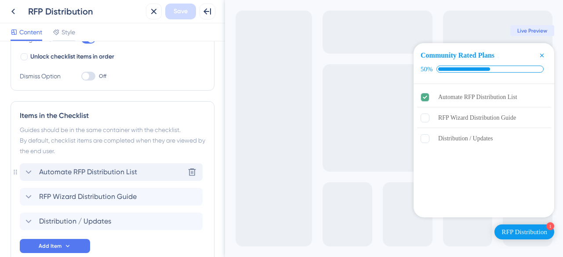
click at [31, 173] on icon at bounding box center [28, 172] width 11 height 11
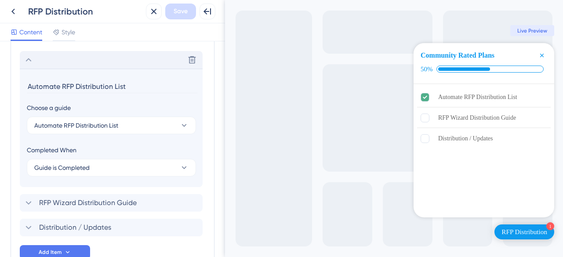
scroll to position [285, 0]
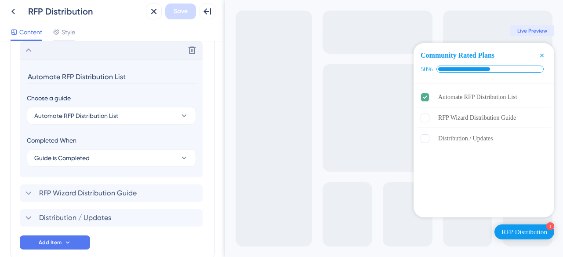
click at [71, 94] on div "Choose a guide" at bounding box center [111, 98] width 169 height 11
drag, startPoint x: 62, startPoint y: 76, endPoint x: 138, endPoint y: 77, distance: 75.6
click at [138, 76] on input "Automate RFP Distribution List" at bounding box center [112, 77] width 171 height 14
type input "Automate the Distribution List"
click at [181, 15] on span "Save" at bounding box center [181, 11] width 14 height 11
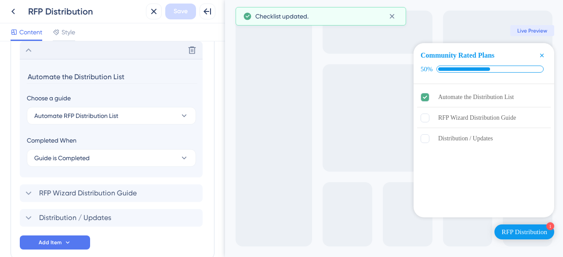
click at [29, 51] on icon at bounding box center [28, 50] width 11 height 11
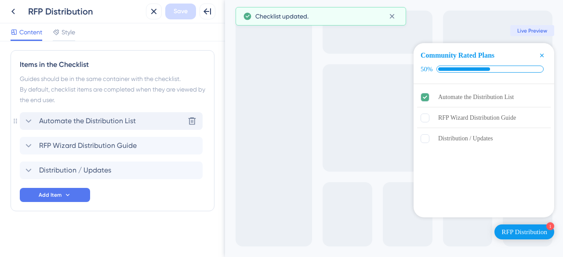
scroll to position [215, 0]
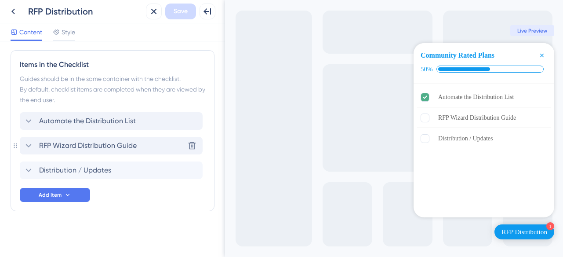
click at [28, 145] on icon at bounding box center [29, 146] width 6 height 4
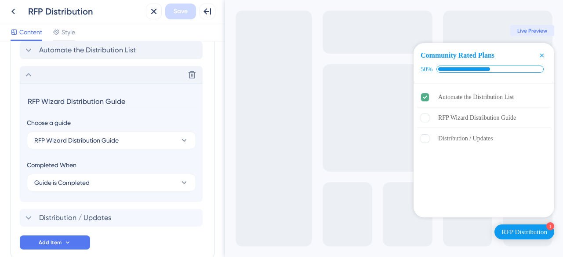
scroll to position [310, 0]
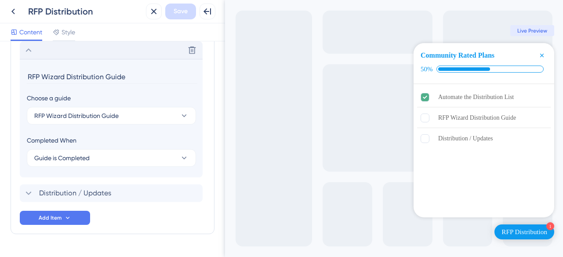
drag, startPoint x: 131, startPoint y: 78, endPoint x: 28, endPoint y: 69, distance: 103.2
click at [28, 69] on section "RFP Wizard Distribution Guide Choose a guide RFP Wizard Distribution Guide Comp…" at bounding box center [111, 118] width 183 height 118
type input "Review & Send"
click at [178, 14] on span "Save" at bounding box center [181, 11] width 14 height 11
click at [29, 192] on icon at bounding box center [28, 193] width 11 height 11
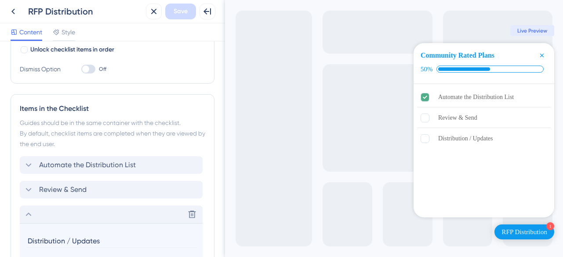
scroll to position [176, 0]
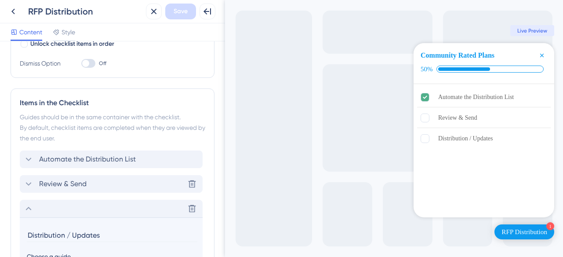
click at [30, 183] on icon at bounding box center [29, 184] width 6 height 4
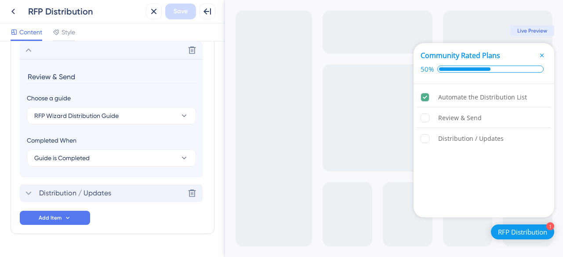
scroll to position [305, 0]
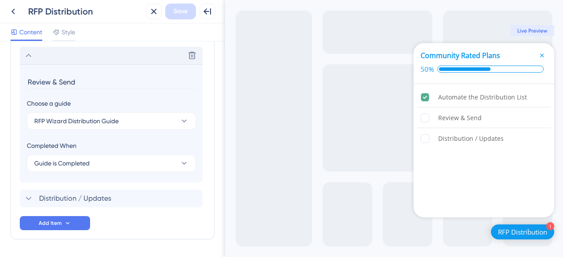
click at [28, 58] on icon at bounding box center [28, 55] width 11 height 11
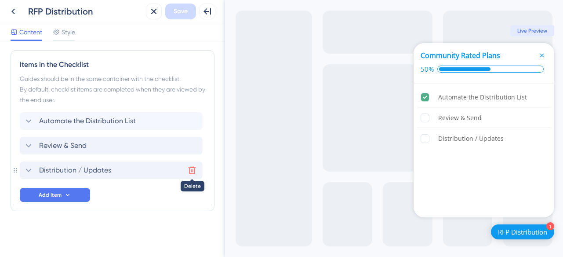
click at [191, 170] on icon at bounding box center [192, 170] width 9 height 9
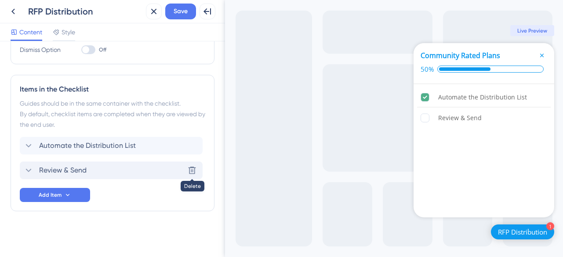
scroll to position [190, 0]
click at [174, 11] on span "Save" at bounding box center [181, 11] width 14 height 11
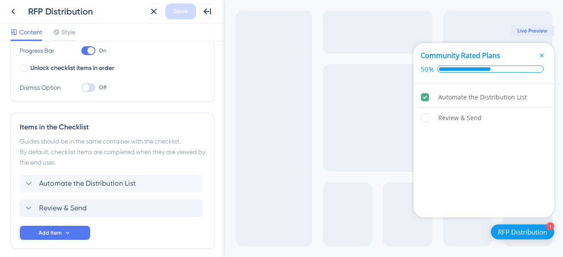
scroll to position [0, 0]
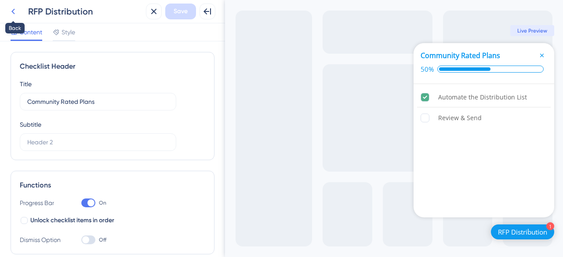
click at [12, 12] on icon at bounding box center [13, 12] width 4 height 6
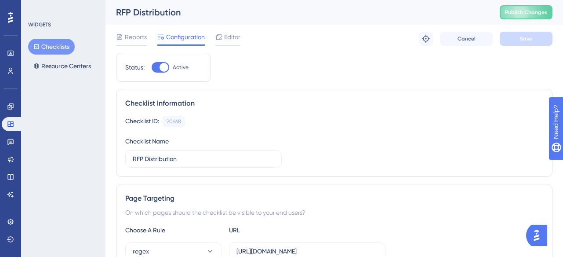
click at [57, 44] on button "Checklists" at bounding box center [51, 47] width 47 height 16
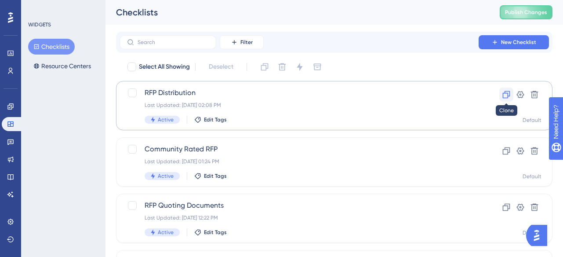
click at [509, 93] on icon at bounding box center [506, 94] width 9 height 9
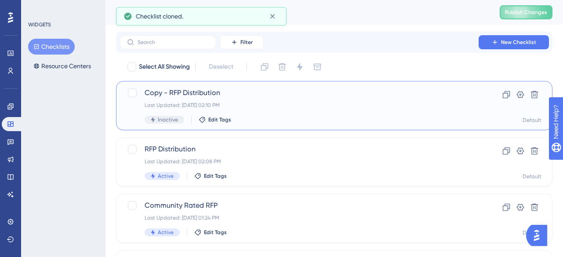
click at [200, 95] on span "Copy - RFP Distribution" at bounding box center [299, 92] width 309 height 11
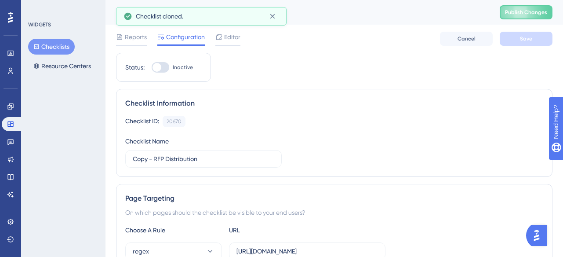
click at [163, 69] on div at bounding box center [161, 67] width 18 height 11
click at [152, 68] on input "Inactive" at bounding box center [151, 67] width 0 height 0
checkbox input "true"
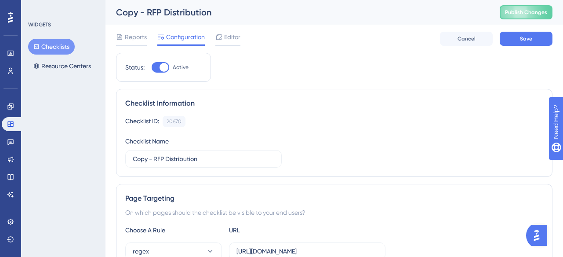
scroll to position [5, 0]
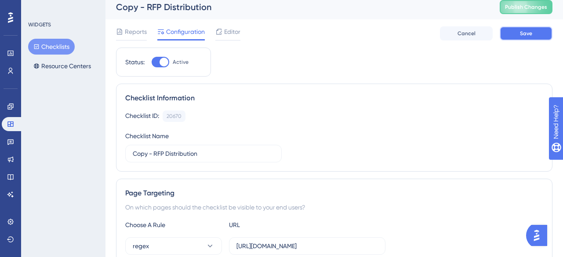
click at [512, 36] on button "Save" at bounding box center [526, 33] width 53 height 14
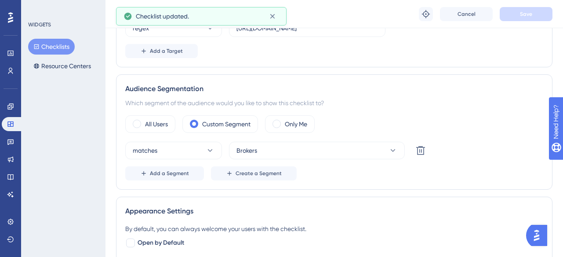
scroll to position [0, 0]
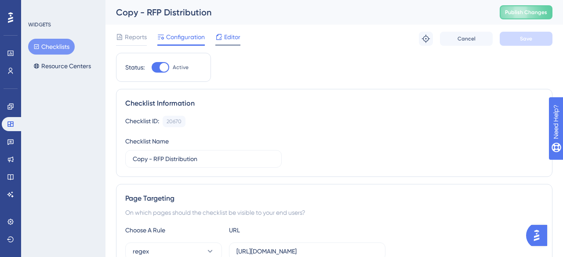
click at [229, 39] on span "Editor" at bounding box center [232, 37] width 16 height 11
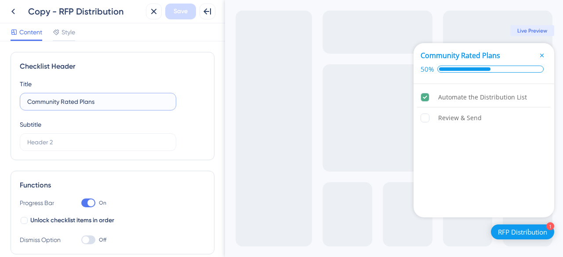
drag, startPoint x: 101, startPoint y: 102, endPoint x: 26, endPoint y: 98, distance: 74.8
click at [26, 98] on label "Community Rated Plans" at bounding box center [98, 102] width 156 height 18
type input "Benefit Type Details - Plan Options"
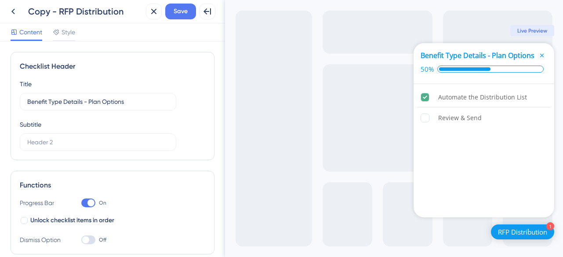
click at [98, 124] on div "Subtitle" at bounding box center [98, 135] width 156 height 32
click at [188, 15] on span "Save" at bounding box center [181, 11] width 14 height 11
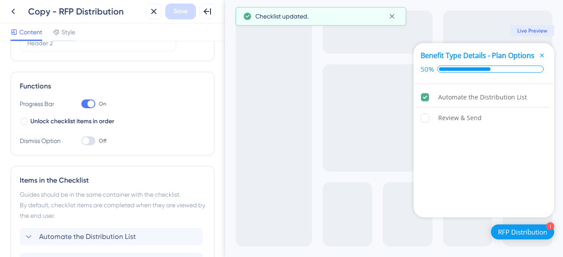
scroll to position [142, 0]
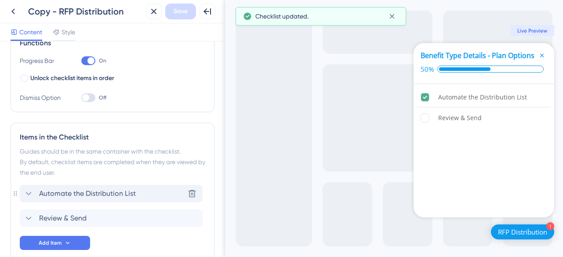
click at [31, 194] on icon at bounding box center [28, 193] width 11 height 11
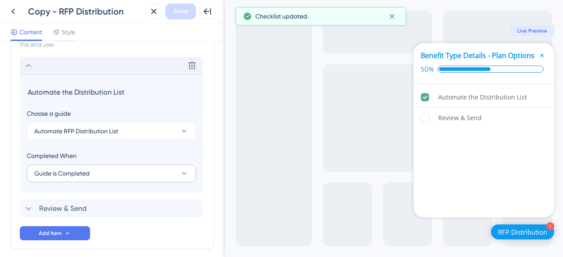
scroll to position [285, 0]
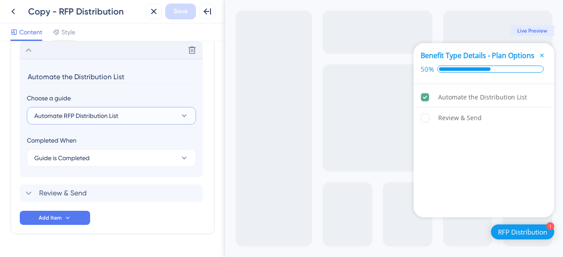
click at [171, 120] on button "Automate RFP Distribution List" at bounding box center [111, 116] width 169 height 18
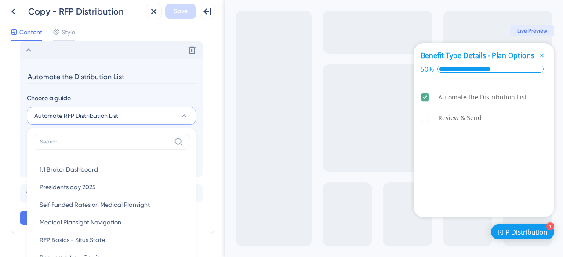
scroll to position [345, 0]
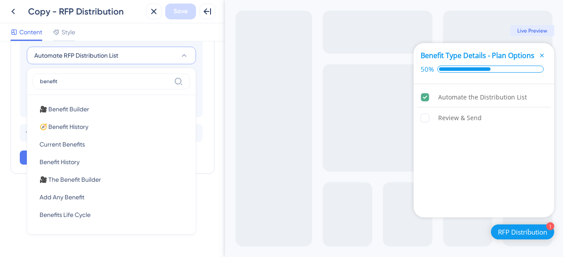
drag, startPoint x: 109, startPoint y: 85, endPoint x: 33, endPoint y: 81, distance: 75.7
click at [33, 81] on label "benefit" at bounding box center [112, 81] width 158 height 16
click at [40, 81] on input "benefit" at bounding box center [105, 81] width 131 height 7
drag, startPoint x: 49, startPoint y: 80, endPoint x: 35, endPoint y: 80, distance: 13.6
click at [35, 80] on label "benefit" at bounding box center [112, 81] width 158 height 16
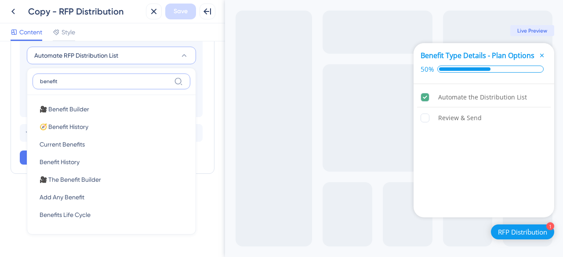
click at [40, 80] on input "benefit" at bounding box center [105, 81] width 131 height 7
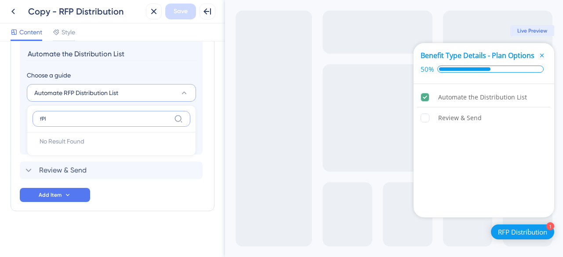
scroll to position [308, 0]
type input "f"
type input "Plan Options"
click at [84, 143] on span "Plan Options - RFP Wizard" at bounding box center [77, 146] width 74 height 11
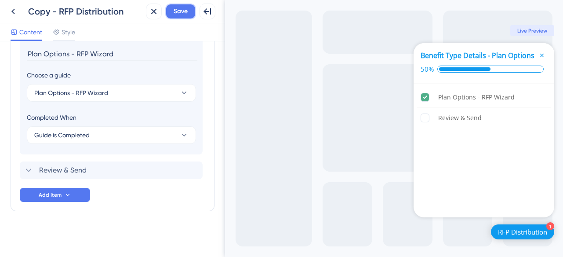
click at [178, 12] on span "Save" at bounding box center [181, 11] width 14 height 11
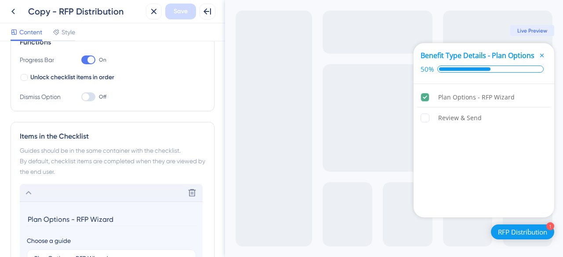
scroll to position [149, 0]
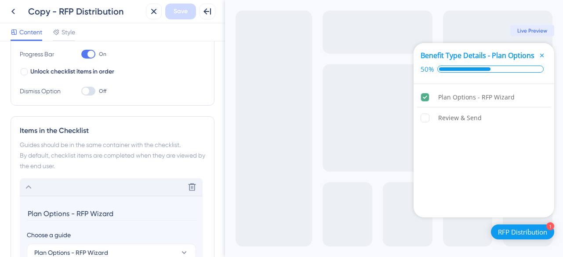
drag, startPoint x: 115, startPoint y: 213, endPoint x: 69, endPoint y: 214, distance: 45.7
click at [69, 214] on input "Plan Options - RFP Wizard" at bounding box center [112, 214] width 171 height 14
type input "Plan Options"
click at [218, 171] on div "Checklist Header Title Benefit Type Details - Plan Options Subtitle Functions P…" at bounding box center [112, 148] width 225 height 215
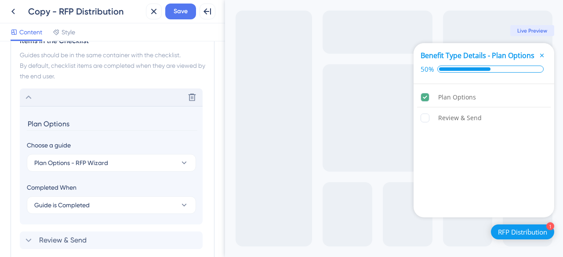
scroll to position [308, 0]
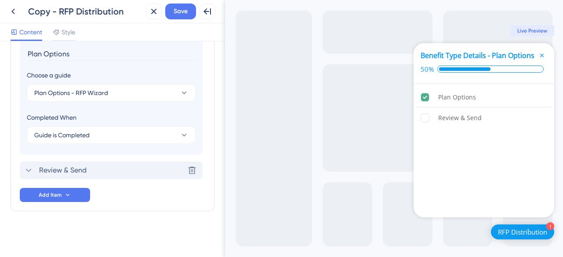
click at [30, 171] on icon at bounding box center [28, 170] width 11 height 11
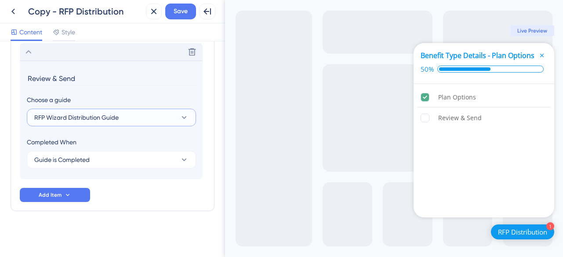
click at [92, 122] on span "RFP Wizard Distribution Guide" at bounding box center [76, 117] width 84 height 11
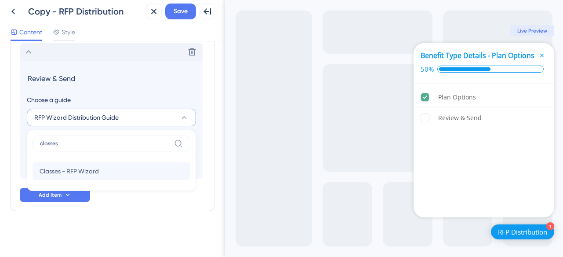
type input "classes"
click at [83, 166] on span "Classes - RFP Wizard" at bounding box center [69, 171] width 59 height 11
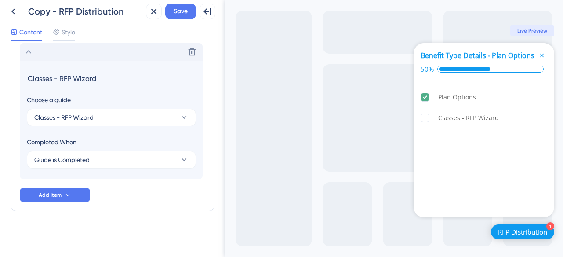
drag, startPoint x: 98, startPoint y: 79, endPoint x: 7, endPoint y: 76, distance: 91.5
click at [7, 76] on div "Checklist Header Title Benefit Type Details - Plan Options Subtitle Functions P…" at bounding box center [112, 148] width 225 height 215
type input "Employee Classes"
click at [185, 12] on span "Save" at bounding box center [181, 11] width 14 height 11
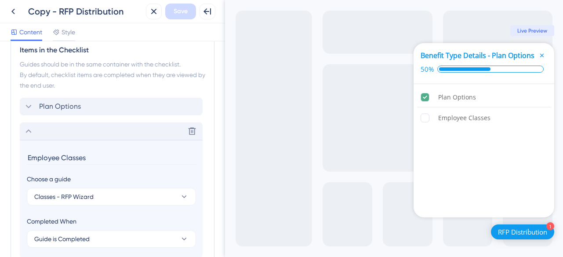
scroll to position [235, 0]
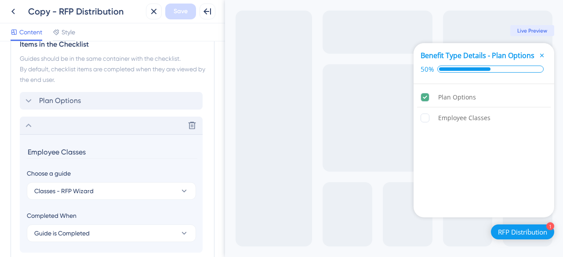
click at [24, 124] on icon at bounding box center [28, 125] width 11 height 11
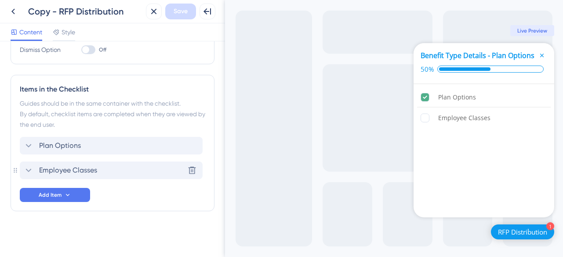
scroll to position [0, 0]
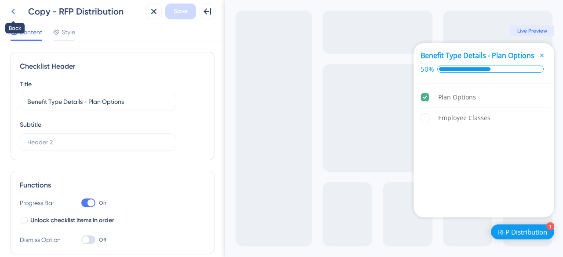
click at [16, 13] on icon at bounding box center [13, 11] width 11 height 11
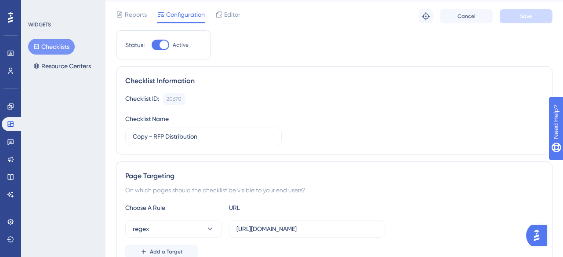
scroll to position [6, 0]
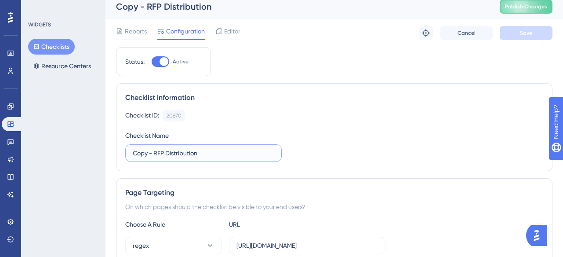
drag, startPoint x: 205, startPoint y: 155, endPoint x: 121, endPoint y: 147, distance: 84.8
click at [121, 147] on div "Checklist Information Checklist ID: 20670 Copy Checklist Name Copy - RFP Distri…" at bounding box center [334, 127] width 436 height 88
type input "Benefit Type Details"
click at [520, 33] on span "Save" at bounding box center [526, 32] width 12 height 7
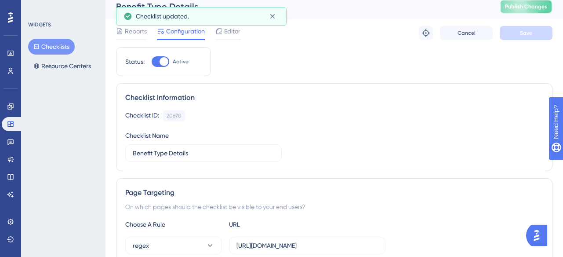
click at [525, 10] on span "Publish Changes" at bounding box center [526, 6] width 42 height 7
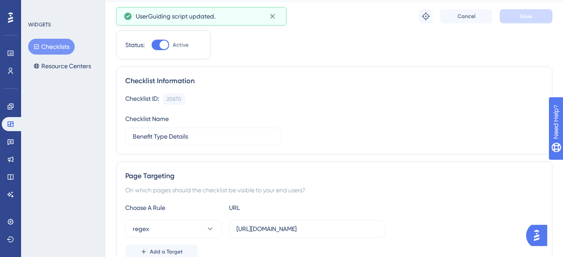
scroll to position [34, 0]
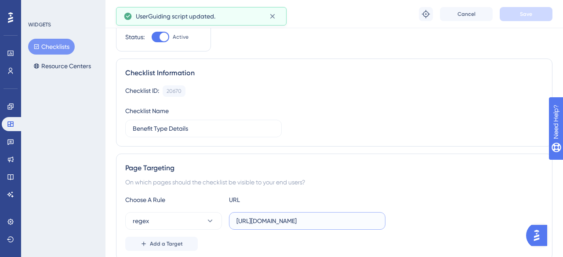
drag, startPoint x: 269, startPoint y: 220, endPoint x: 260, endPoint y: 222, distance: 9.9
click at [260, 222] on input "https://test.plansight.com/.*" at bounding box center [307, 221] width 142 height 10
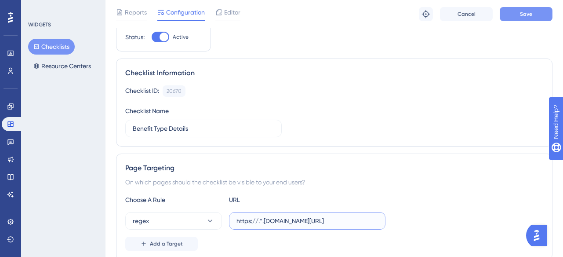
type input "https://.*.[DOMAIN_NAME][URL]"
click at [523, 18] on button "Save" at bounding box center [526, 14] width 53 height 14
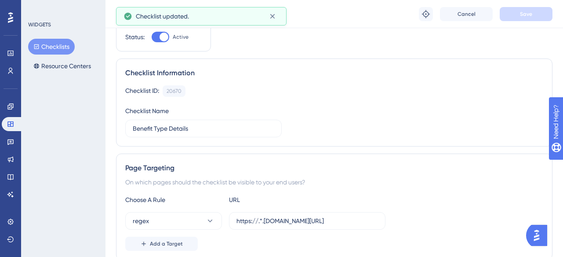
scroll to position [0, 0]
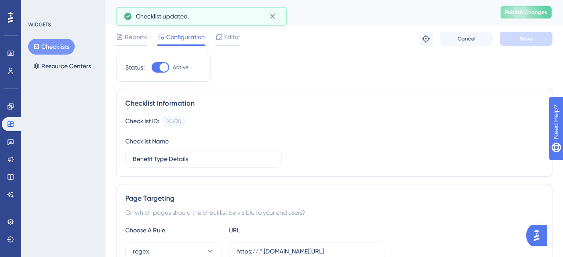
click at [527, 15] on span "Publish Changes" at bounding box center [526, 12] width 42 height 7
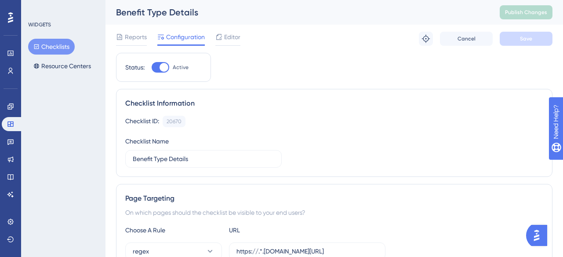
click at [56, 47] on button "Checklists" at bounding box center [51, 47] width 47 height 16
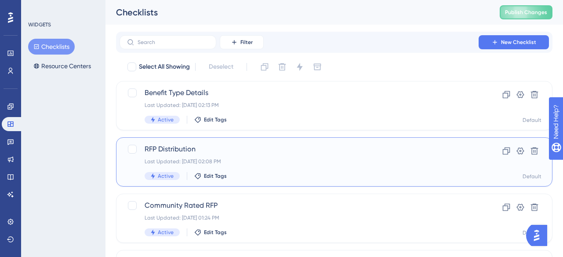
click at [170, 145] on span "RFP Distribution" at bounding box center [299, 149] width 309 height 11
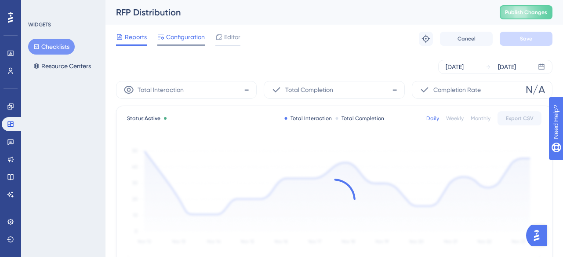
click at [191, 33] on span "Configuration" at bounding box center [185, 37] width 39 height 11
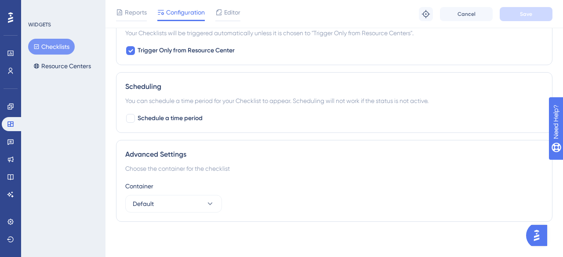
scroll to position [542, 0]
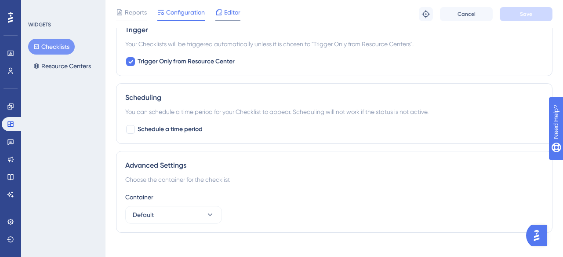
click at [234, 11] on span "Editor" at bounding box center [232, 12] width 16 height 11
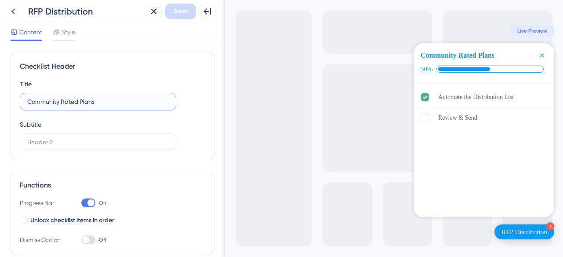
drag, startPoint x: 108, startPoint y: 101, endPoint x: 25, endPoint y: 98, distance: 83.6
click at [25, 98] on label "Community Rated Plans" at bounding box center [98, 102] width 156 height 18
type input "RFP Distribution"
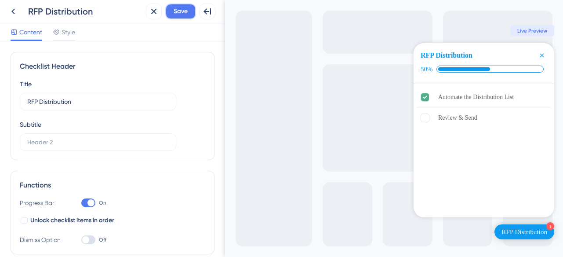
click at [181, 15] on span "Save" at bounding box center [181, 11] width 14 height 11
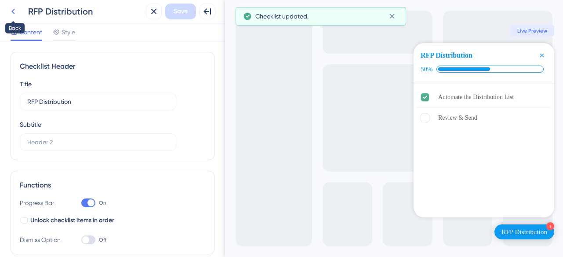
click at [15, 12] on icon at bounding box center [13, 11] width 11 height 11
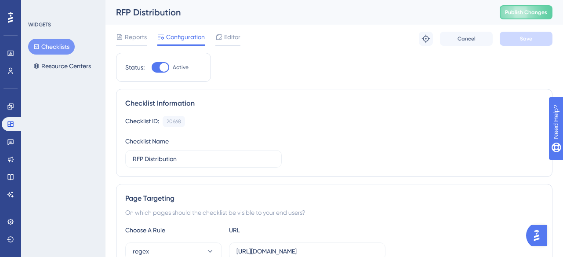
click at [54, 47] on button "Checklists" at bounding box center [51, 47] width 47 height 16
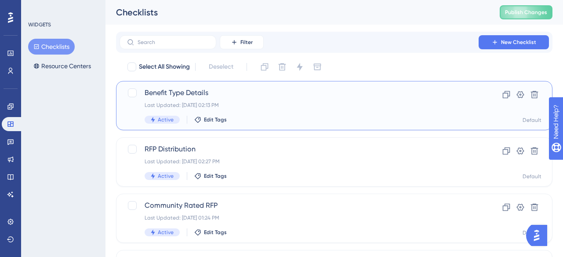
click at [196, 93] on span "Benefit Type Details" at bounding box center [299, 92] width 309 height 11
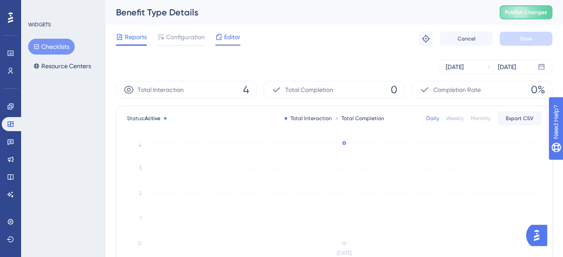
click at [223, 39] on div "Editor" at bounding box center [227, 37] width 25 height 11
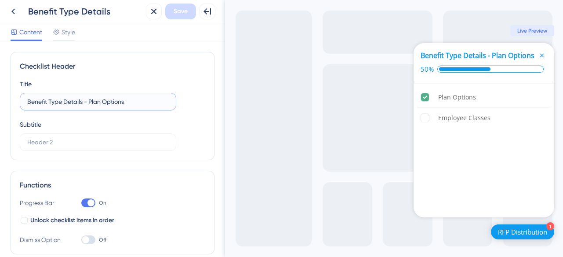
drag, startPoint x: 137, startPoint y: 101, endPoint x: 86, endPoint y: 102, distance: 51.0
click at [86, 102] on input "Benefit Type Details - Plan Options" at bounding box center [98, 102] width 142 height 10
type input "Benefit Type Details"
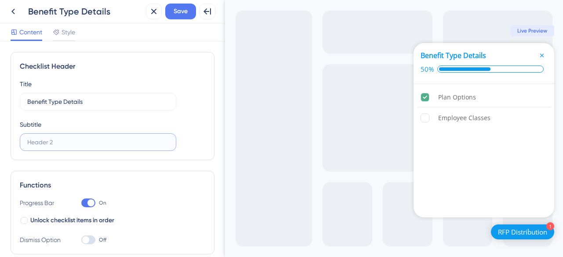
click at [56, 145] on input "text" at bounding box center [98, 142] width 142 height 10
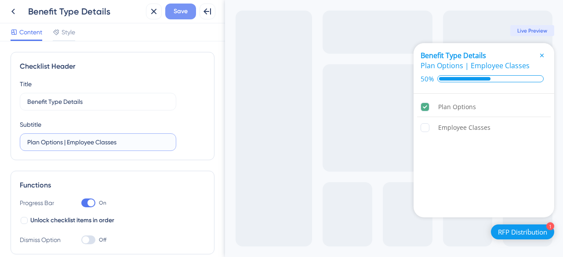
type input "Plan Options | Employee Classes"
click at [185, 9] on span "Save" at bounding box center [181, 11] width 14 height 11
click at [15, 12] on icon at bounding box center [13, 11] width 11 height 11
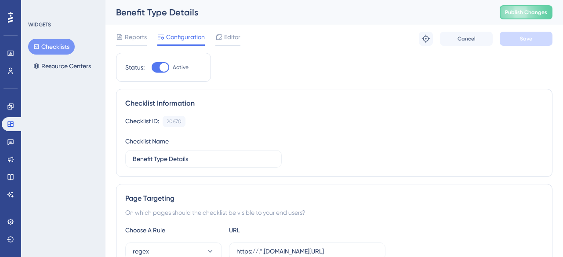
click at [56, 49] on button "Checklists" at bounding box center [51, 47] width 47 height 16
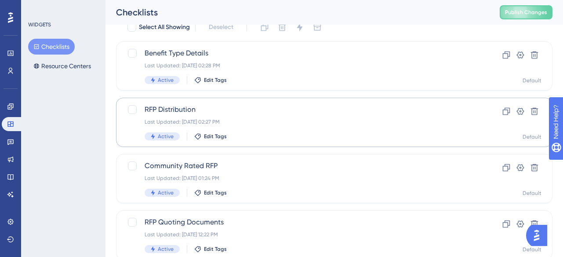
scroll to position [51, 0]
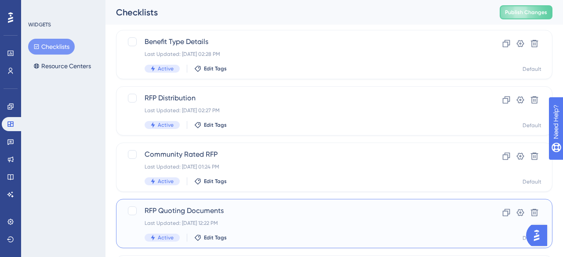
click at [193, 213] on span "RFP Quoting Documents" at bounding box center [299, 210] width 309 height 11
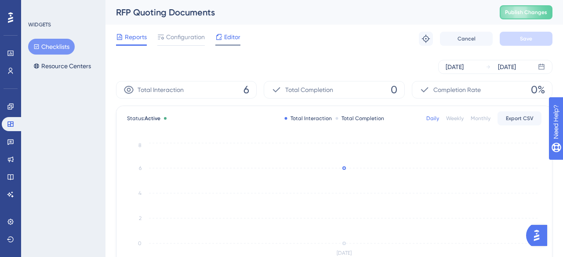
click at [234, 36] on span "Editor" at bounding box center [232, 37] width 16 height 11
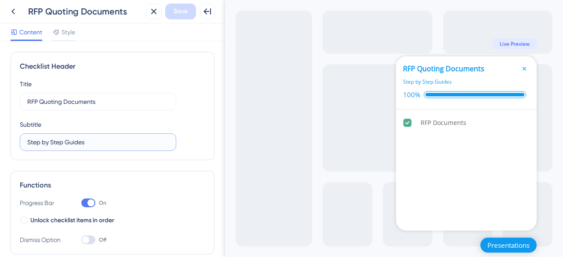
drag, startPoint x: 98, startPoint y: 142, endPoint x: 28, endPoint y: 139, distance: 70.4
click at [28, 139] on input "Step by Step Guides" at bounding box center [98, 142] width 142 height 10
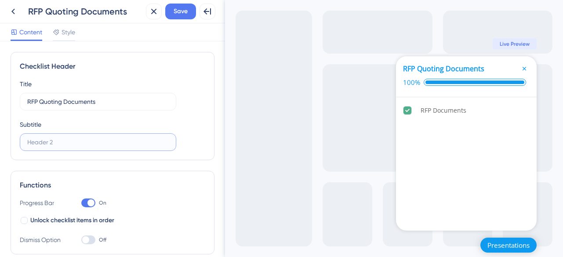
click at [33, 143] on input "text" at bounding box center [98, 142] width 142 height 10
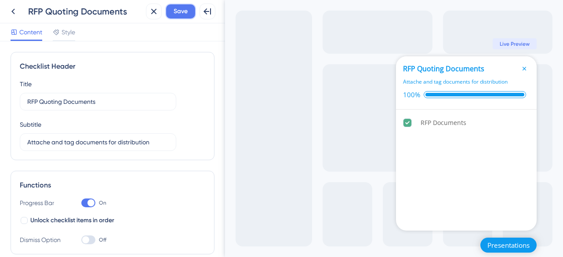
click at [182, 15] on span "Save" at bounding box center [181, 11] width 14 height 11
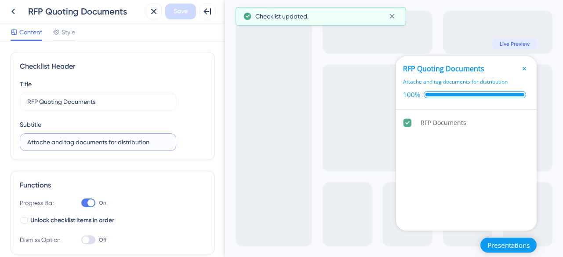
click at [49, 143] on input "Attache and tag documents for distribution" at bounding box center [98, 142] width 142 height 10
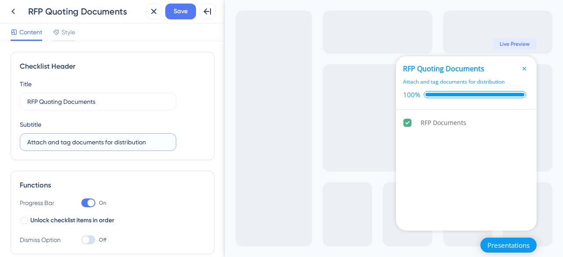
drag, startPoint x: 59, startPoint y: 142, endPoint x: 49, endPoint y: 142, distance: 10.6
click at [49, 142] on input "Attach and tag documents for distribution" at bounding box center [98, 142] width 142 height 10
type input "Attach & tag documents for distribution"
click at [175, 14] on span "Save" at bounding box center [181, 11] width 14 height 11
click at [14, 11] on icon at bounding box center [13, 11] width 11 height 11
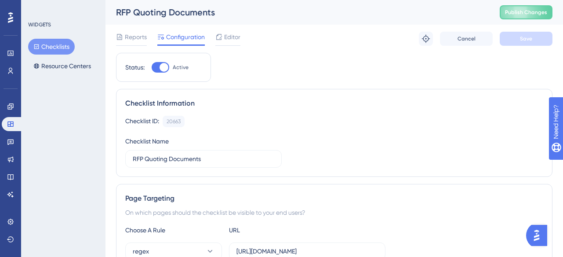
click at [47, 46] on button "Checklists" at bounding box center [51, 47] width 47 height 16
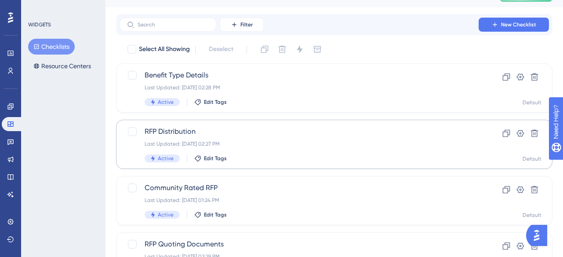
scroll to position [29, 0]
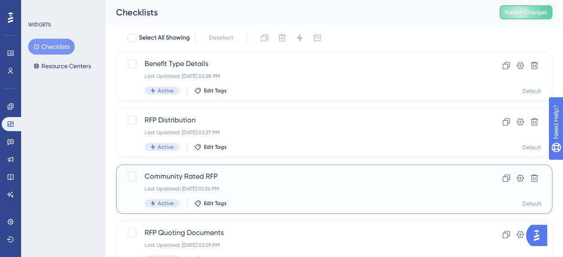
click at [182, 178] on span "Community Rated RFP" at bounding box center [299, 176] width 309 height 11
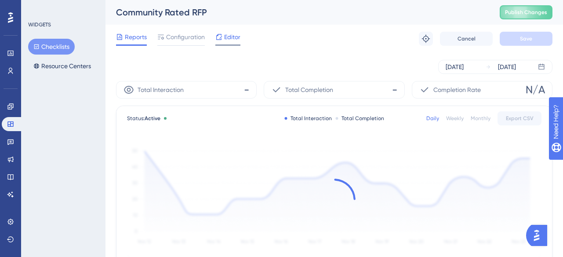
click at [228, 36] on span "Editor" at bounding box center [232, 37] width 16 height 11
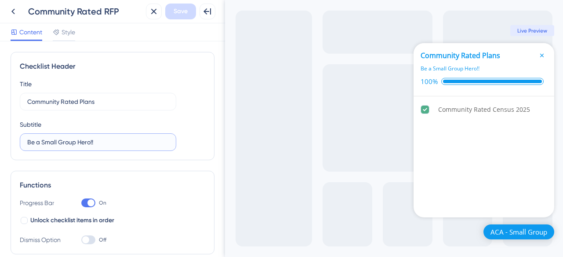
drag, startPoint x: 105, startPoint y: 143, endPoint x: 24, endPoint y: 140, distance: 80.5
click at [24, 140] on label "Be a Small Group Hero!!" at bounding box center [98, 142] width 156 height 18
type input "Census | Quoting"
click at [184, 13] on span "Save" at bounding box center [181, 11] width 14 height 11
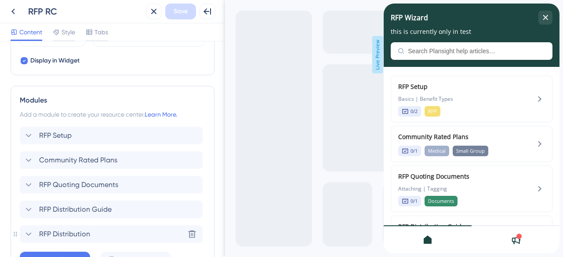
scroll to position [406, 0]
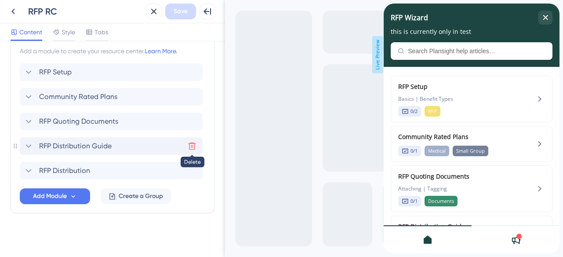
click at [193, 145] on icon at bounding box center [192, 146] width 9 height 9
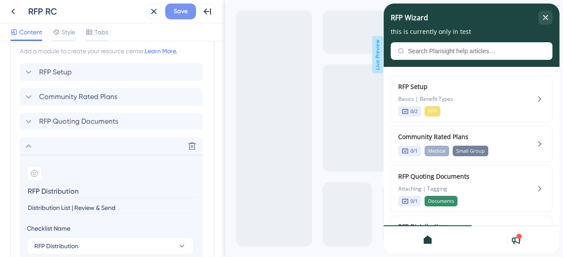
click at [184, 15] on span "Save" at bounding box center [181, 11] width 14 height 11
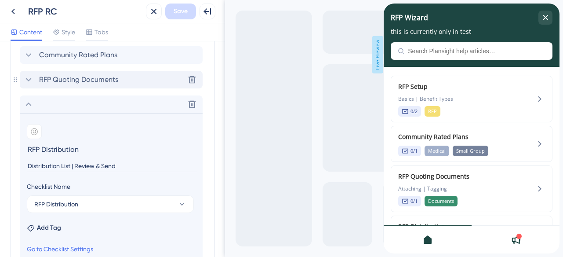
scroll to position [0, 0]
click at [25, 103] on icon at bounding box center [28, 104] width 11 height 11
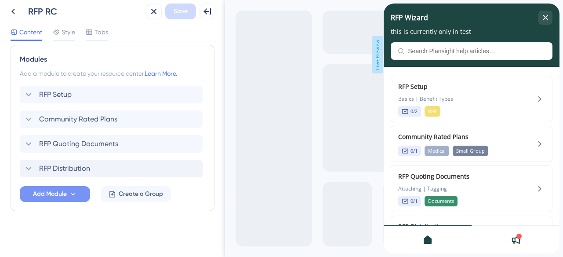
click at [48, 197] on span "Add Module" at bounding box center [50, 194] width 34 height 11
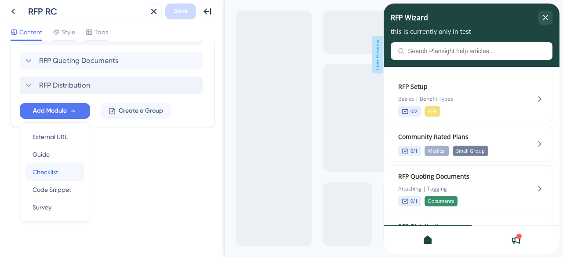
click at [56, 171] on span "Checklist" at bounding box center [45, 172] width 25 height 11
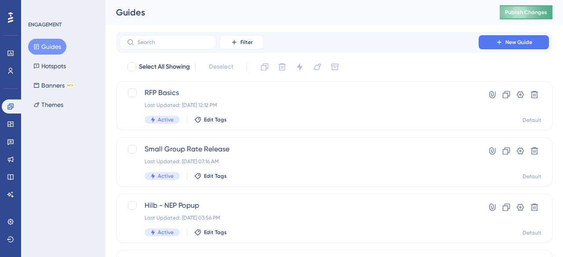
click at [520, 15] on span "Publish Changes" at bounding box center [526, 12] width 42 height 7
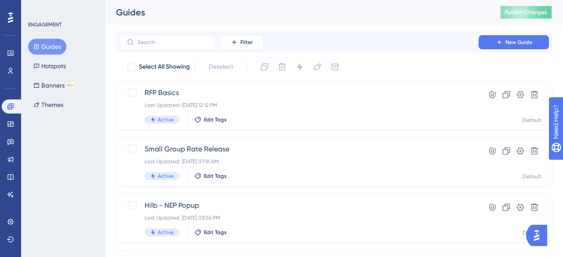
click at [523, 15] on span "Publish Changes" at bounding box center [526, 12] width 42 height 7
click at [515, 13] on span "Publish Changes" at bounding box center [526, 12] width 42 height 7
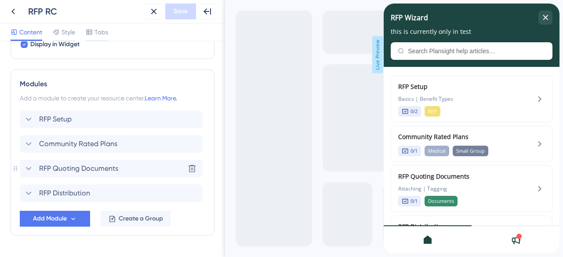
scroll to position [383, 0]
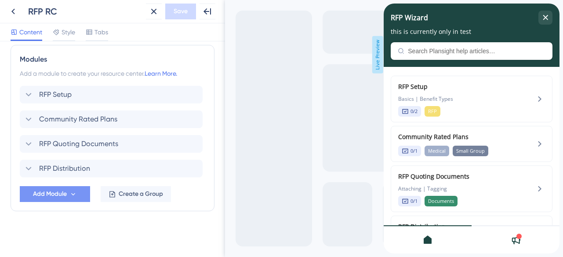
click at [80, 193] on button "Add Module" at bounding box center [55, 194] width 70 height 16
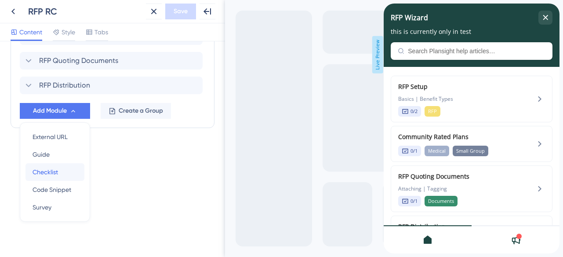
click at [65, 171] on div "Checklist Checklist" at bounding box center [55, 172] width 45 height 18
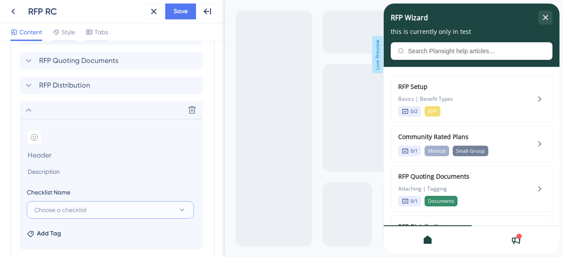
click at [108, 211] on button "Choose a checklist" at bounding box center [110, 210] width 167 height 18
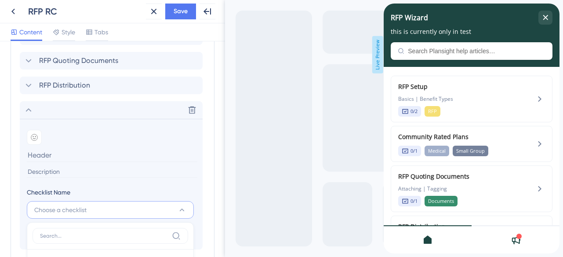
scroll to position [621, 0]
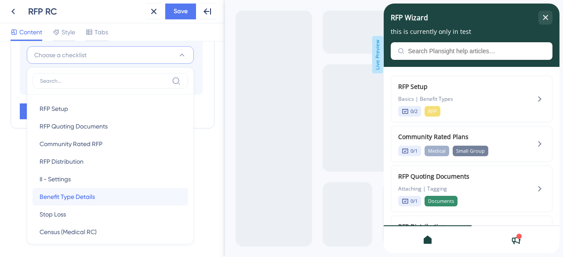
click at [100, 194] on div "Benefit Type Details Benefit Type Details" at bounding box center [111, 197] width 142 height 18
type input "Benefit Type Details"
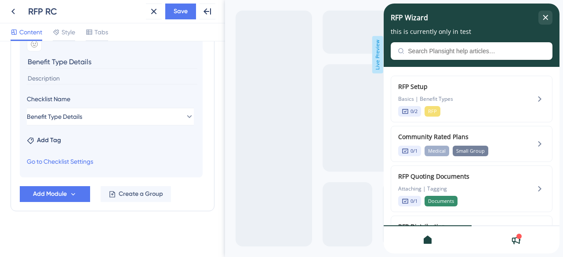
scroll to position [514, 0]
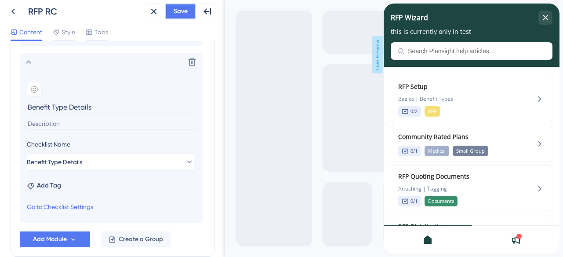
click at [182, 11] on span "Save" at bounding box center [181, 11] width 14 height 11
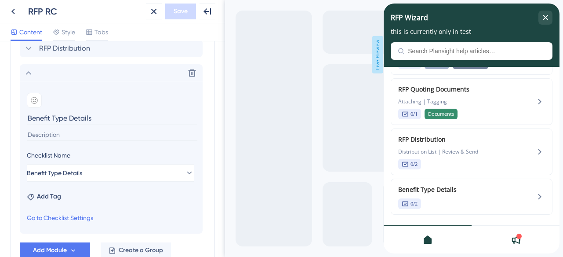
scroll to position [498, 0]
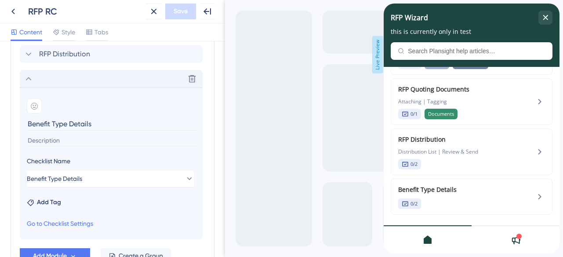
click at [26, 77] on icon at bounding box center [28, 78] width 11 height 11
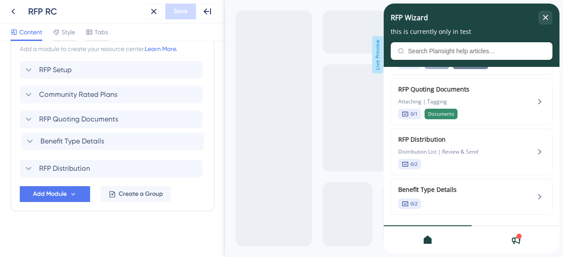
drag, startPoint x: 22, startPoint y: 167, endPoint x: 24, endPoint y: 138, distance: 29.5
click at [24, 138] on div "RFP Setup Community Rated Plans RFP Quoting Documents RFP Distribution Benefit …" at bounding box center [112, 119] width 185 height 116
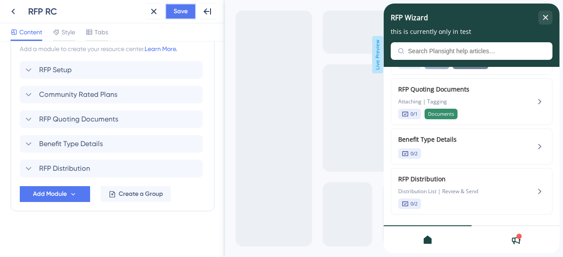
click at [189, 11] on button "Save" at bounding box center [180, 12] width 31 height 16
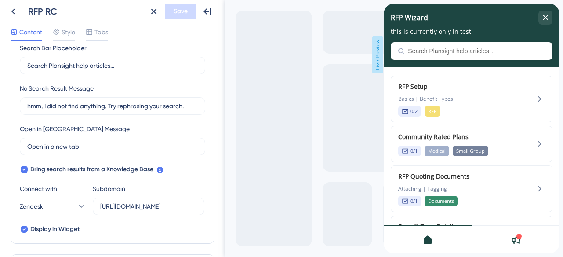
scroll to position [0, 0]
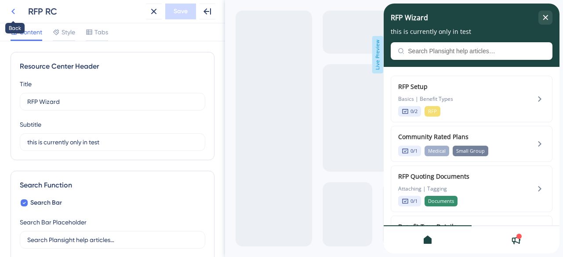
click at [12, 11] on icon at bounding box center [13, 12] width 4 height 6
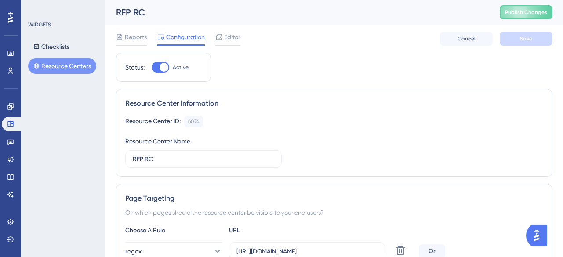
click at [59, 64] on button "Resource Centers" at bounding box center [62, 66] width 68 height 16
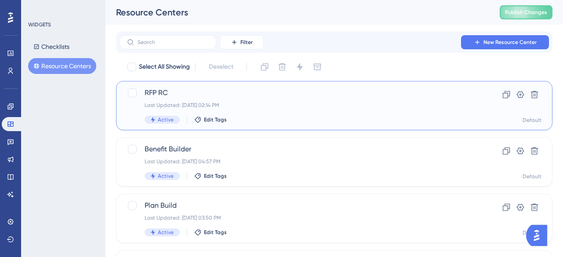
click at [165, 97] on span "RFP RC" at bounding box center [299, 92] width 309 height 11
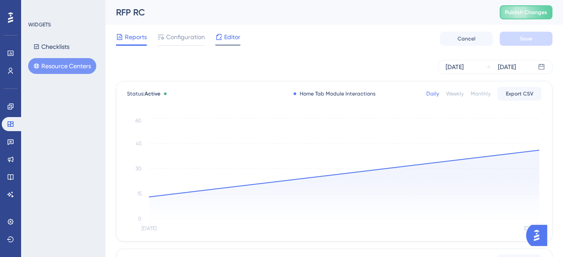
click at [227, 37] on span "Editor" at bounding box center [232, 37] width 16 height 11
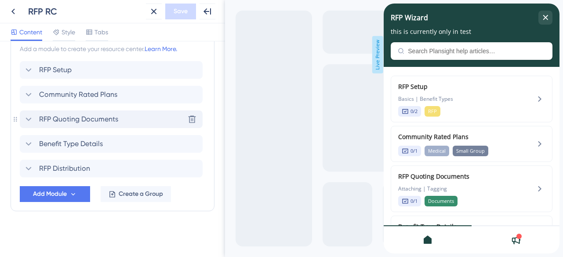
scroll to position [397, 0]
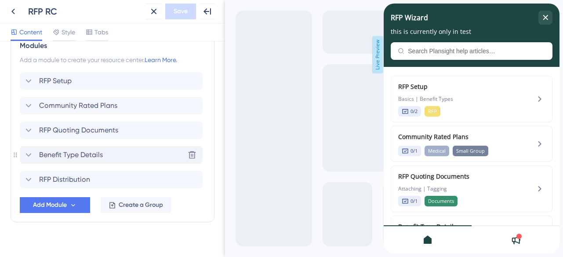
click at [29, 155] on icon at bounding box center [28, 154] width 11 height 11
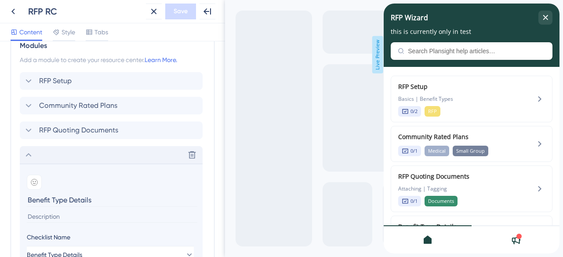
scroll to position [408, 0]
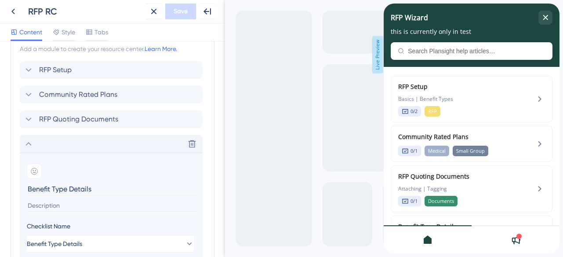
drag, startPoint x: 74, startPoint y: 204, endPoint x: 47, endPoint y: 205, distance: 26.8
click at [47, 205] on input at bounding box center [112, 206] width 171 height 12
type input "Plan Options & Classes"
click at [211, 178] on div "Modules Add a module to create your resource center. Learn More. RFP Setup Comm…" at bounding box center [113, 191] width 204 height 342
click at [179, 10] on span "Save" at bounding box center [181, 11] width 14 height 11
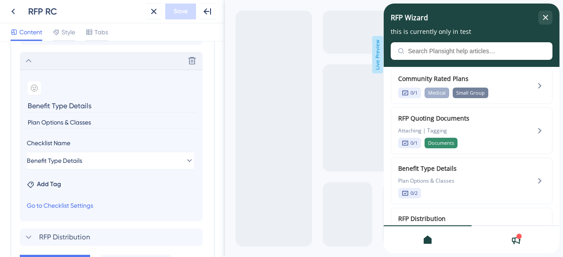
scroll to position [485, 0]
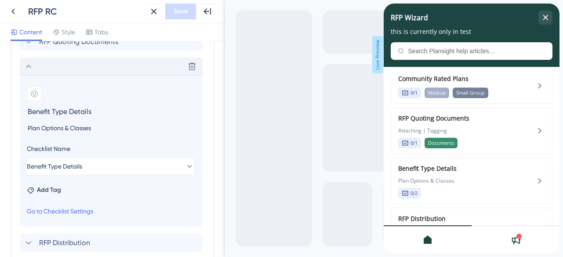
click at [30, 65] on icon at bounding box center [28, 66] width 11 height 11
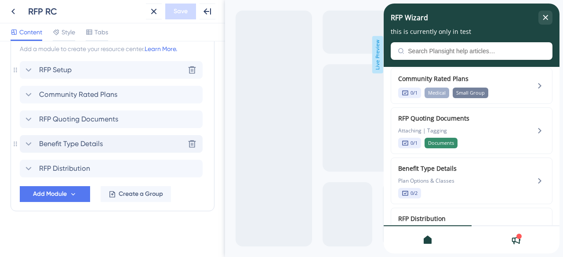
scroll to position [408, 0]
click at [27, 95] on icon at bounding box center [28, 94] width 11 height 11
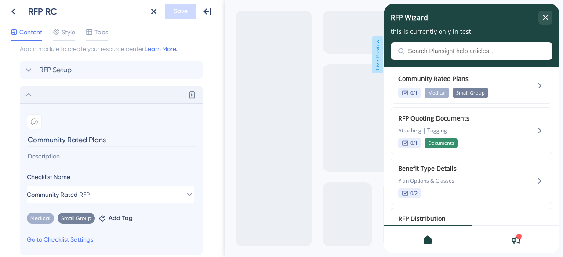
scroll to position [485, 0]
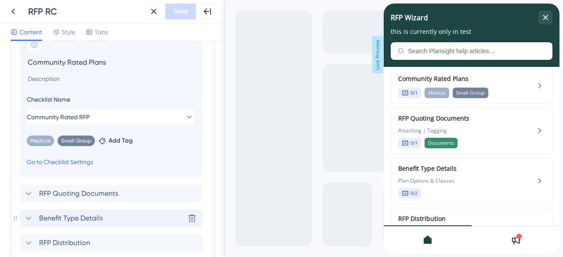
click at [60, 78] on input at bounding box center [112, 79] width 171 height 12
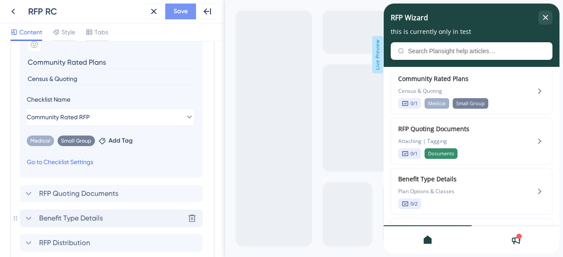
type input "Census & Quoting"
click at [186, 13] on span "Save" at bounding box center [181, 11] width 14 height 11
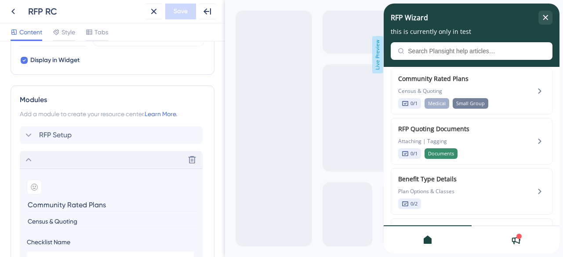
scroll to position [354, 0]
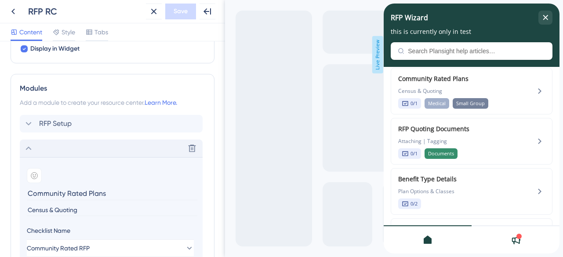
click at [30, 145] on icon at bounding box center [28, 148] width 11 height 11
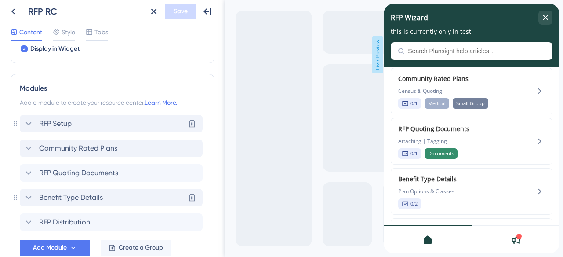
click at [31, 125] on icon at bounding box center [28, 123] width 11 height 11
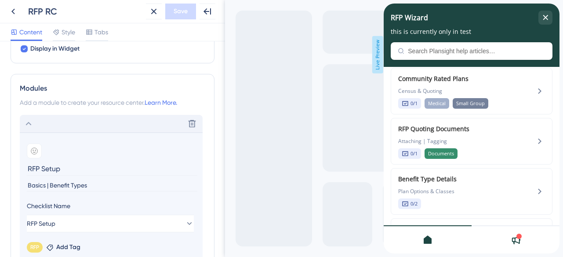
drag, startPoint x: 98, startPoint y: 188, endPoint x: 20, endPoint y: 183, distance: 77.9
click at [20, 183] on section "Add emoji RFP Setup Basics | Benefit Types Checklist Name RFP Setup RFP Remove …" at bounding box center [111, 208] width 183 height 152
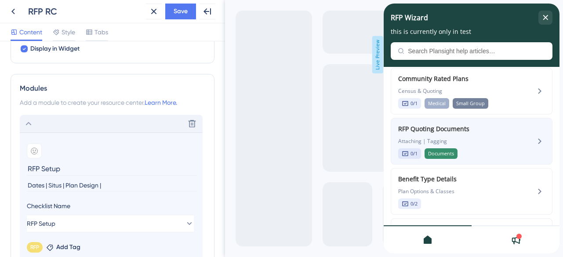
scroll to position [0, 0]
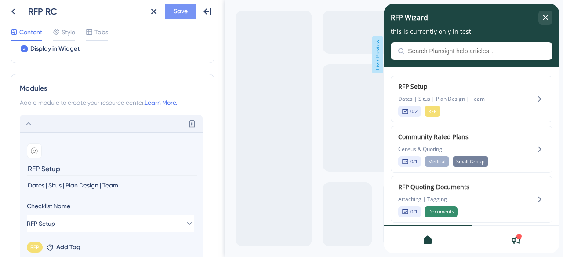
type input "Dates | Situs | Plan Design | Team"
click at [189, 16] on button "Save" at bounding box center [180, 12] width 31 height 16
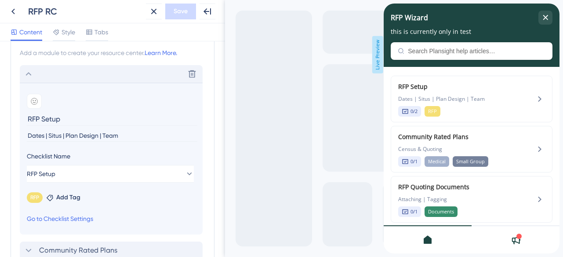
scroll to position [445, 0]
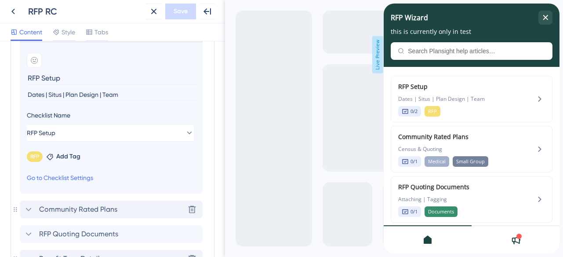
click at [32, 210] on icon at bounding box center [28, 209] width 11 height 11
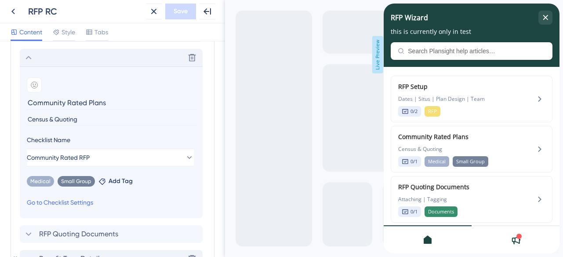
click at [53, 119] on input "Census & Quoting" at bounding box center [112, 119] width 171 height 12
type input "Census | Quoting"
click at [183, 13] on span "Save" at bounding box center [181, 11] width 14 height 11
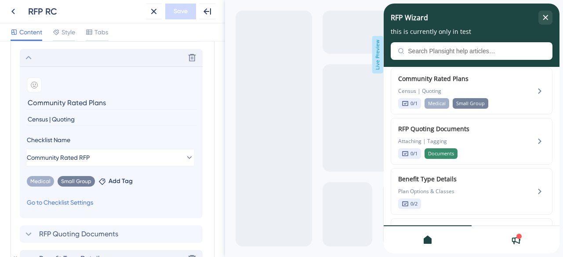
scroll to position [560, 0]
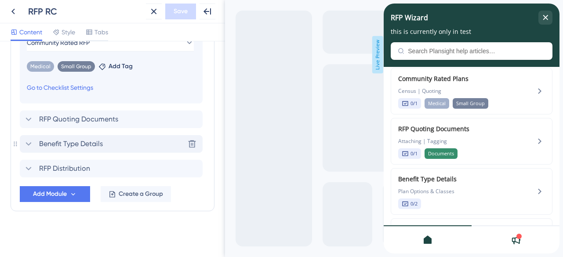
click at [28, 144] on icon at bounding box center [28, 143] width 11 height 11
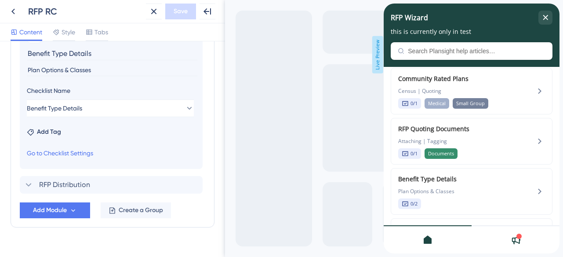
scroll to position [538, 0]
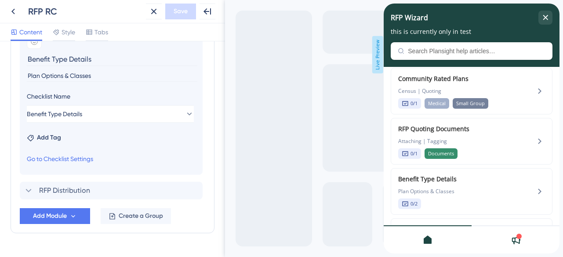
click at [68, 76] on input "Plan Options & Classes" at bounding box center [112, 76] width 171 height 12
type input "Plan Options | Classes"
click at [175, 6] on span "Save" at bounding box center [181, 11] width 14 height 11
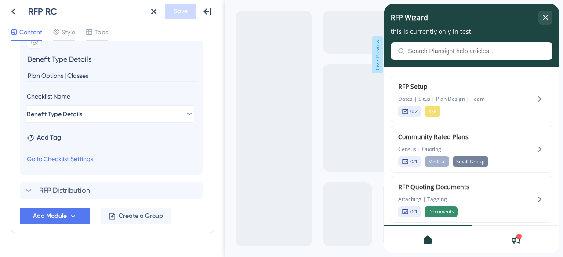
scroll to position [108, 0]
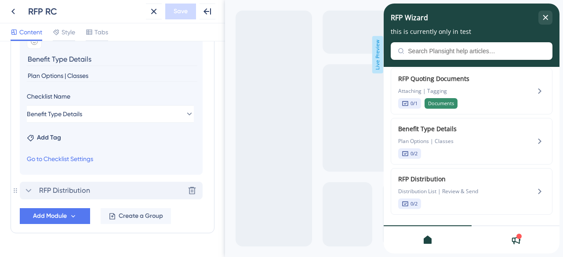
click at [29, 190] on icon at bounding box center [29, 191] width 6 height 4
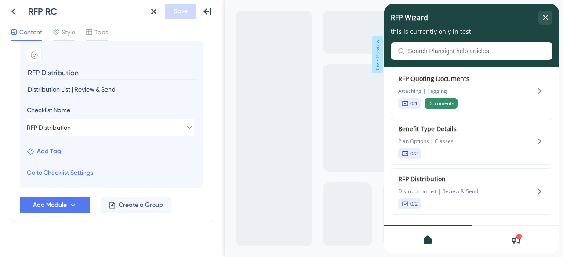
click at [58, 153] on span "Add Tag" at bounding box center [49, 151] width 24 height 11
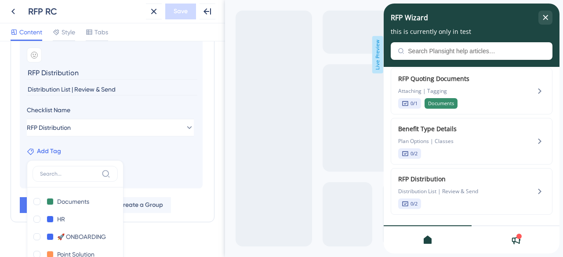
scroll to position [648, 0]
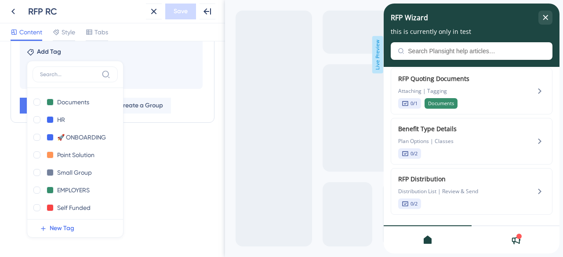
click at [77, 77] on input at bounding box center [69, 74] width 58 height 7
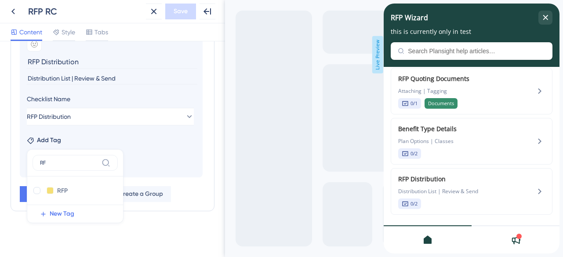
scroll to position [560, 0]
type input "RFP"
click at [38, 191] on div at bounding box center [36, 190] width 7 height 7
checkbox input "true"
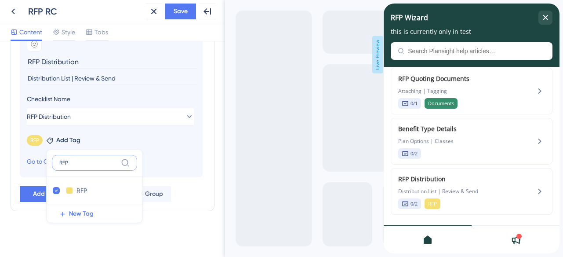
drag, startPoint x: 71, startPoint y: 163, endPoint x: 59, endPoint y: 162, distance: 12.4
click at [59, 162] on label "RFP" at bounding box center [94, 163] width 85 height 16
type input "c"
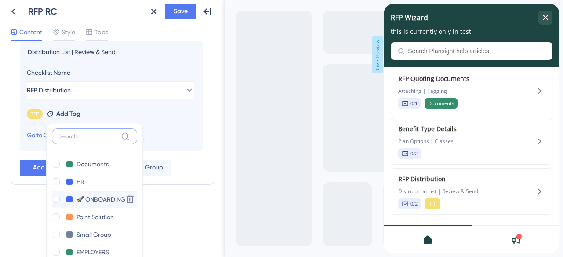
scroll to position [648, 0]
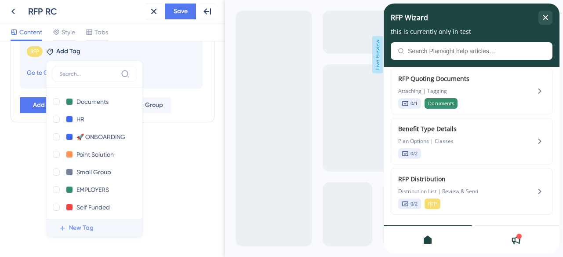
click at [82, 228] on span "New Tag" at bounding box center [81, 227] width 25 height 11
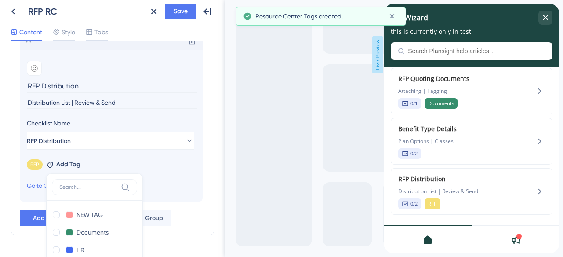
scroll to position [552, 0]
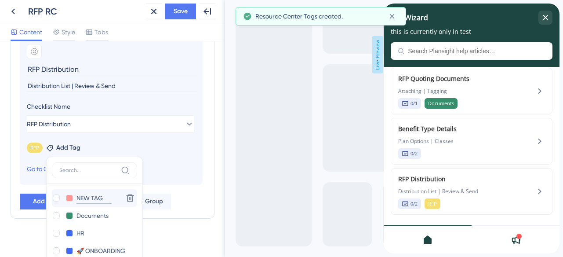
click at [95, 198] on input "NEW TAG" at bounding box center [93, 198] width 35 height 11
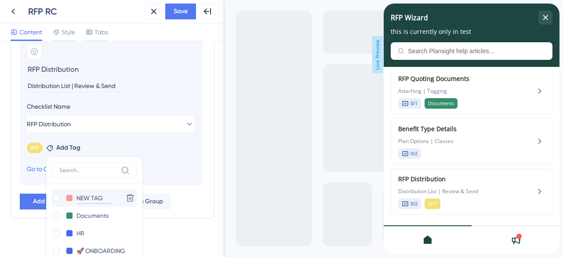
drag, startPoint x: 102, startPoint y: 196, endPoint x: 75, endPoint y: 196, distance: 27.3
click at [75, 196] on div "NEW TAG NEW TAG" at bounding box center [86, 198] width 68 height 11
type input "Carriers"
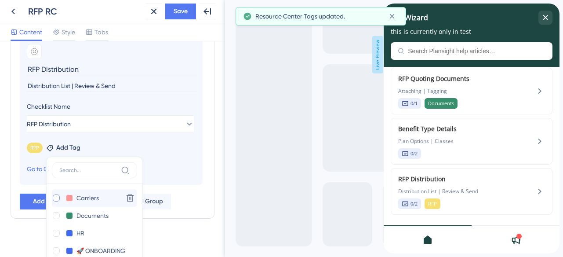
click at [59, 196] on div at bounding box center [56, 197] width 7 height 7
checkbox input "true"
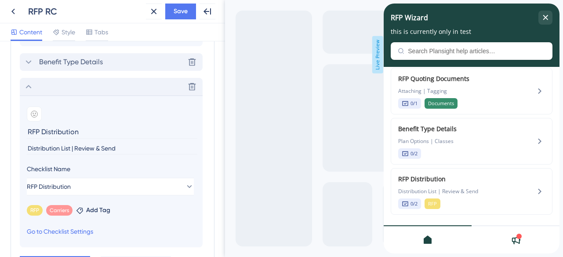
scroll to position [478, 0]
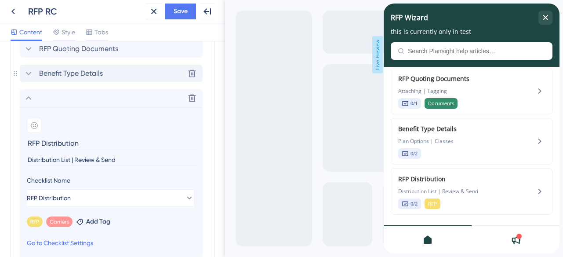
click at [29, 73] on icon at bounding box center [29, 74] width 6 height 4
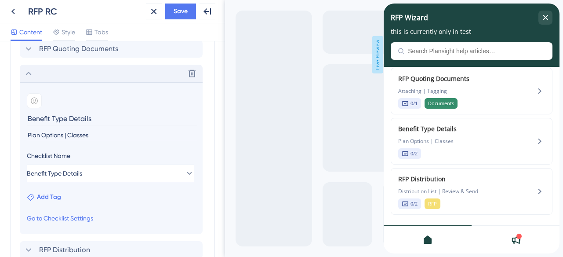
click at [56, 196] on span "Add Tag" at bounding box center [49, 197] width 24 height 11
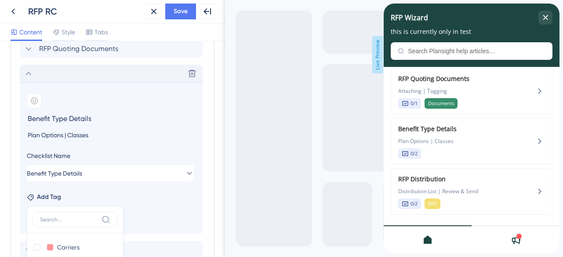
scroll to position [623, 0]
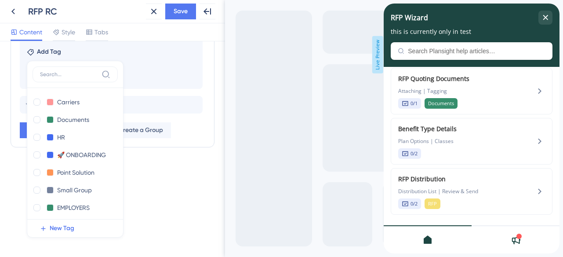
click at [74, 73] on input at bounding box center [69, 74] width 58 height 7
type input "O"
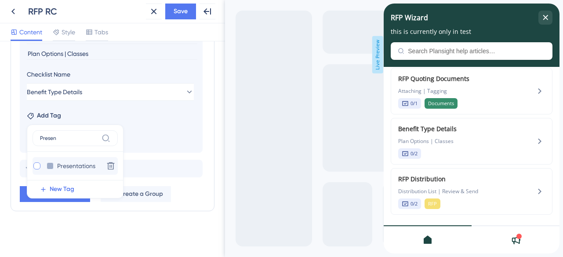
type input "Presen"
click at [38, 166] on div at bounding box center [36, 165] width 7 height 7
checkbox input "true"
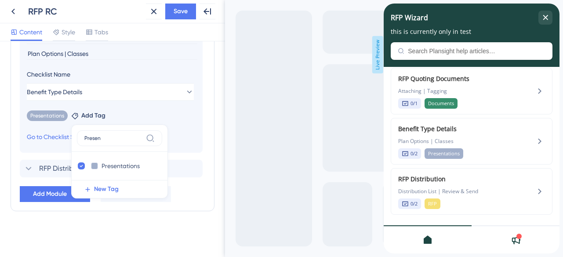
click at [218, 151] on div "Resource Center Header Title RFP Wizard 18 RFP Wizard Subtitle this is currentl…" at bounding box center [112, 148] width 225 height 215
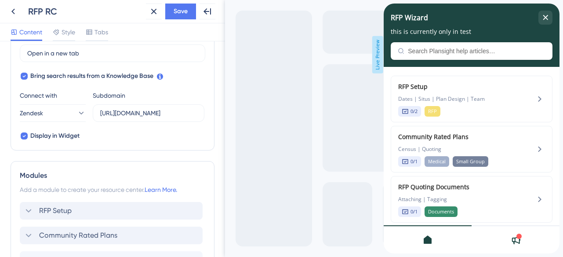
scroll to position [374, 0]
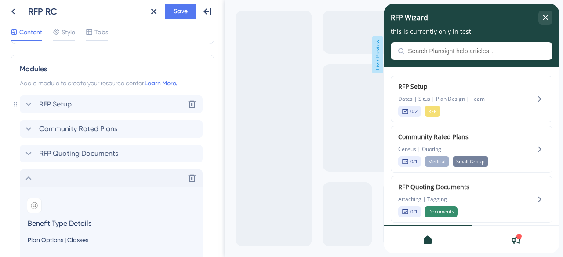
click at [34, 106] on div "RFP Setup" at bounding box center [47, 104] width 48 height 11
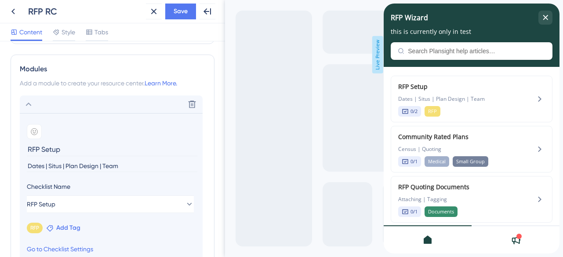
click at [71, 227] on span "Add Tag" at bounding box center [68, 227] width 24 height 11
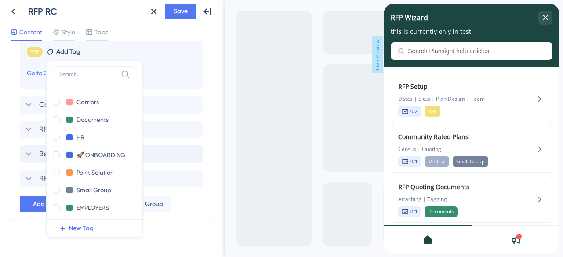
click at [86, 77] on input at bounding box center [88, 74] width 58 height 7
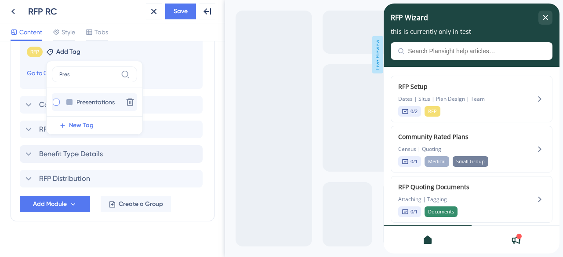
type input "Pres"
click at [57, 102] on div at bounding box center [56, 101] width 7 height 7
checkbox input "true"
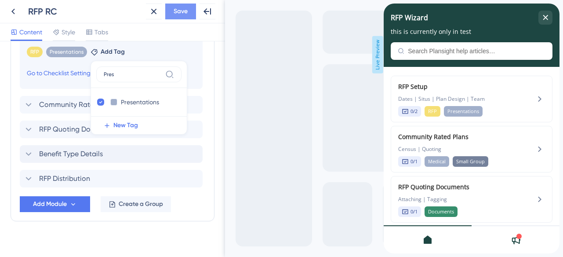
click at [180, 13] on span "Save" at bounding box center [181, 11] width 14 height 11
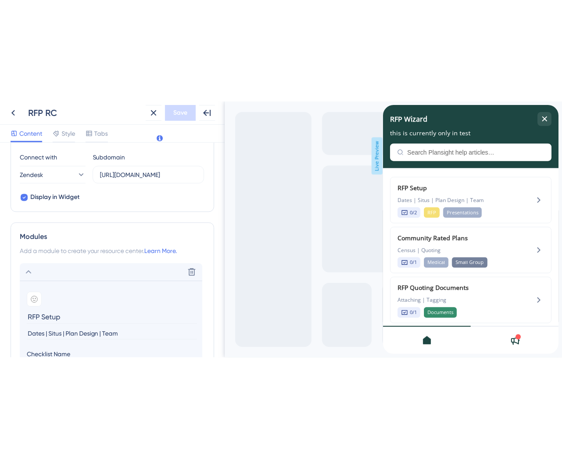
scroll to position [0, 0]
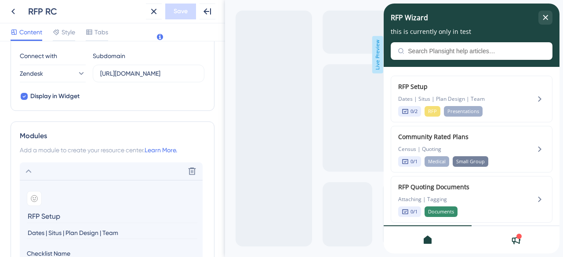
click at [108, 225] on section "Add emoji RFP Setup Dates | Situs | Plan Design | Team" at bounding box center [111, 214] width 169 height 47
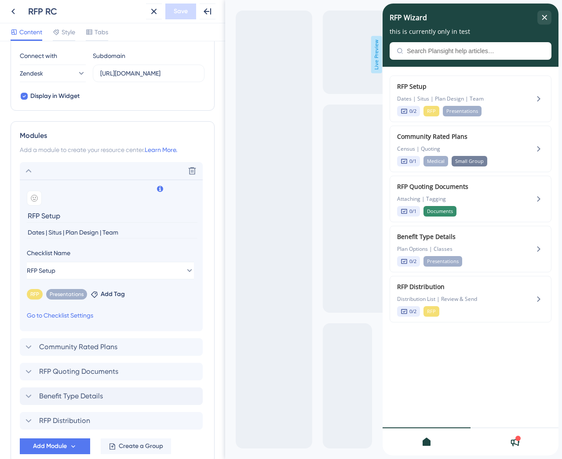
scroll to position [29, 0]
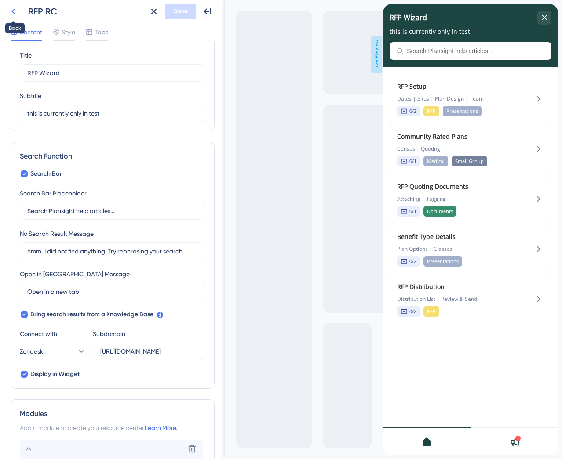
click at [13, 12] on icon at bounding box center [13, 11] width 11 height 11
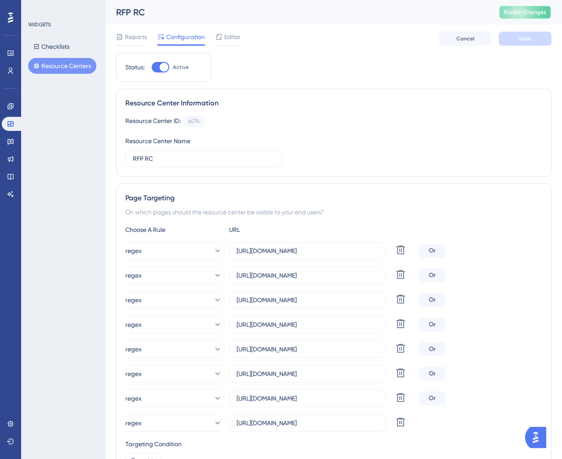
click at [526, 10] on span "Publish Changes" at bounding box center [525, 12] width 42 height 7
click at [10, 109] on icon at bounding box center [10, 106] width 6 height 6
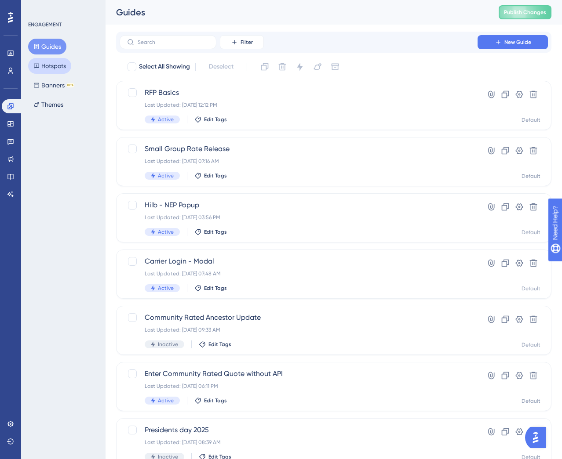
click at [51, 65] on button "Hotspots" at bounding box center [49, 66] width 43 height 16
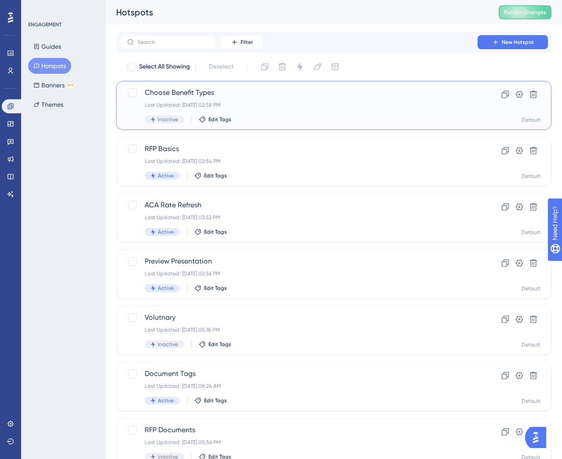
click at [193, 91] on span "Choose Benefit Types" at bounding box center [299, 92] width 308 height 11
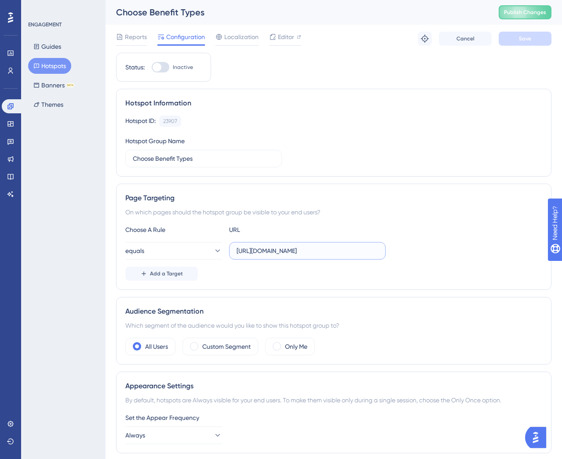
drag, startPoint x: 270, startPoint y: 252, endPoint x: 285, endPoint y: 256, distance: 15.6
click at [259, 251] on input "[URL][DOMAIN_NAME]" at bounding box center [307, 251] width 142 height 10
drag, startPoint x: 308, startPoint y: 252, endPoint x: 245, endPoint y: 251, distance: 63.3
click at [245, 251] on input "https://.*.[DOMAIN_NAME][URL]" at bounding box center [307, 251] width 142 height 10
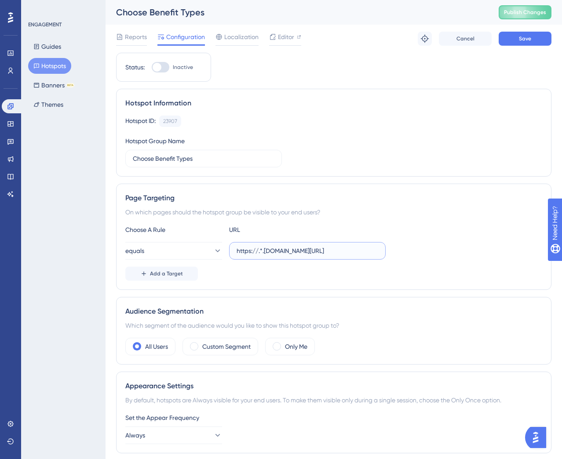
scroll to position [0, 68]
drag, startPoint x: 309, startPoint y: 251, endPoint x: 458, endPoint y: 258, distance: 148.7
click at [458, 256] on div "equals https://.*.[DOMAIN_NAME][URL]" at bounding box center [333, 251] width 417 height 18
type input "https://.*.[DOMAIN_NAME][URL]"
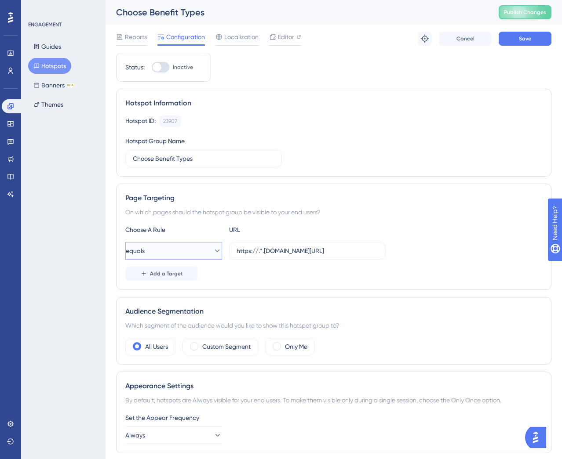
click at [213, 247] on icon at bounding box center [217, 251] width 9 height 9
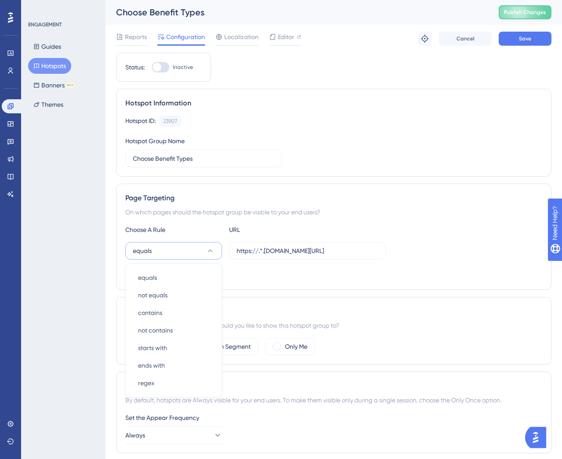
scroll to position [100, 0]
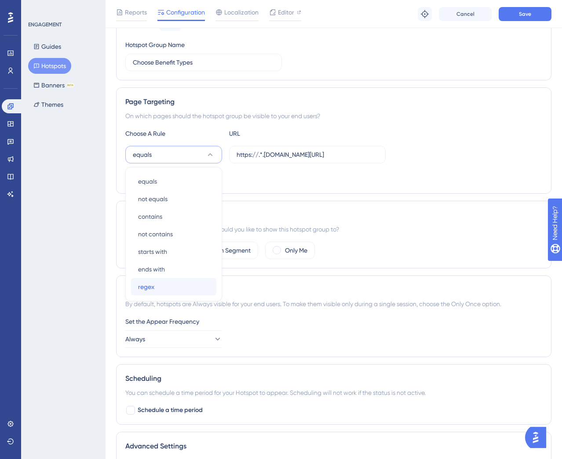
click at [161, 256] on div "regex regex" at bounding box center [173, 287] width 71 height 18
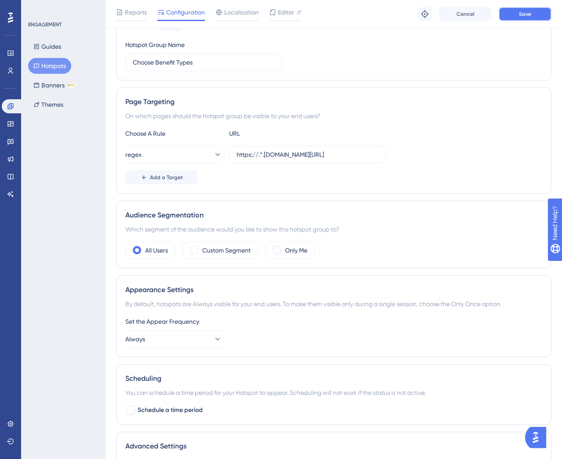
click at [531, 15] on button "Save" at bounding box center [524, 14] width 53 height 14
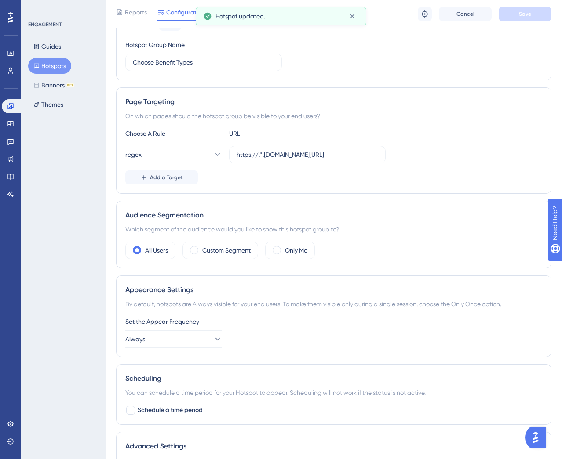
scroll to position [0, 0]
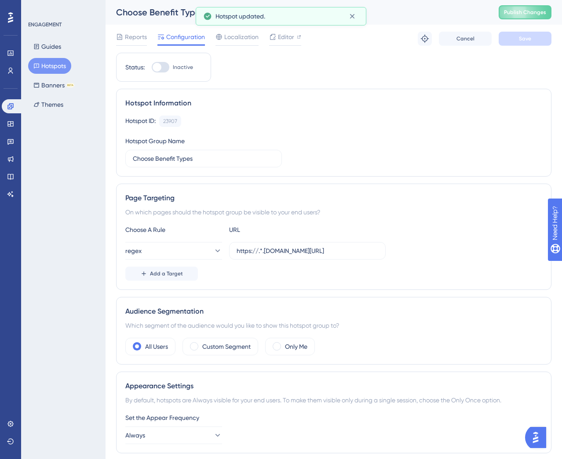
click at [165, 69] on div at bounding box center [161, 67] width 18 height 11
click at [152, 68] on input "Inactive" at bounding box center [151, 67] width 0 height 0
checkbox input "true"
click at [523, 37] on span "Save" at bounding box center [525, 38] width 12 height 7
click at [528, 11] on span "Publish Changes" at bounding box center [525, 12] width 42 height 7
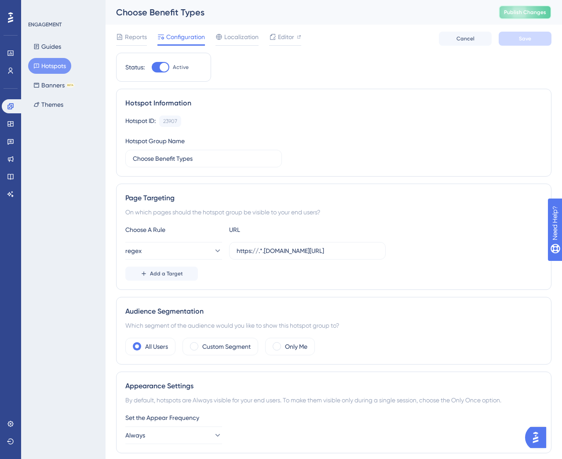
click at [521, 17] on button "Publish Changes" at bounding box center [524, 12] width 53 height 14
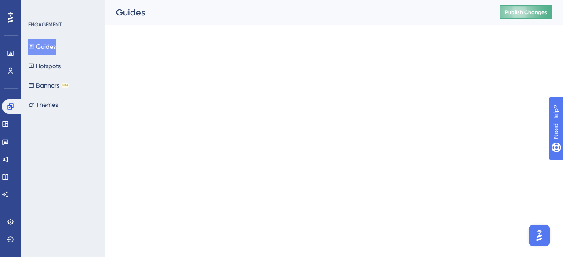
click at [523, 12] on span "Publish Changes" at bounding box center [526, 12] width 42 height 7
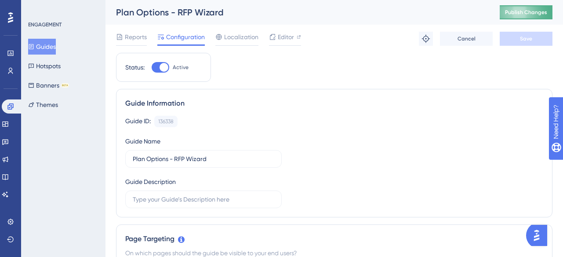
click at [515, 12] on span "Publish Changes" at bounding box center [526, 12] width 42 height 7
click at [50, 46] on button "Guides" at bounding box center [42, 47] width 28 height 16
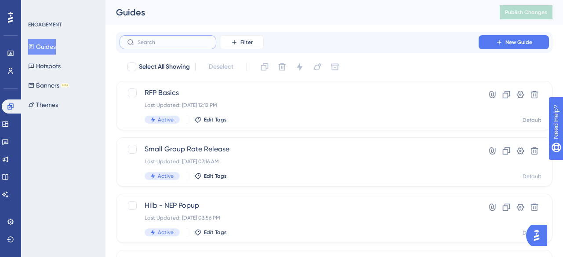
click at [154, 41] on input "text" at bounding box center [173, 42] width 71 height 6
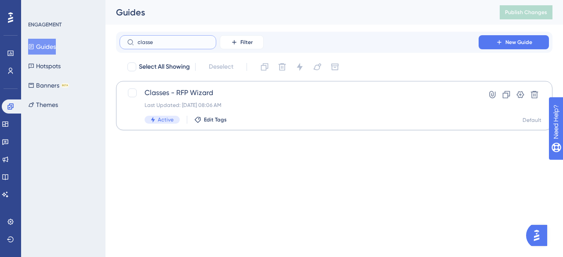
type input "classe"
click at [178, 91] on span "Classes - RFP Wizard" at bounding box center [299, 92] width 309 height 11
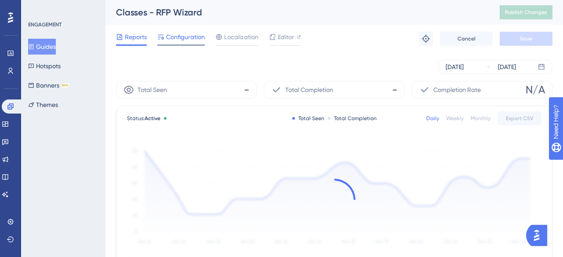
click at [194, 40] on span "Configuration" at bounding box center [185, 37] width 39 height 11
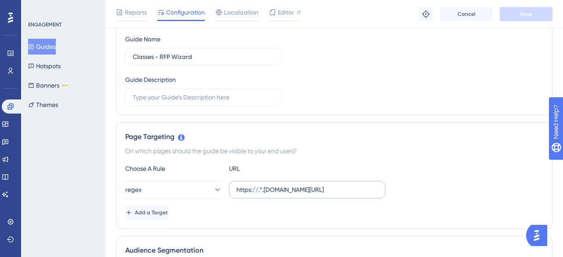
scroll to position [169, 0]
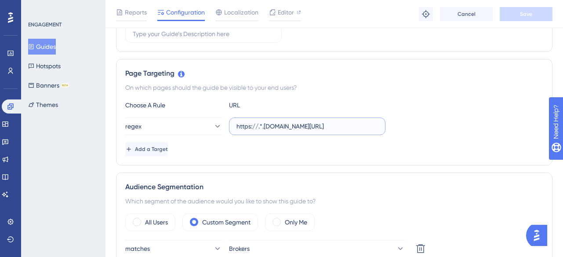
drag, startPoint x: 312, startPoint y: 127, endPoint x: 400, endPoint y: 125, distance: 87.9
click at [400, 125] on div "regex https://.*.[DOMAIN_NAME][URL]" at bounding box center [334, 126] width 418 height 18
type input "https://.*.[DOMAIN_NAME][URL]"
click at [541, 16] on button "Save" at bounding box center [526, 14] width 53 height 14
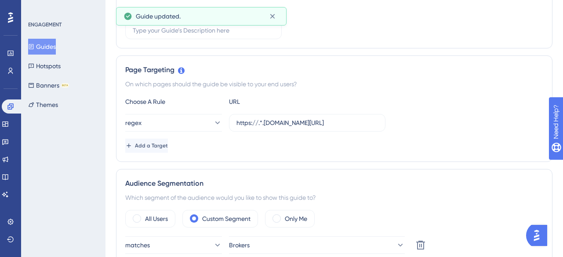
scroll to position [0, 0]
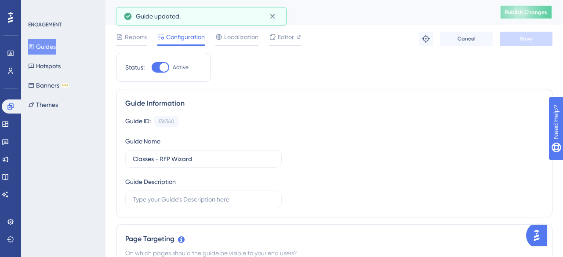
click at [524, 10] on button "Publish Changes" at bounding box center [526, 12] width 53 height 14
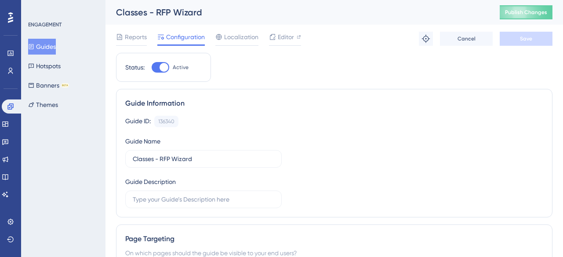
click at [529, 17] on button "Publish Changes" at bounding box center [526, 12] width 53 height 14
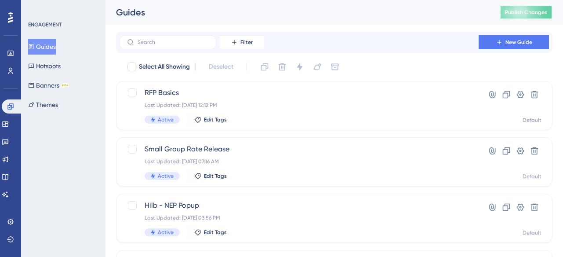
click at [522, 18] on button "Publish Changes" at bounding box center [526, 12] width 53 height 14
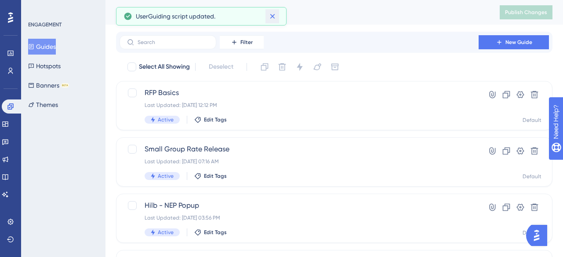
click at [274, 21] on button at bounding box center [272, 16] width 14 height 14
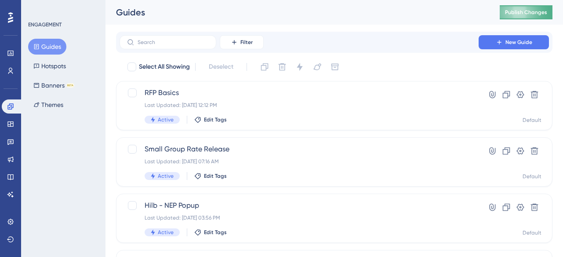
click at [529, 17] on button "Publish Changes" at bounding box center [526, 12] width 53 height 14
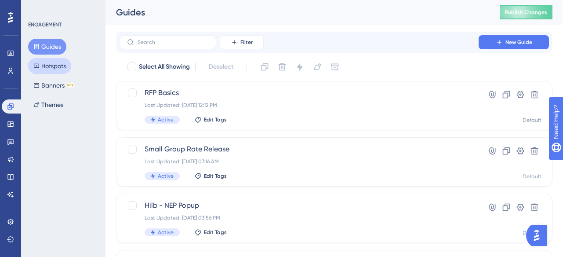
click at [51, 67] on button "Hotspots" at bounding box center [49, 66] width 43 height 16
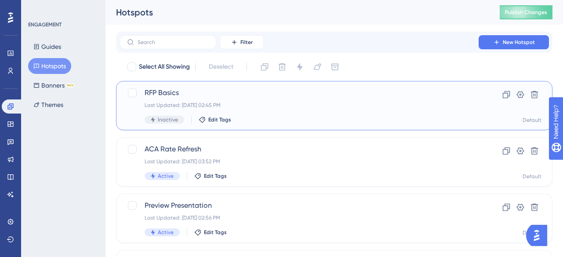
click at [195, 97] on span "RFP Basics" at bounding box center [299, 92] width 309 height 11
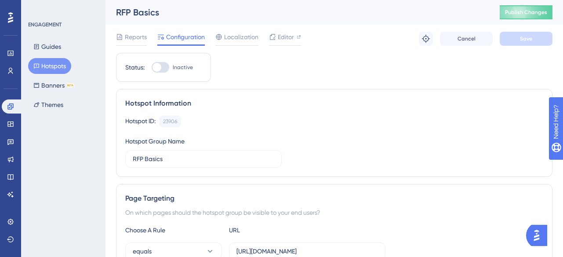
click at [162, 67] on div at bounding box center [161, 67] width 18 height 11
click at [152, 67] on input "Inactive" at bounding box center [151, 67] width 0 height 0
checkbox input "true"
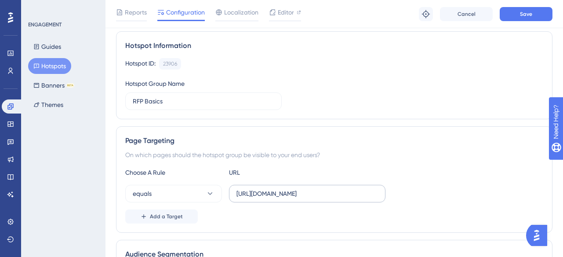
scroll to position [82, 0]
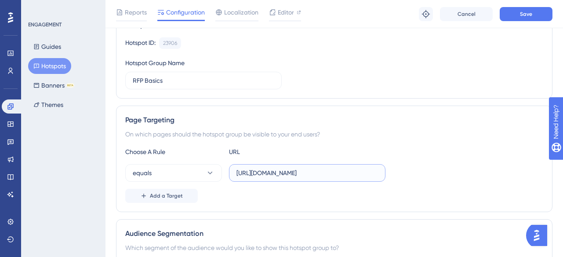
click at [316, 174] on input "[URL][DOMAIN_NAME]" at bounding box center [307, 173] width 142 height 10
drag, startPoint x: 316, startPoint y: 174, endPoint x: 357, endPoint y: 173, distance: 40.9
click at [357, 173] on input "[URL][DOMAIN_NAME]" at bounding box center [307, 173] width 142 height 10
click at [327, 172] on input "[URL][DOMAIN_NAME]" at bounding box center [307, 173] width 142 height 10
click at [203, 169] on button "equals" at bounding box center [173, 173] width 97 height 18
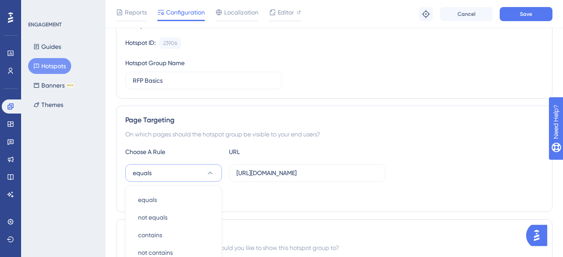
scroll to position [206, 0]
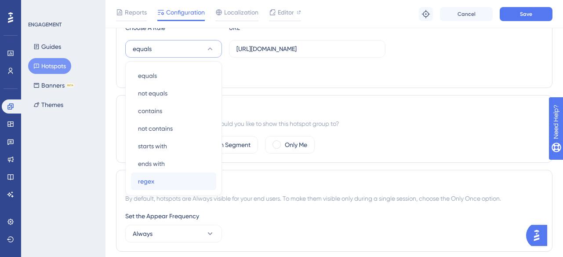
click at [160, 177] on div "regex regex" at bounding box center [173, 181] width 71 height 18
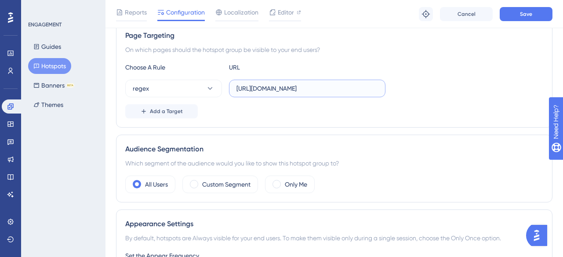
scroll to position [0, 262]
drag, startPoint x: 313, startPoint y: 89, endPoint x: 255, endPoint y: 88, distance: 58.0
click at [255, 88] on input "https://test.plansight.com/group/wG1Ai-MDh7-LdNl4sVzR6x5bwR4/Vybhiz9Oo2miKXzF-4…" at bounding box center [307, 89] width 142 height 10
drag, startPoint x: 309, startPoint y: 88, endPoint x: 462, endPoint y: 99, distance: 154.2
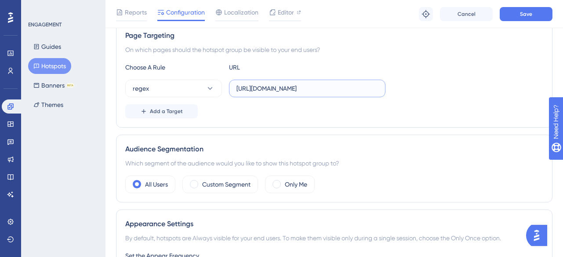
click at [462, 99] on div "Choose A Rule URL regex https://test.plansight.com/.*.#rfpBuilderBasics?continu…" at bounding box center [334, 90] width 418 height 56
type input "https://test.plansight.com/.*.#rfpBuilderBasics.*"
click at [537, 11] on button "Save" at bounding box center [526, 14] width 53 height 14
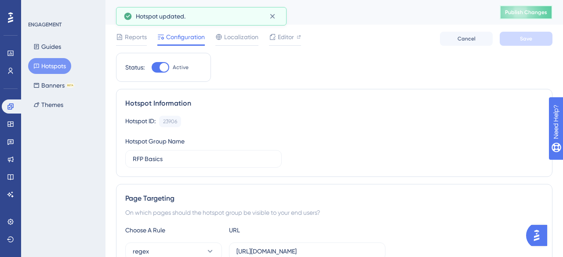
click at [520, 12] on button "Publish Changes" at bounding box center [526, 12] width 53 height 14
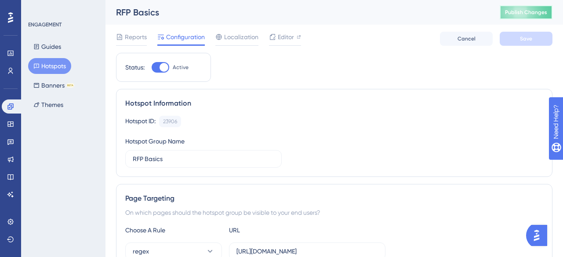
click at [516, 14] on span "Publish Changes" at bounding box center [526, 12] width 42 height 7
click at [506, 10] on span "Publish Changes" at bounding box center [526, 12] width 42 height 7
click at [516, 14] on span "Publish Changes" at bounding box center [526, 12] width 42 height 7
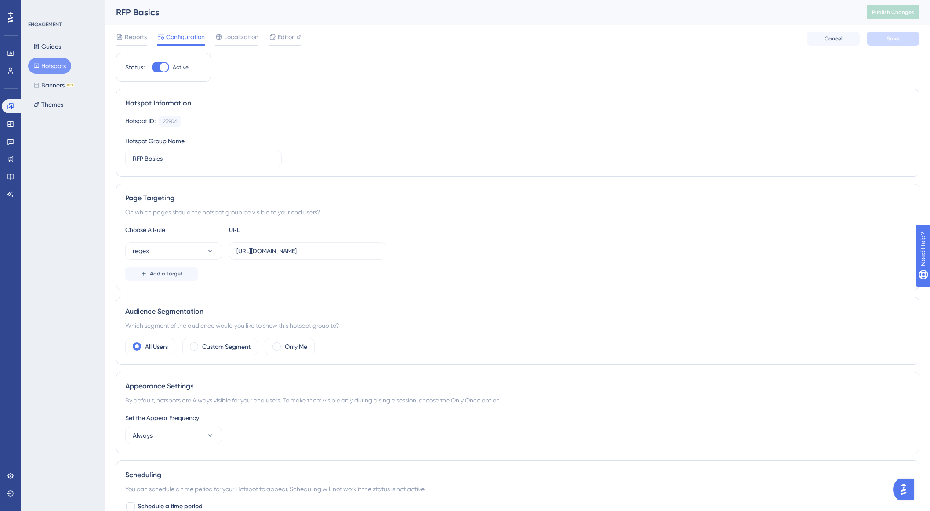
click at [7, 18] on div at bounding box center [11, 18] width 14 height 14
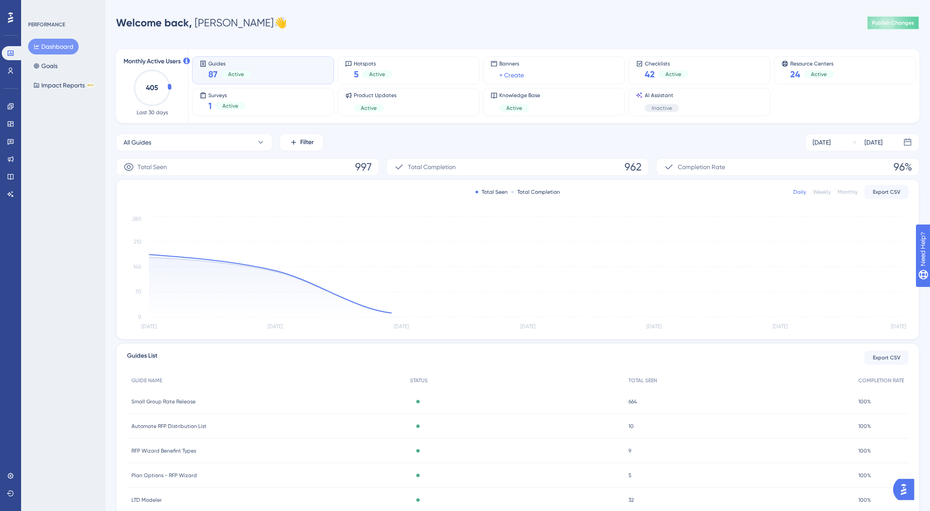
click at [563, 27] on button "Publish Changes" at bounding box center [893, 23] width 53 height 14
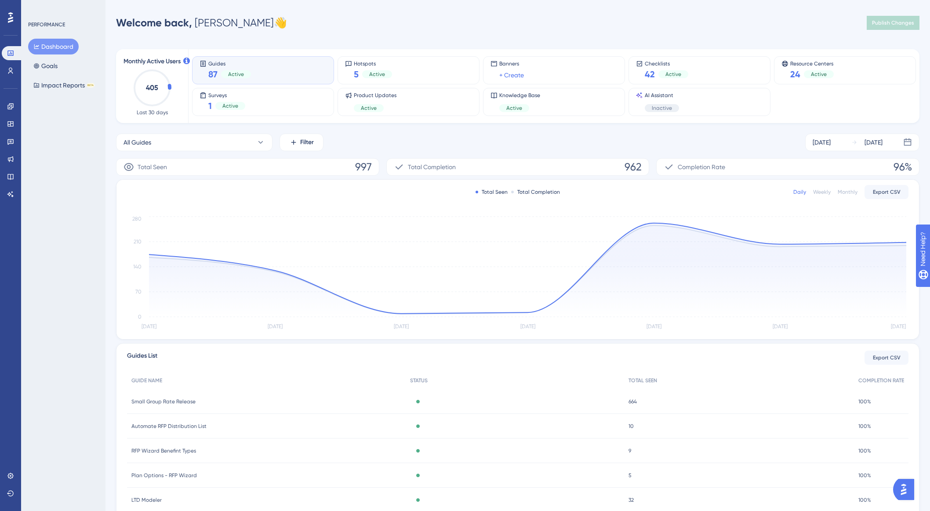
click at [563, 21] on div "Welcome back, Steve 👋 Publish Changes" at bounding box center [518, 23] width 804 height 18
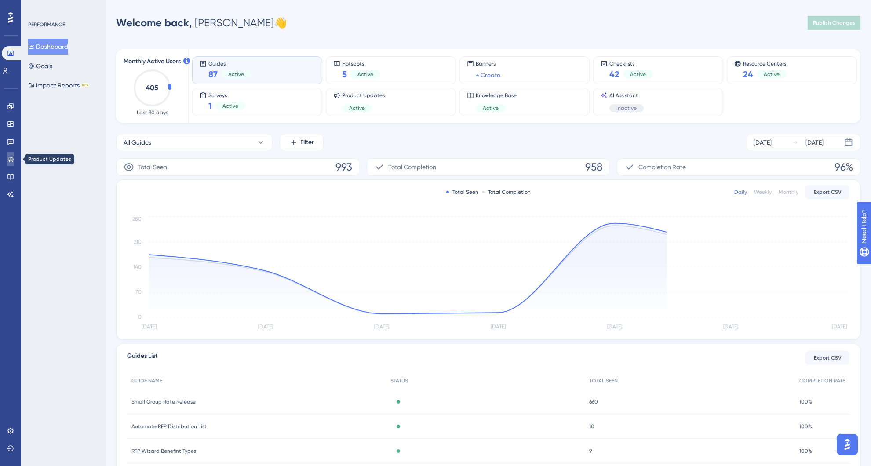
click at [10, 160] on icon at bounding box center [10, 159] width 7 height 7
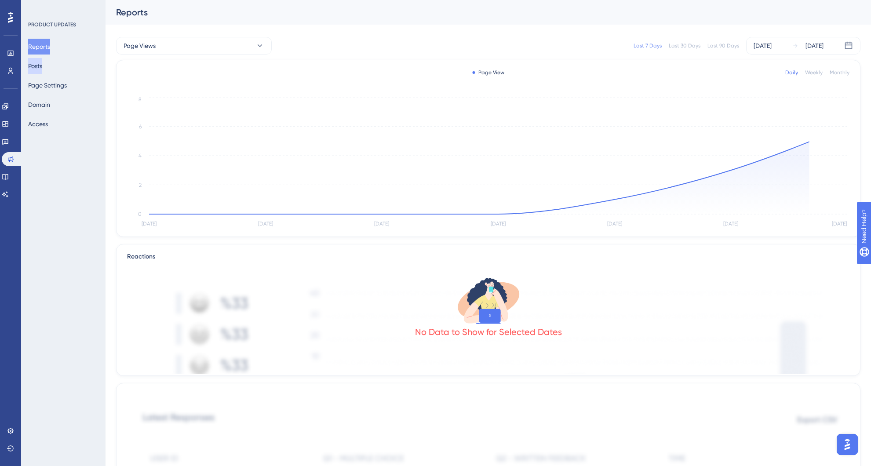
click at [42, 65] on button "Posts" at bounding box center [35, 66] width 14 height 16
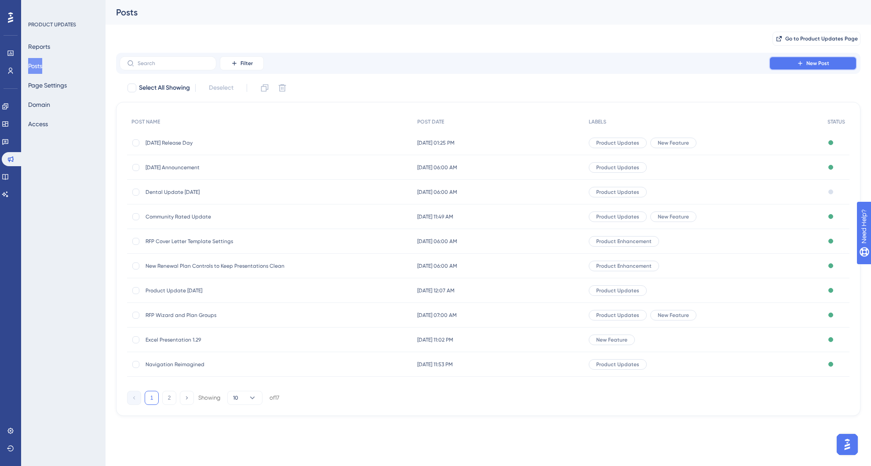
click at [811, 62] on span "New Post" at bounding box center [817, 63] width 23 height 7
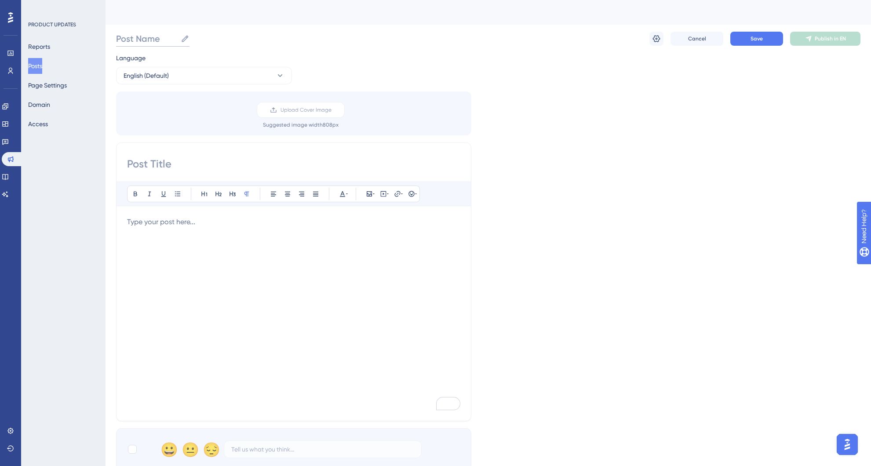
click at [164, 40] on input "Post Name" at bounding box center [146, 39] width 61 height 12
drag, startPoint x: 163, startPoint y: 40, endPoint x: 185, endPoint y: 38, distance: 22.5
click at [137, 40] on input "Post Name" at bounding box center [146, 39] width 61 height 12
type input "October"
click at [173, 228] on div "To enrich screen reader interactions, please activate Accessibility in Grammarl…" at bounding box center [293, 313] width 333 height 193
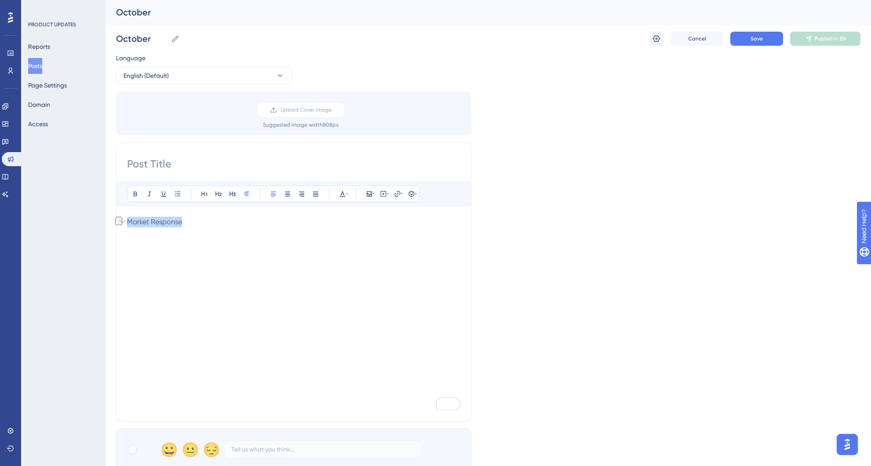
drag, startPoint x: 188, startPoint y: 224, endPoint x: 141, endPoint y: 223, distance: 47.0
click at [119, 221] on html "Performance Users Engagement Widgets Feedback Product Updates Knowledge Base AI…" at bounding box center [435, 332] width 871 height 665
click at [178, 195] on icon at bounding box center [177, 193] width 7 height 7
click at [194, 227] on span "Market Response" at bounding box center [168, 225] width 55 height 8
click at [216, 286] on li "BenefitPoint Updates" at bounding box center [299, 281] width 323 height 11
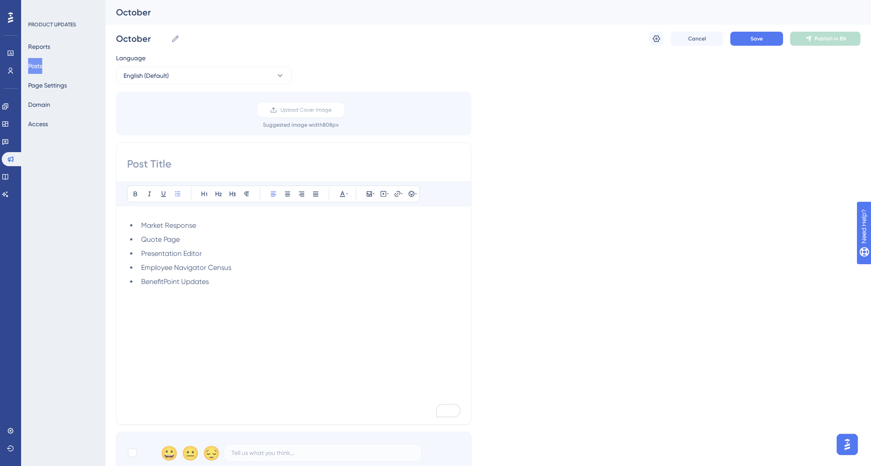
click at [215, 225] on li "Market Response" at bounding box center [299, 225] width 323 height 11
click at [214, 289] on p "To enrich screen reader interactions, please activate Accessibility in Grammarl…" at bounding box center [293, 292] width 333 height 11
click at [225, 284] on li "BenefitPoint Updates" at bounding box center [299, 281] width 323 height 11
click at [207, 297] on li "Member Level Rates" at bounding box center [299, 296] width 323 height 11
click at [149, 159] on input at bounding box center [293, 164] width 333 height 14
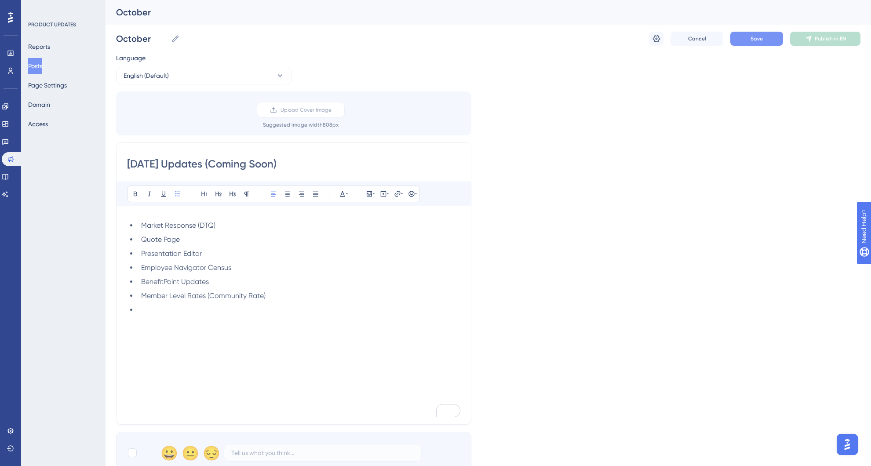
type input "October 2025 Updates (Coming Soon)"
click at [747, 44] on button "Save" at bounding box center [756, 39] width 53 height 14
click at [42, 68] on button "Posts" at bounding box center [35, 66] width 14 height 16
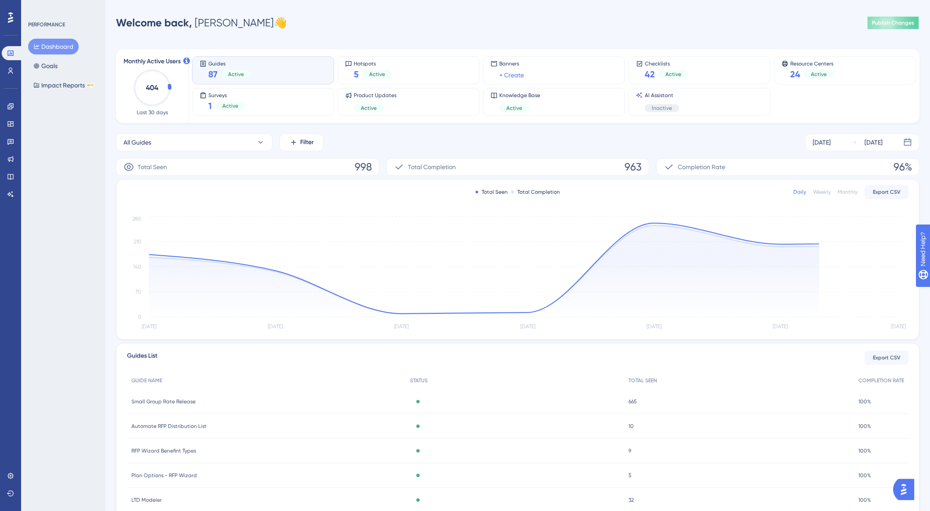
click at [890, 26] on button "Publish Changes" at bounding box center [893, 23] width 53 height 14
click at [896, 25] on span "Publish Changes" at bounding box center [893, 22] width 42 height 7
click at [888, 21] on span "Publish Changes" at bounding box center [893, 22] width 42 height 7
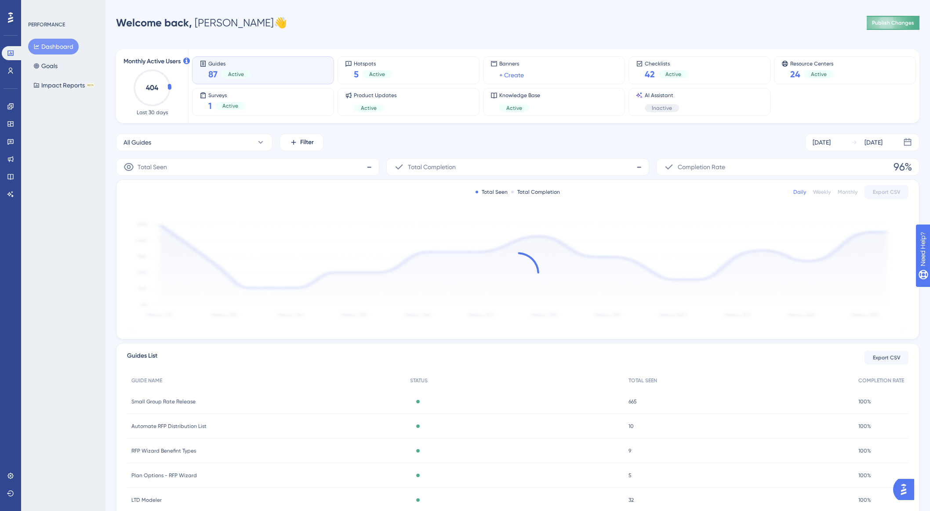
click at [887, 27] on button "Publish Changes" at bounding box center [893, 23] width 53 height 14
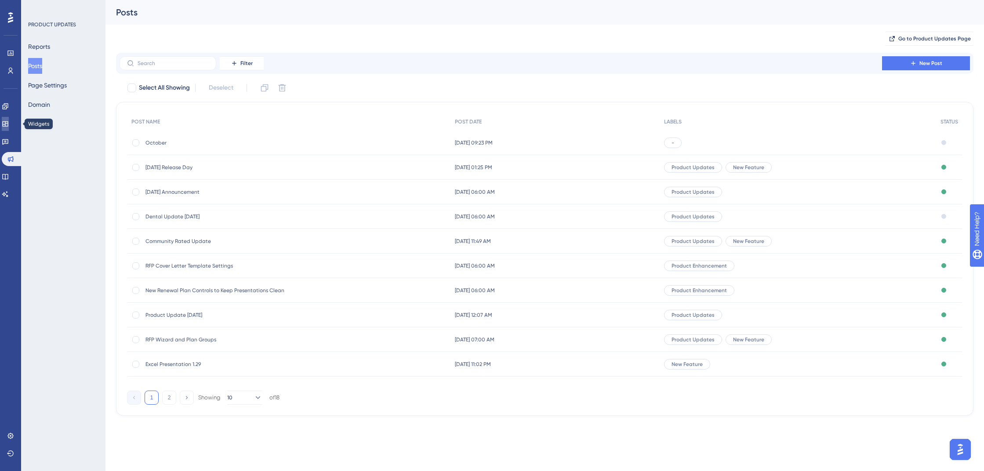
click at [9, 122] on icon at bounding box center [5, 123] width 7 height 7
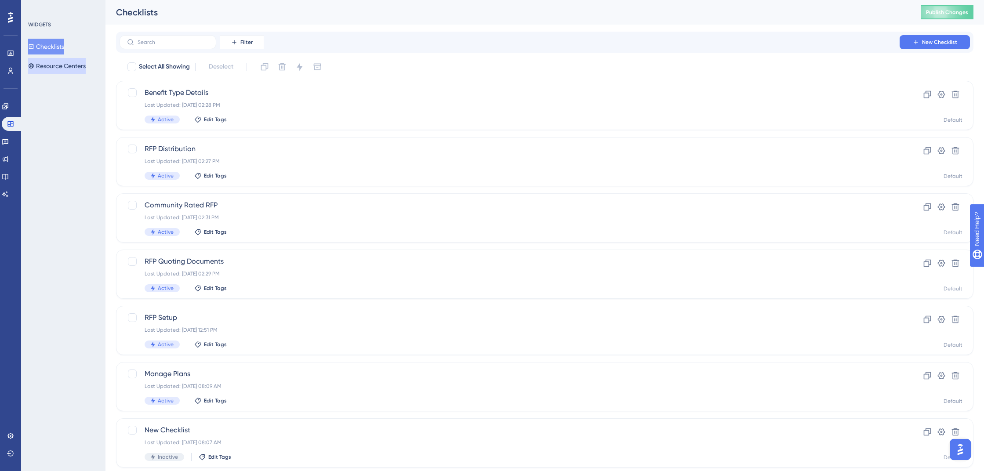
click at [59, 65] on button "Resource Centers" at bounding box center [57, 66] width 58 height 16
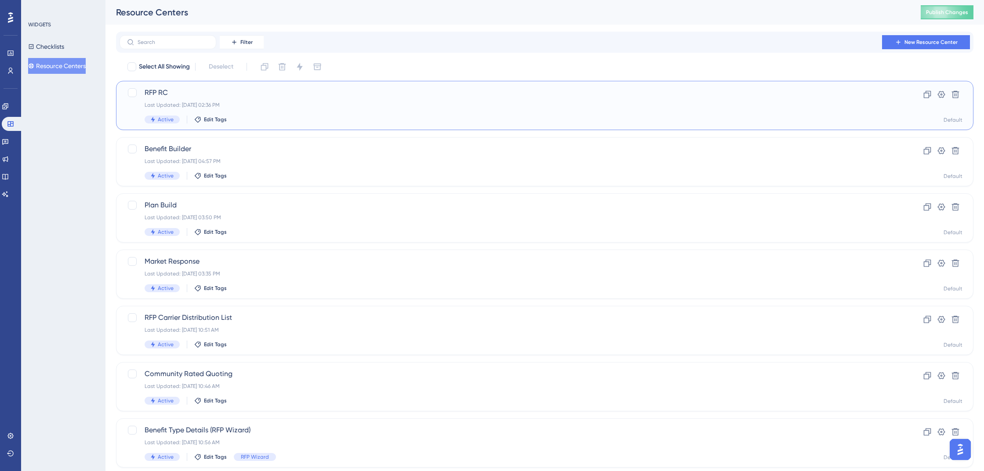
click at [160, 97] on span "RFP RC" at bounding box center [510, 92] width 730 height 11
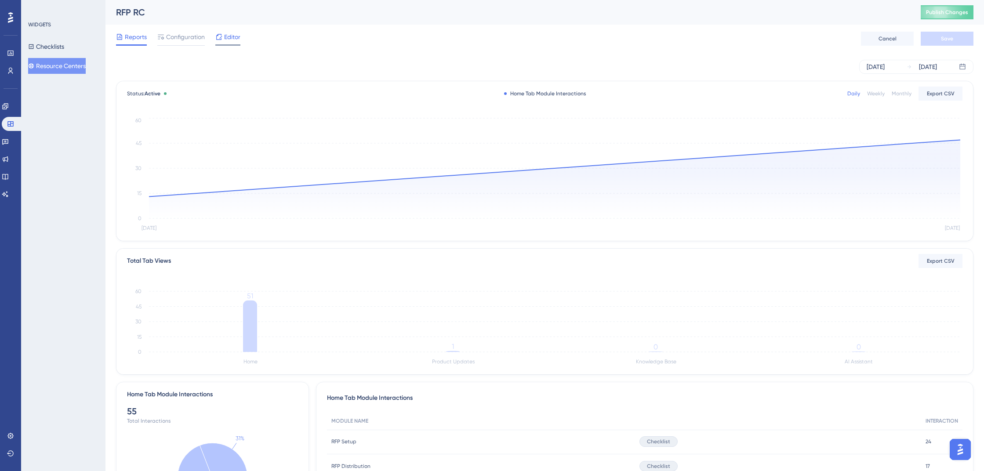
click at [219, 37] on icon at bounding box center [218, 36] width 7 height 7
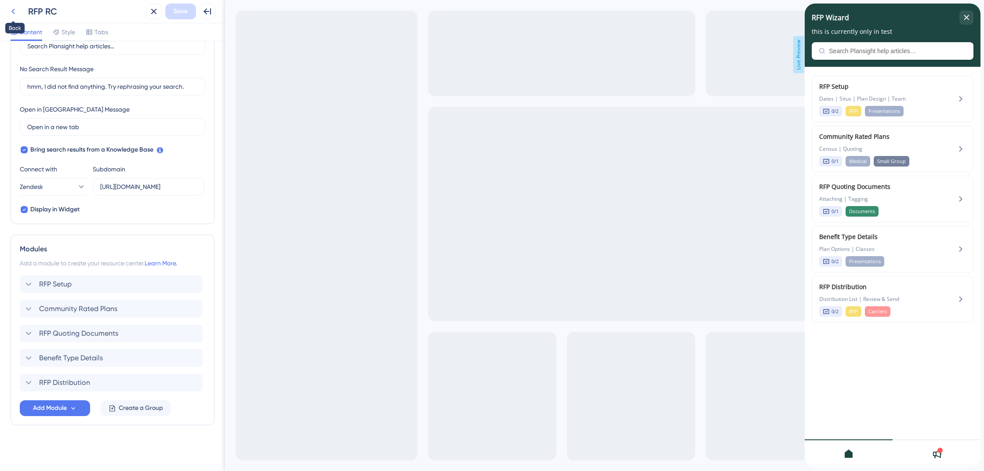
click at [17, 12] on icon at bounding box center [13, 11] width 11 height 11
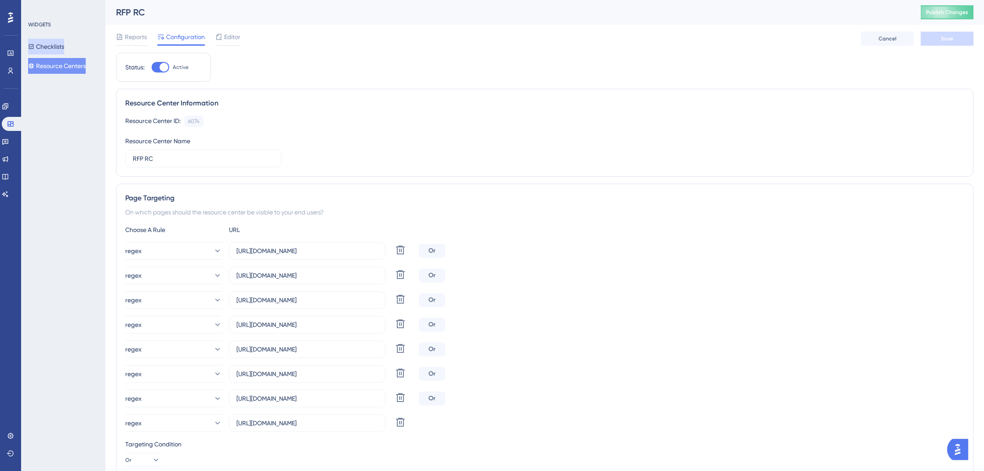
click at [52, 47] on button "Checklists" at bounding box center [46, 47] width 36 height 16
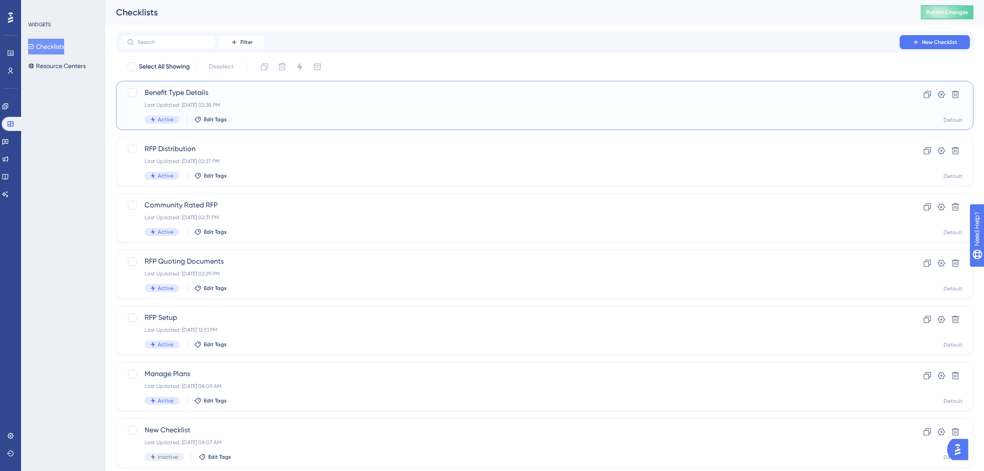
click at [178, 98] on div "Benefit Type Details Last Updated: Oct 15 2025, 02:28 PM Active Edit Tags" at bounding box center [510, 105] width 730 height 36
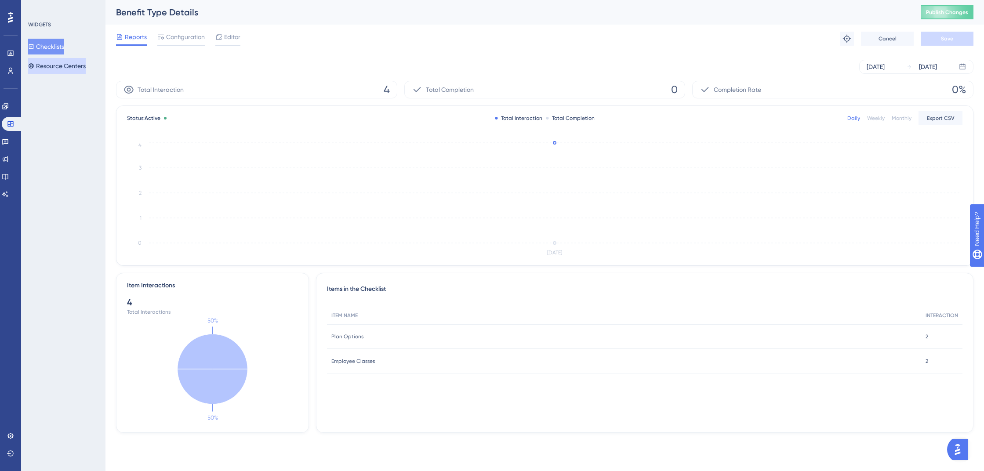
click at [60, 64] on button "Resource Centers" at bounding box center [57, 66] width 58 height 16
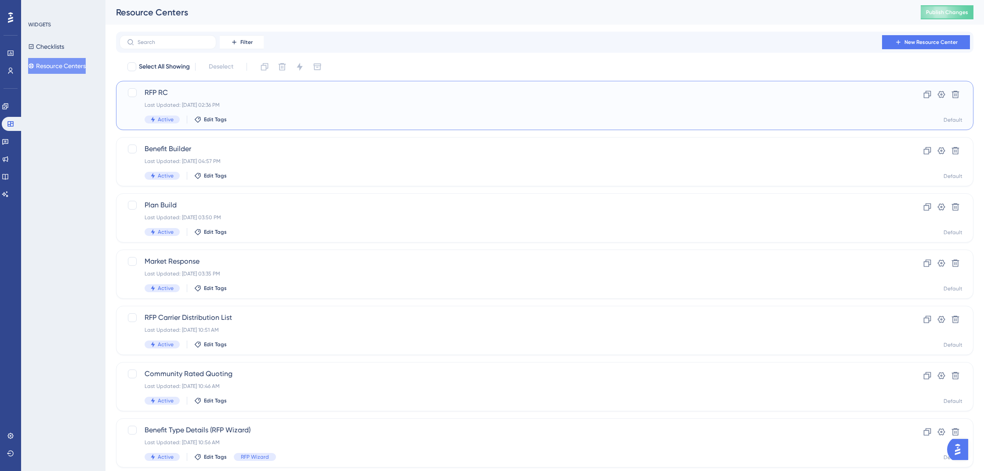
click at [175, 93] on span "RFP RC" at bounding box center [510, 92] width 730 height 11
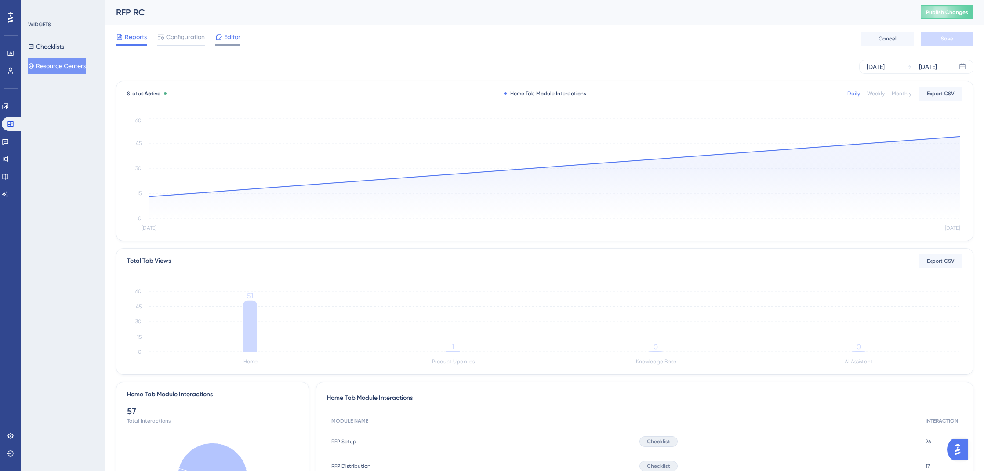
click at [226, 36] on span "Editor" at bounding box center [232, 37] width 16 height 11
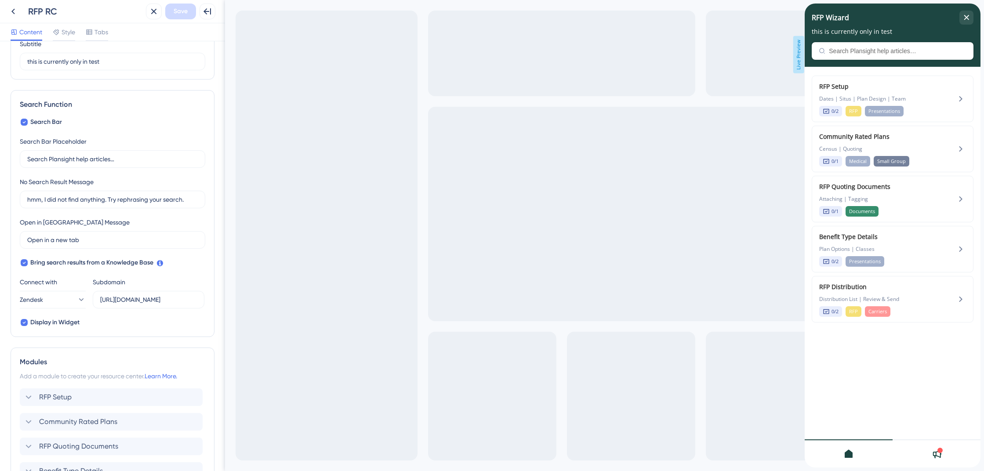
scroll to position [193, 0]
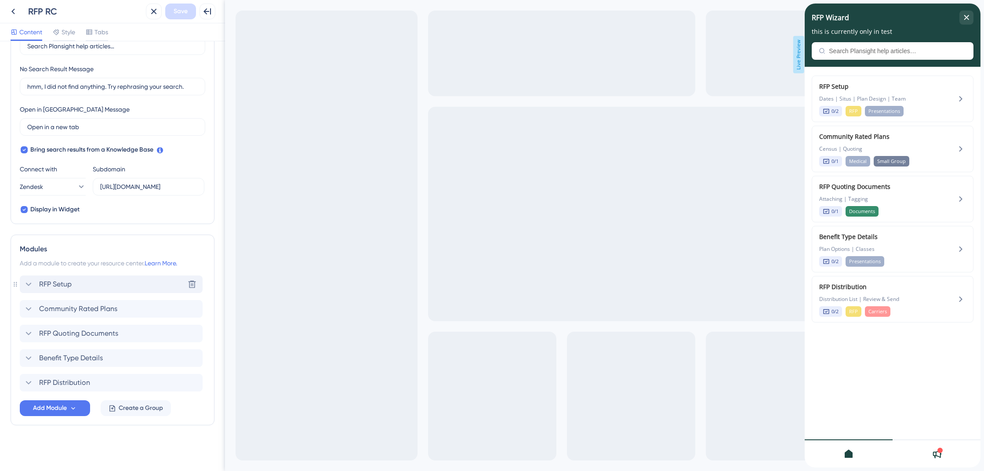
click at [30, 284] on icon at bounding box center [28, 284] width 11 height 11
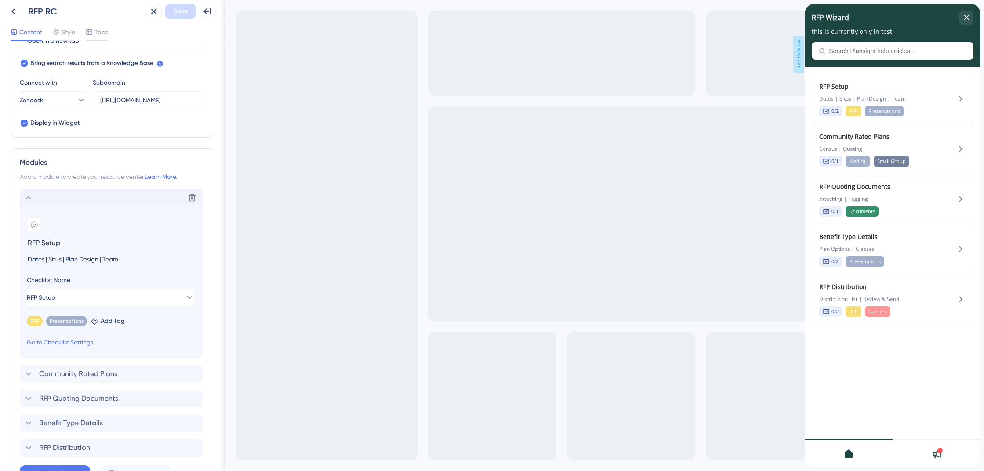
scroll to position [291, 0]
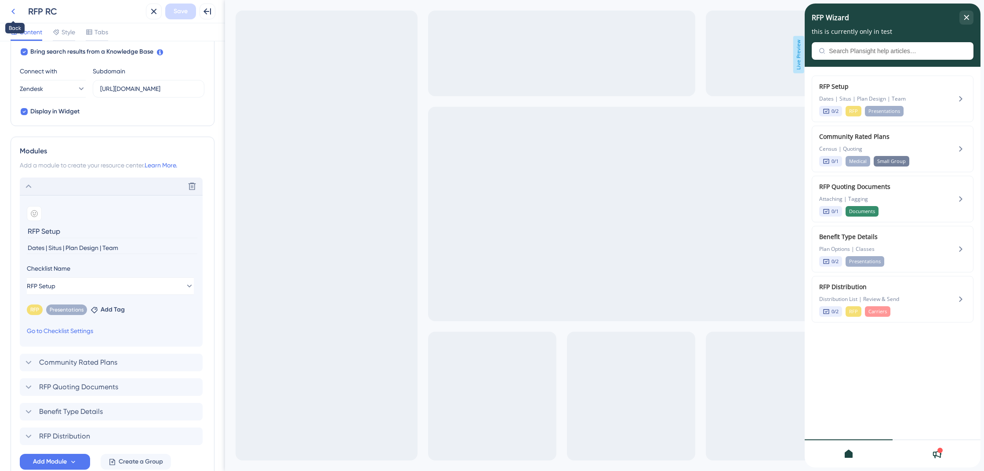
click at [11, 12] on icon at bounding box center [13, 11] width 11 height 11
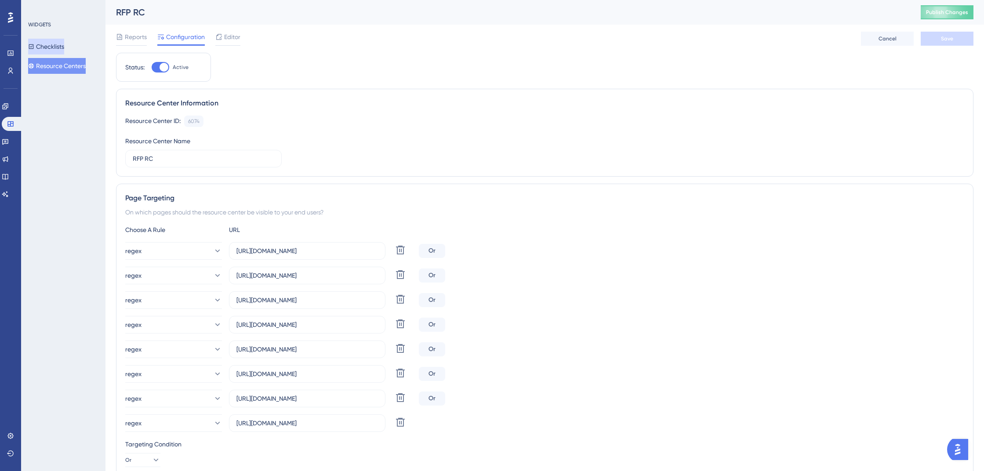
click at [47, 48] on button "Checklists" at bounding box center [46, 47] width 36 height 16
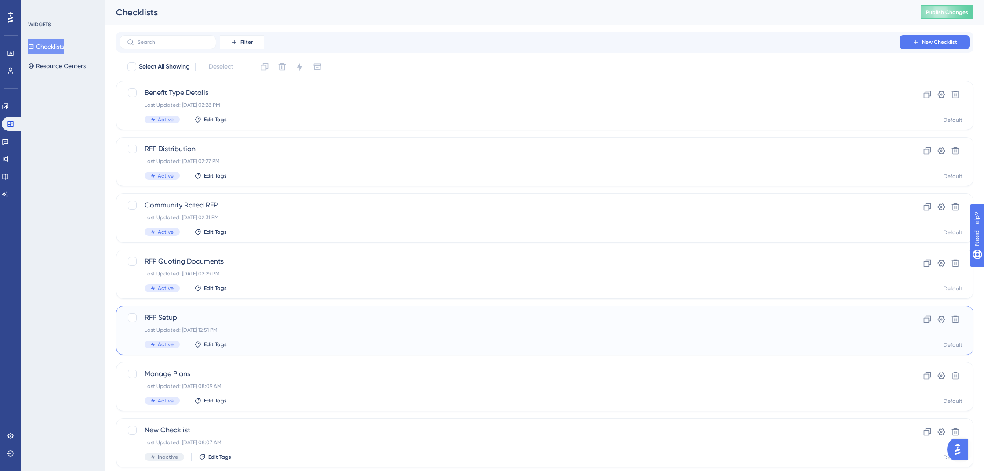
click at [179, 319] on span "RFP Setup" at bounding box center [510, 318] width 730 height 11
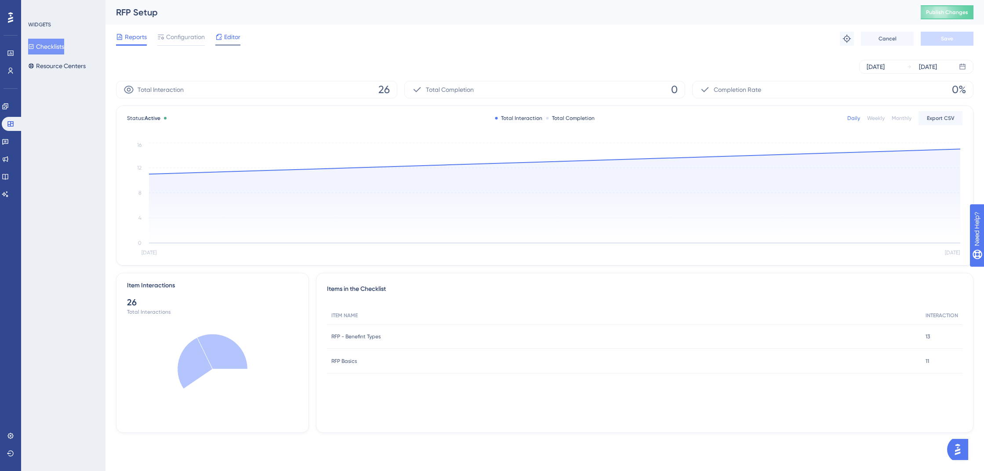
click at [225, 37] on span "Editor" at bounding box center [232, 37] width 16 height 11
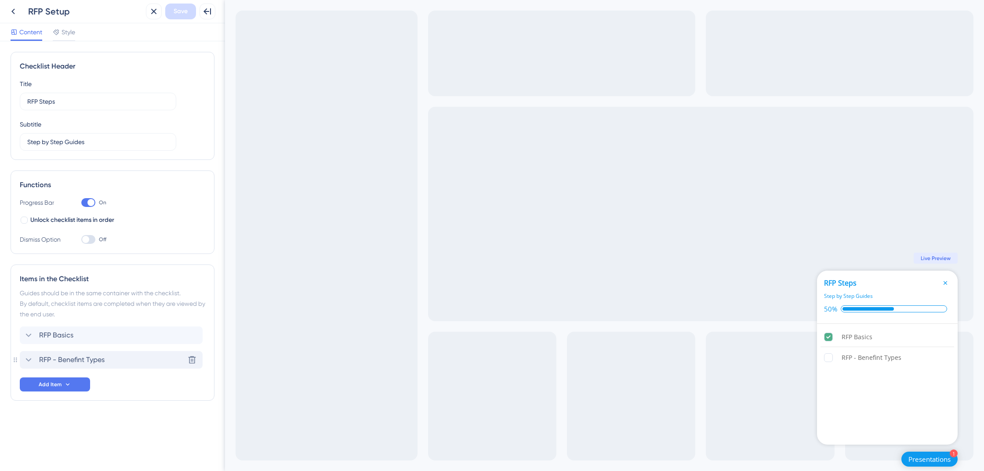
click at [30, 362] on icon at bounding box center [28, 360] width 11 height 11
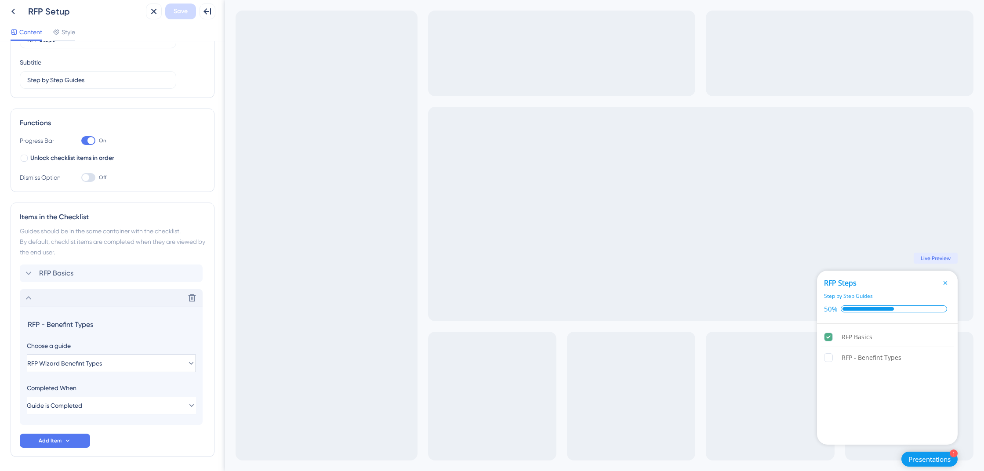
scroll to position [94, 0]
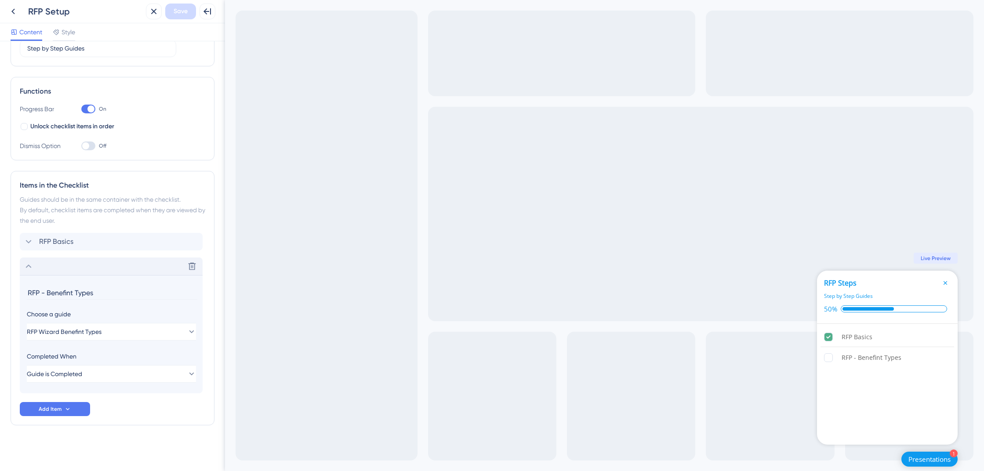
drag, startPoint x: 108, startPoint y: 294, endPoint x: 25, endPoint y: 291, distance: 83.1
click at [25, 291] on section "RFP - Benefint Types Choose a guide RFP Wizard Benefint Types Completed When Gu…" at bounding box center [111, 334] width 183 height 118
type input "Benefit Types"
click at [132, 426] on div "Checklist Header Title RFP Steps Subtitle Step by Step Guides Functions Progres…" at bounding box center [113, 209] width 204 height 502
click at [175, 15] on span "Save" at bounding box center [181, 11] width 14 height 11
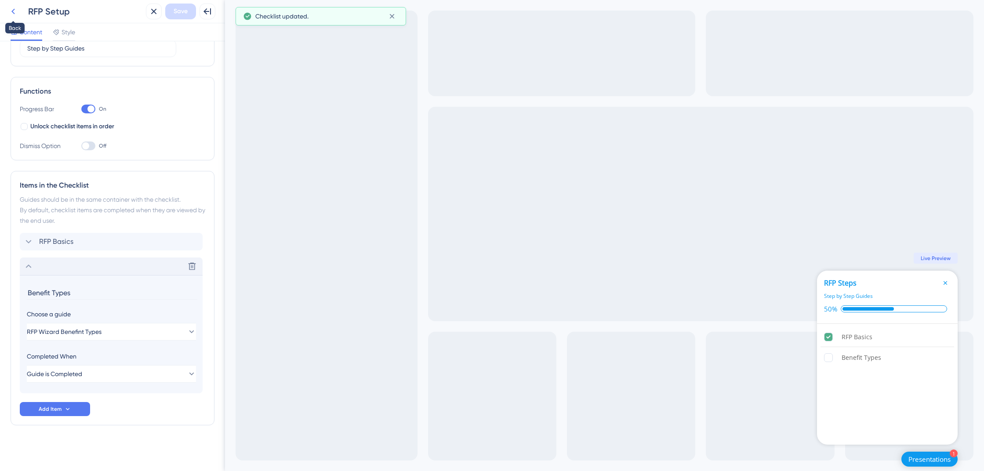
click at [16, 11] on icon at bounding box center [13, 11] width 11 height 11
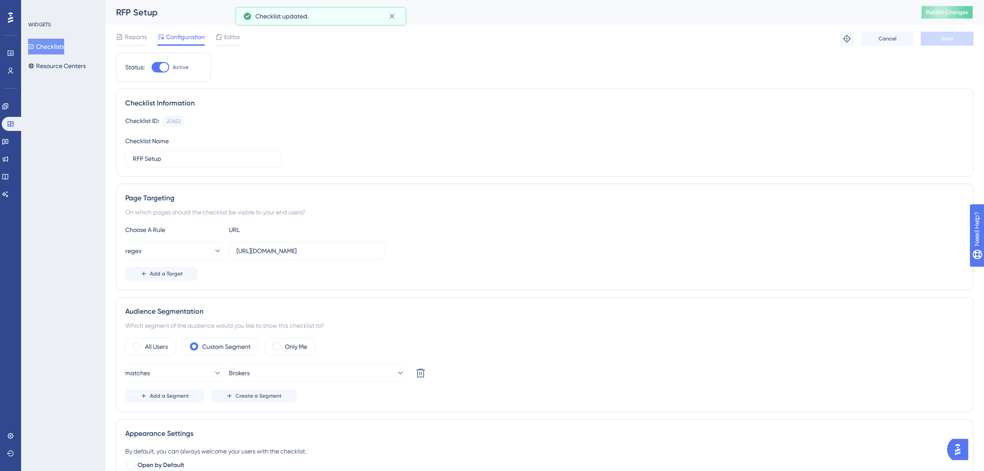
click at [949, 13] on span "Publish Changes" at bounding box center [947, 12] width 42 height 7
click at [935, 15] on span "Publish Changes" at bounding box center [947, 12] width 42 height 7
click at [9, 107] on icon at bounding box center [5, 106] width 7 height 7
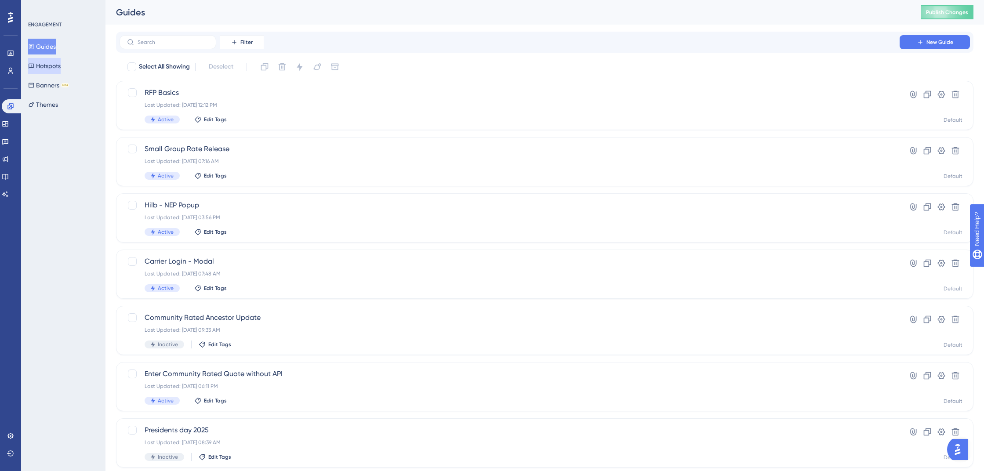
click at [49, 68] on button "Hotspots" at bounding box center [44, 66] width 33 height 16
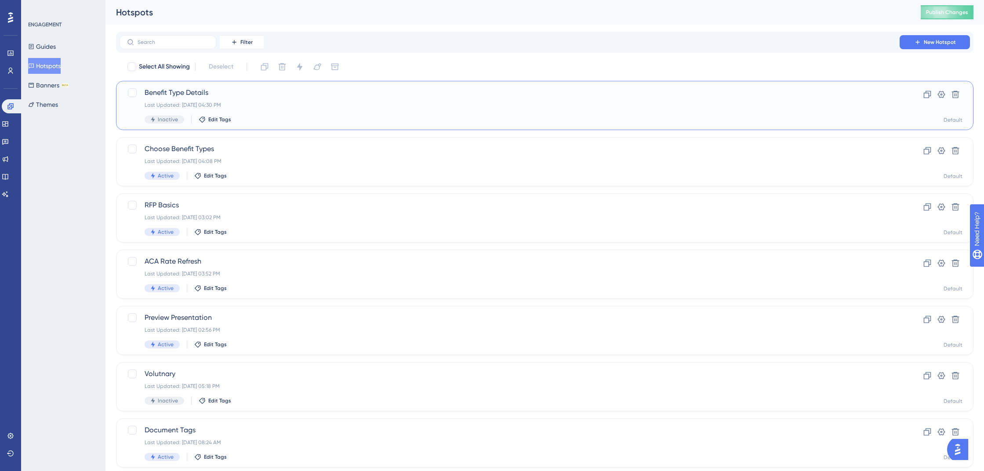
click at [205, 94] on span "Benefit Type Details" at bounding box center [510, 92] width 730 height 11
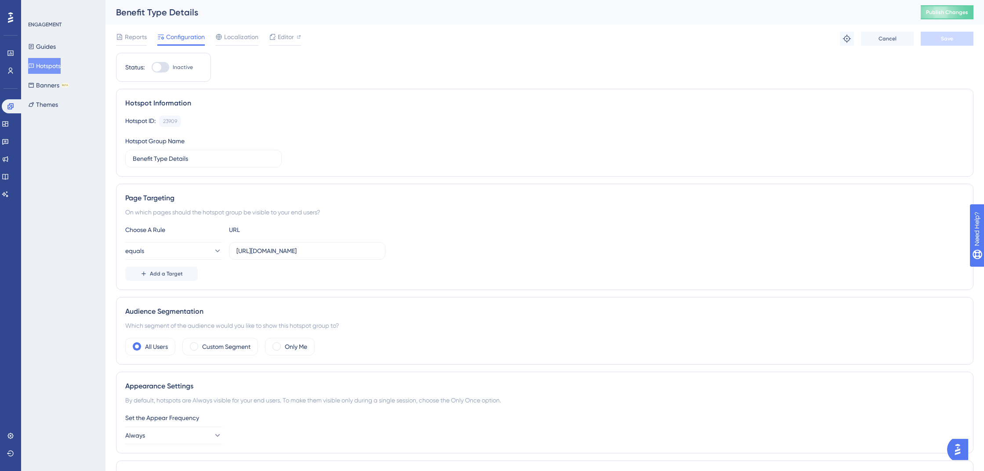
click at [164, 69] on div at bounding box center [161, 67] width 18 height 11
click at [152, 68] on input "Inactive" at bounding box center [151, 67] width 0 height 0
checkbox input "true"
click at [274, 252] on input "https://test.plansight.com/group/7KLMgdxmWX4jpRcP0TL0lnG5TMU/hxaxa2Wu5h9ozUR_sP…" at bounding box center [307, 251] width 142 height 10
drag, startPoint x: 236, startPoint y: 251, endPoint x: 443, endPoint y: 255, distance: 206.6
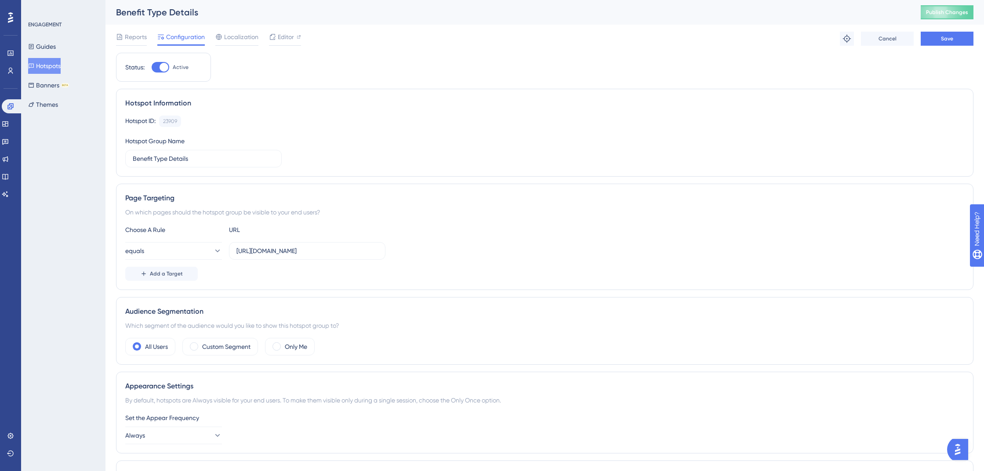
click at [443, 255] on div "equals https://test.plansight.com/group/7KLMgdxmWX4jpRcP0TL0lnG5TMU/hxaxa2Wu5h9…" at bounding box center [544, 251] width 839 height 18
click at [258, 252] on input "https://test.plansight.com/group/7KLMgdxmWX4jpRcP0TL0lnG5TMU/hxaxa2Wu5h9ozUR_sP…" at bounding box center [307, 251] width 142 height 10
click at [255, 252] on input "https://test.plansight.com/group/7KLMgdxmWX4jpRcP0TL0lnG5TMU/hxaxa2Wu5h9ozUR_sP…" at bounding box center [307, 251] width 142 height 10
paste input "https://test.plansight.com/group/.*.#rfpBuilderPlanDetails?planType=.*"
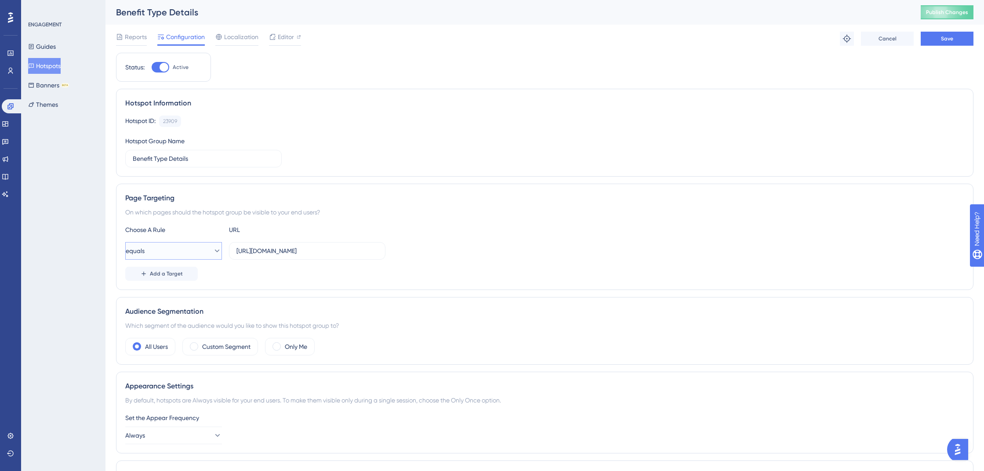
click at [166, 247] on button "equals" at bounding box center [173, 251] width 97 height 18
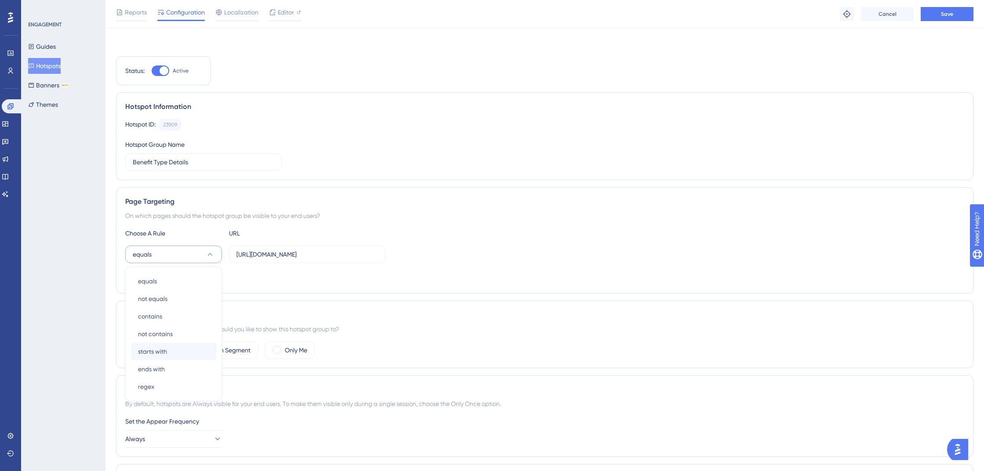
scroll to position [95, 0]
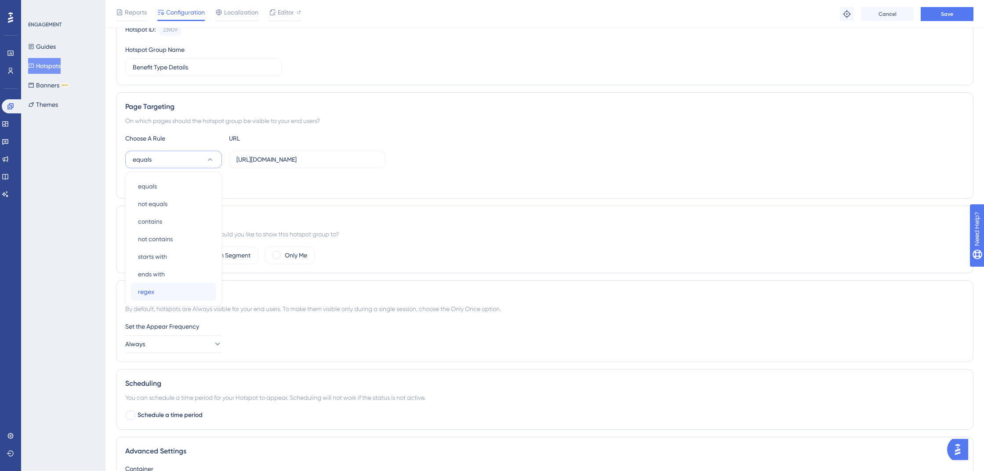
click at [154, 288] on div "regex regex" at bounding box center [173, 292] width 71 height 18
click at [309, 204] on div "Status: Active Hotspot Information Hotspot ID: 23909 Copy Hotspot Group Name Be…" at bounding box center [545, 256] width 858 height 591
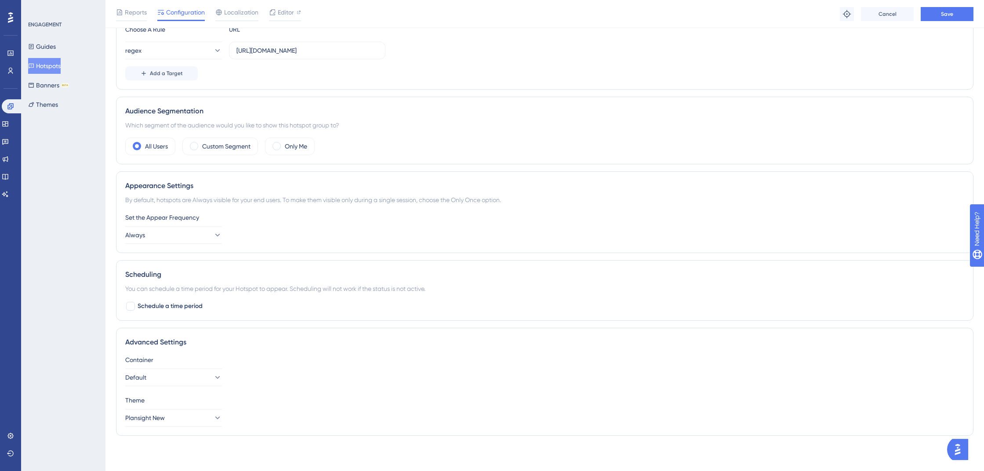
scroll to position [0, 0]
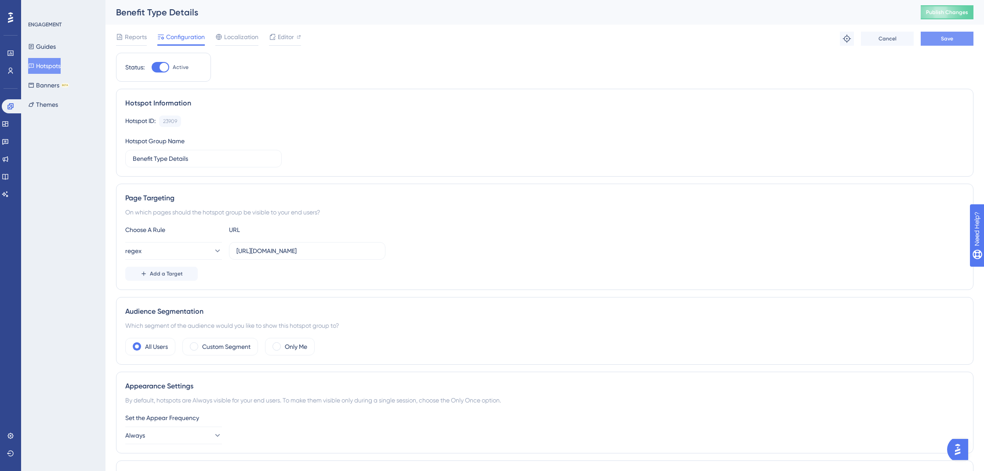
click at [953, 40] on button "Save" at bounding box center [947, 39] width 53 height 14
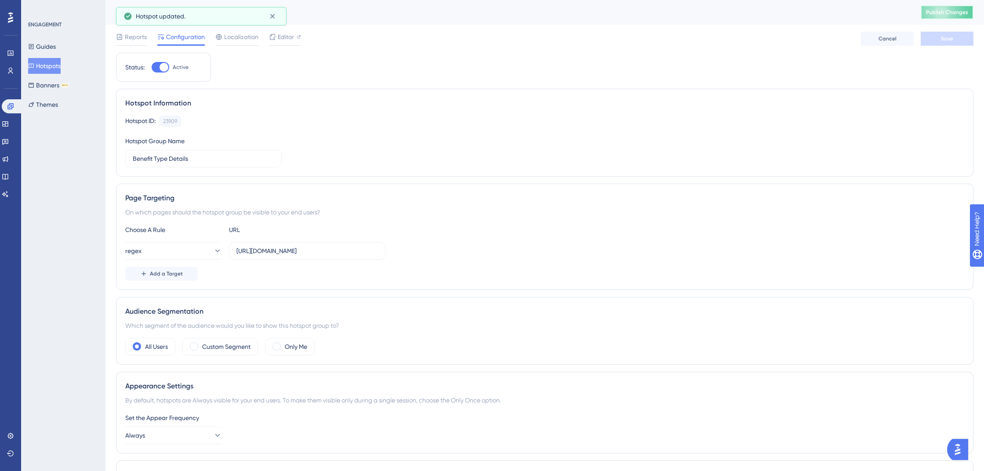
click at [945, 11] on span "Publish Changes" at bounding box center [947, 12] width 42 height 7
click at [305, 252] on input "https://test.plansight.com/group/.*.#rfpBuilderPlanDetails?planType=.*" at bounding box center [307, 251] width 142 height 10
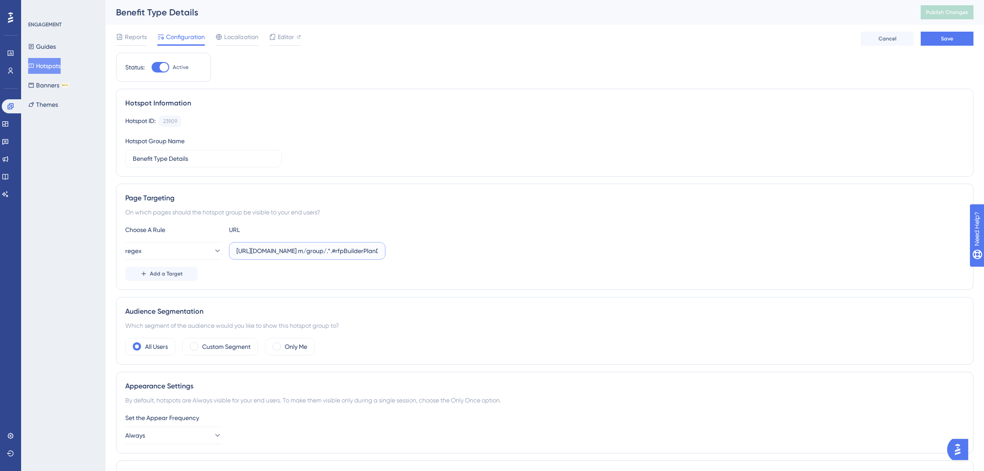
type input "https://test.plansight.co m/group/.*.#rfpBuilderPlanDetails?planType=.*"
click at [297, 256] on label "https://test.plansight.co m/group/.*.#rfpBuilderPlanDetails?planType=.*" at bounding box center [307, 251] width 156 height 18
click at [297, 256] on input "https://test.plansight.co m/group/.*.#rfpBuilderPlanDetails?planType=.*" at bounding box center [307, 251] width 142 height 10
paste input "https://test.plansight.com/.*.#rfpBuilderPlanDetails.*"
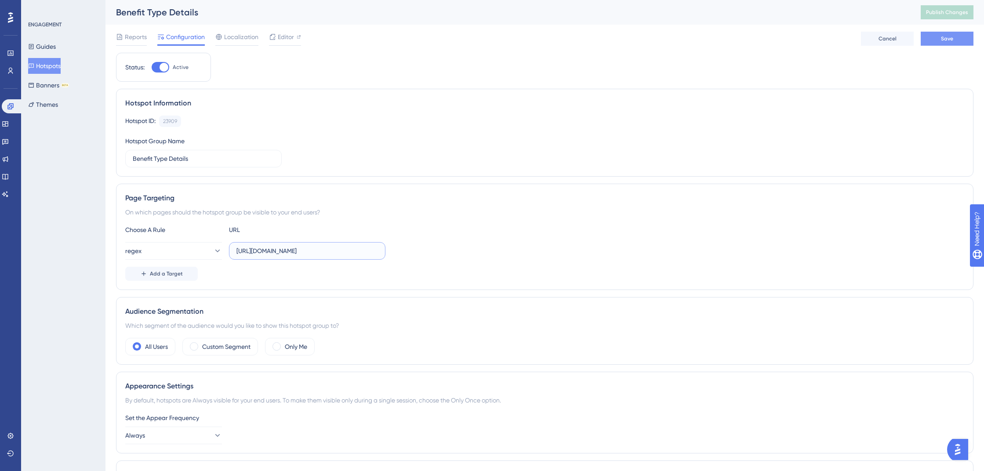
type input "https://test.plansight.com/.*.#rfpBuilderPlanDetails.*"
click at [953, 35] on button "Save" at bounding box center [947, 39] width 53 height 14
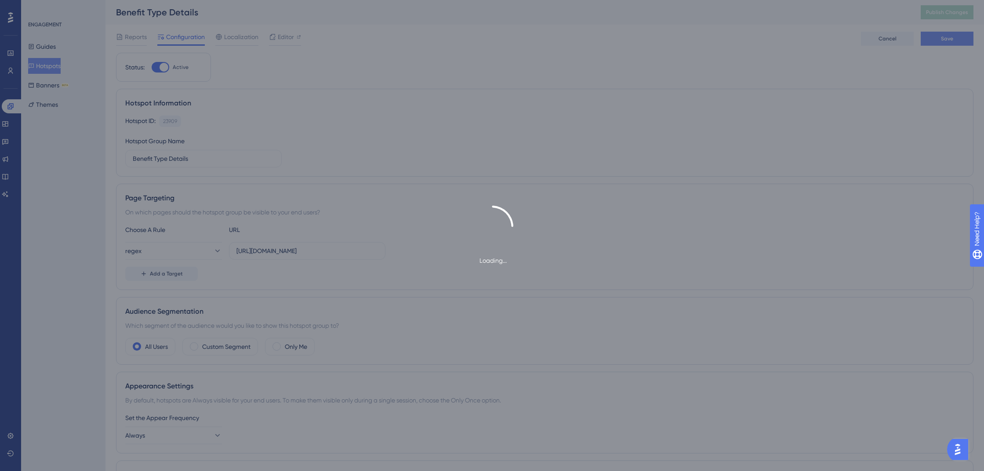
click at [953, 39] on div "Loading..." at bounding box center [492, 235] width 984 height 471
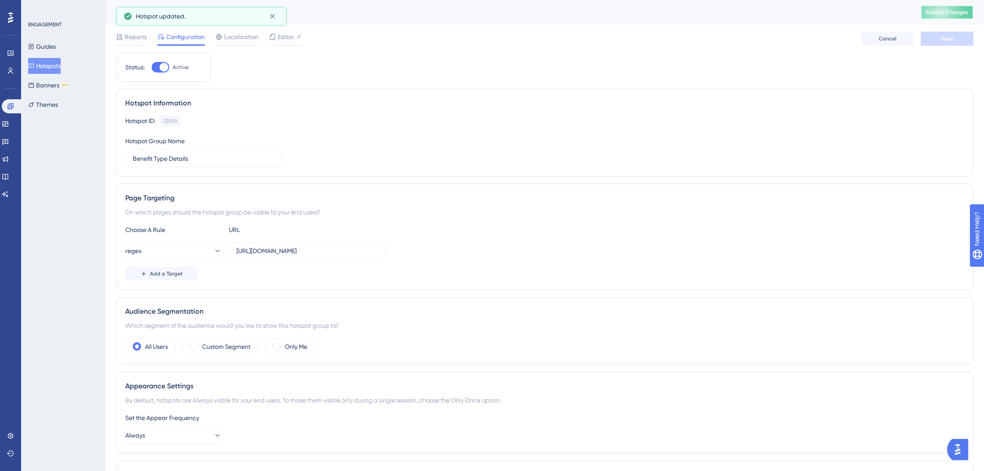
click at [940, 18] on button "Publish Changes" at bounding box center [947, 12] width 53 height 14
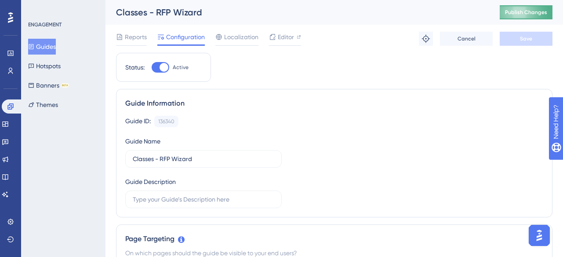
click at [517, 17] on button "Publish Changes" at bounding box center [526, 12] width 53 height 14
